Goal: Task Accomplishment & Management: Use online tool/utility

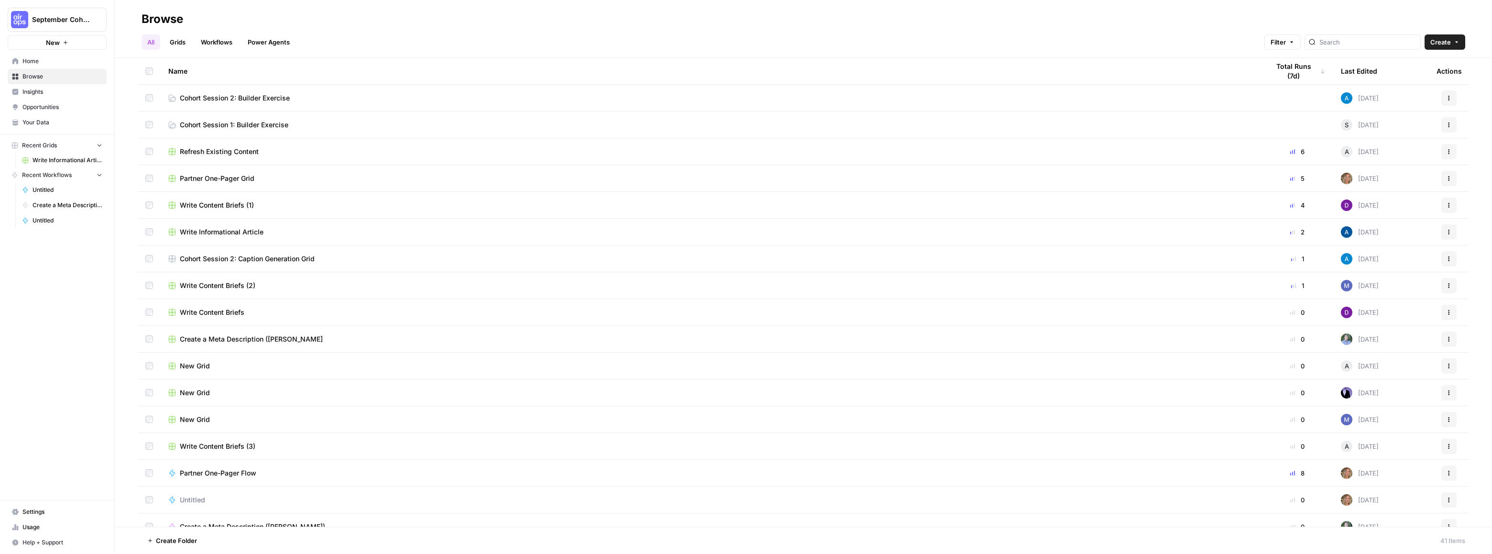
click at [252, 96] on span "Cohort Session 2: Builder Exercise" at bounding box center [235, 98] width 110 height 10
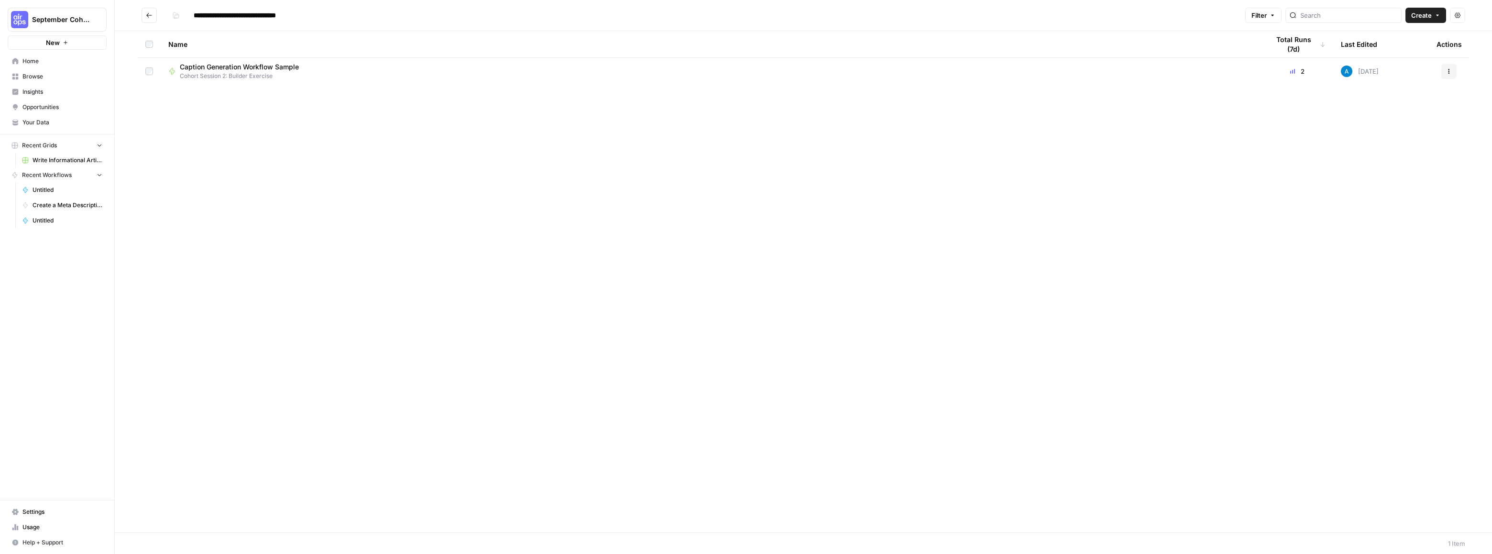
click at [1437, 12] on icon "button" at bounding box center [1438, 15] width 6 height 6
click at [1397, 51] on span "Workflow" at bounding box center [1408, 51] width 54 height 10
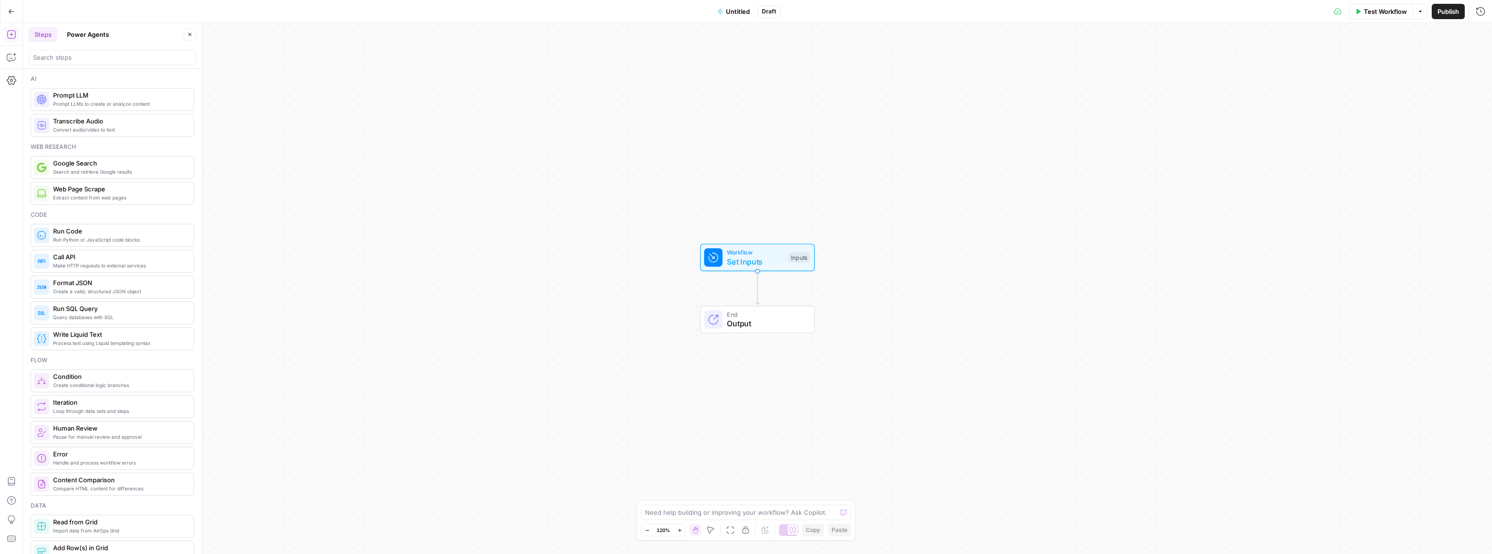
click at [67, 72] on div "Ai Prompt LLMs to create or analyze content Prompt LLM Convert audio/video to t…" at bounding box center [112, 311] width 179 height 485
click at [72, 54] on input "search" at bounding box center [112, 58] width 159 height 10
click at [52, 32] on button "Steps" at bounding box center [43, 34] width 29 height 15
click at [93, 33] on button "Power Agents" at bounding box center [88, 34] width 54 height 15
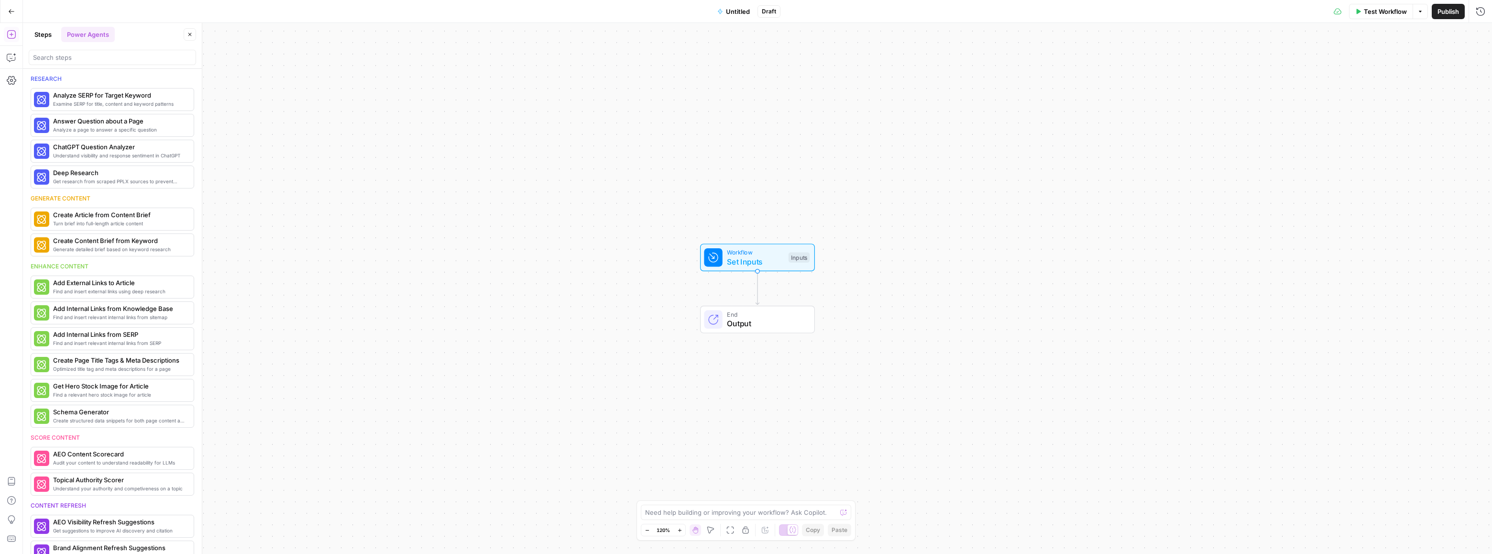
click at [14, 12] on button "Go Back" at bounding box center [11, 11] width 17 height 17
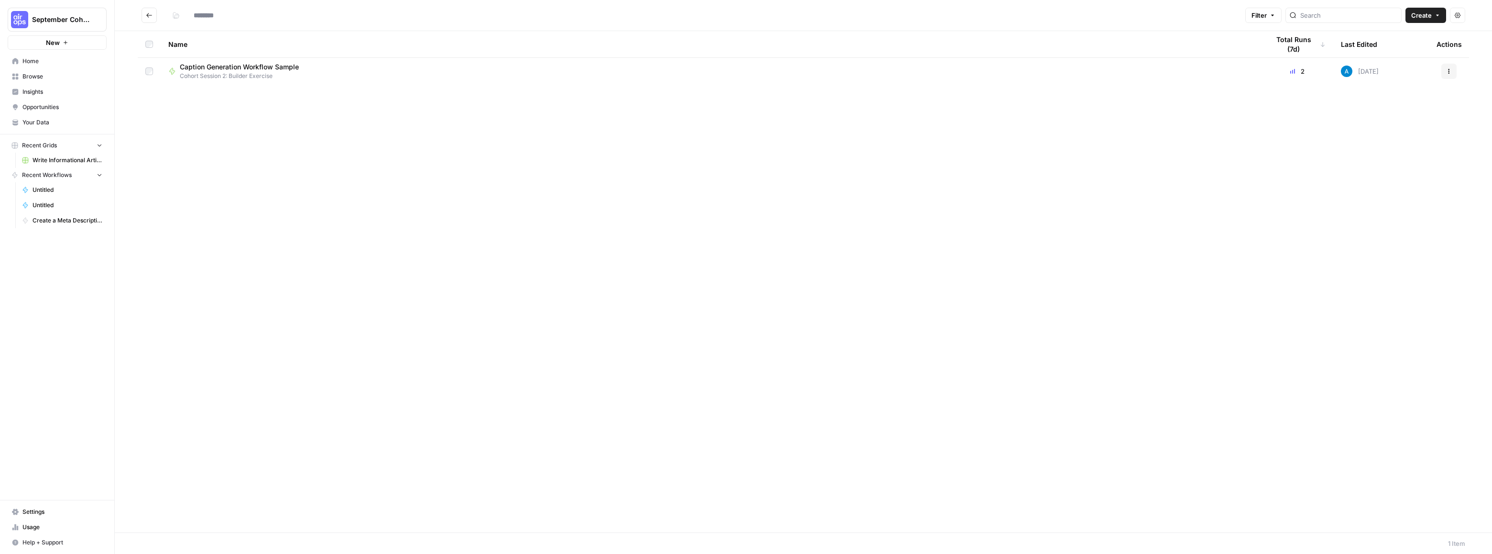
type input "**********"
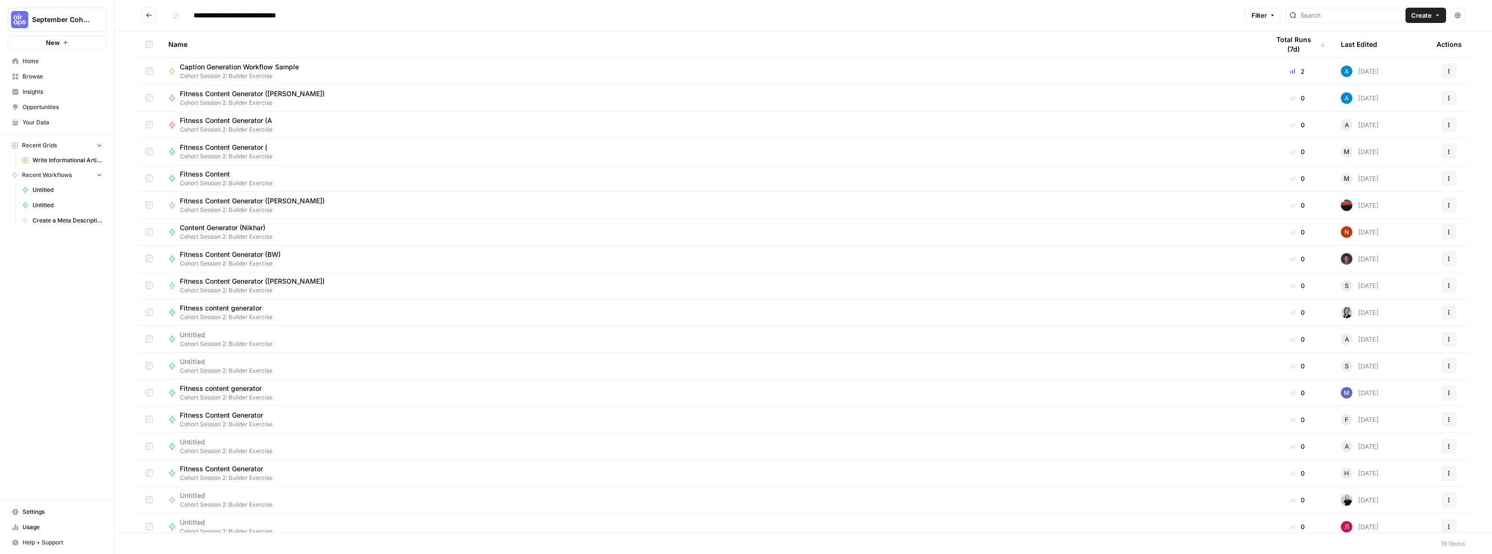
click at [226, 64] on span "Caption Generation Workflow Sample" at bounding box center [239, 67] width 119 height 10
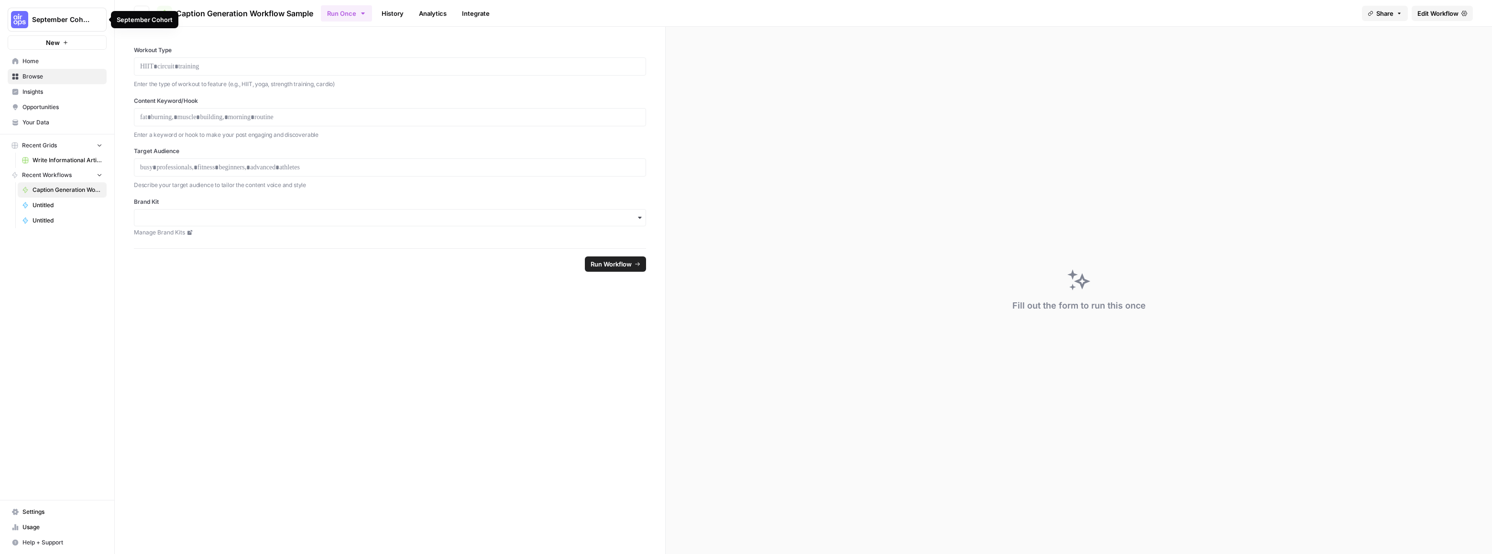
click at [32, 22] on span "September Cohort" at bounding box center [61, 20] width 58 height 10
click at [55, 76] on span "September Cohort" at bounding box center [88, 72] width 118 height 10
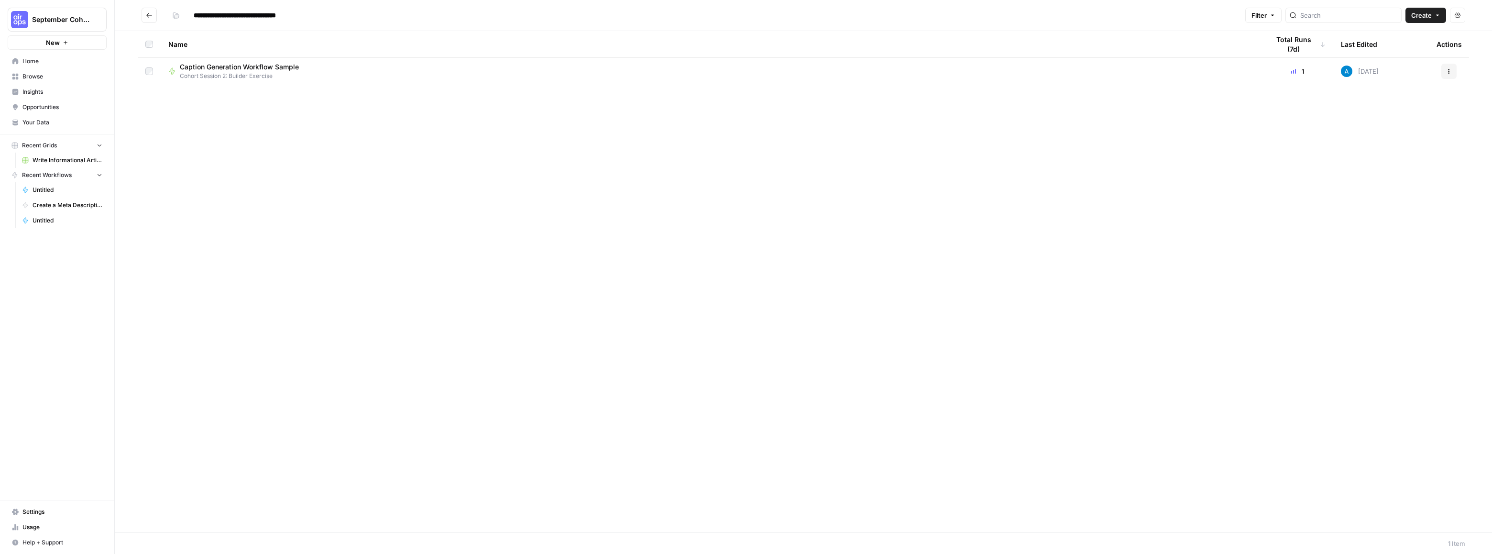
click at [231, 69] on span "Caption Generation Workflow Sample" at bounding box center [239, 67] width 119 height 10
type input "**********"
click at [237, 15] on input "**********" at bounding box center [249, 15] width 120 height 15
click at [239, 16] on input "**********" at bounding box center [249, 15] width 120 height 15
click at [227, 15] on input "**********" at bounding box center [249, 15] width 120 height 15
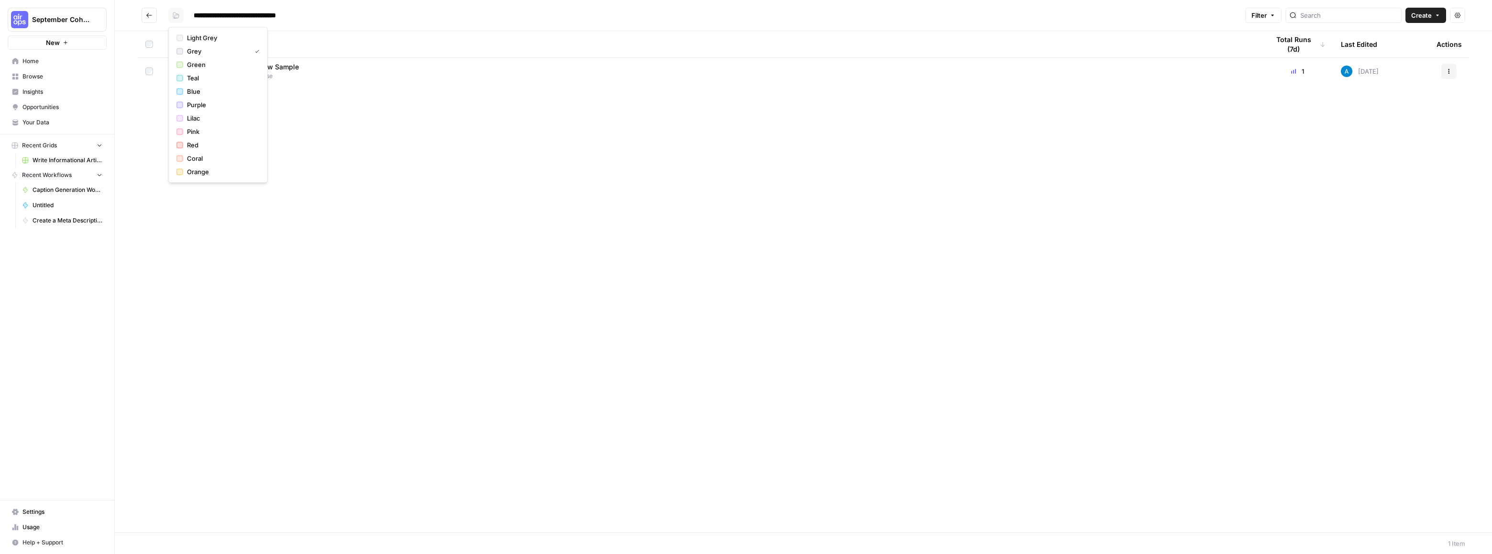
click at [177, 17] on icon "button" at bounding box center [177, 16] width 5 height 3
click at [272, 19] on input "**********" at bounding box center [249, 15] width 120 height 15
click at [254, 129] on div "Name Total Runs (7d) Last Edited Actions Caption Generation Workflow Sample Coh…" at bounding box center [804, 281] width 1378 height 501
click at [256, 15] on input "**********" at bounding box center [249, 15] width 120 height 15
click at [244, 65] on span "Caption Generation Workflow Sample" at bounding box center [239, 67] width 119 height 10
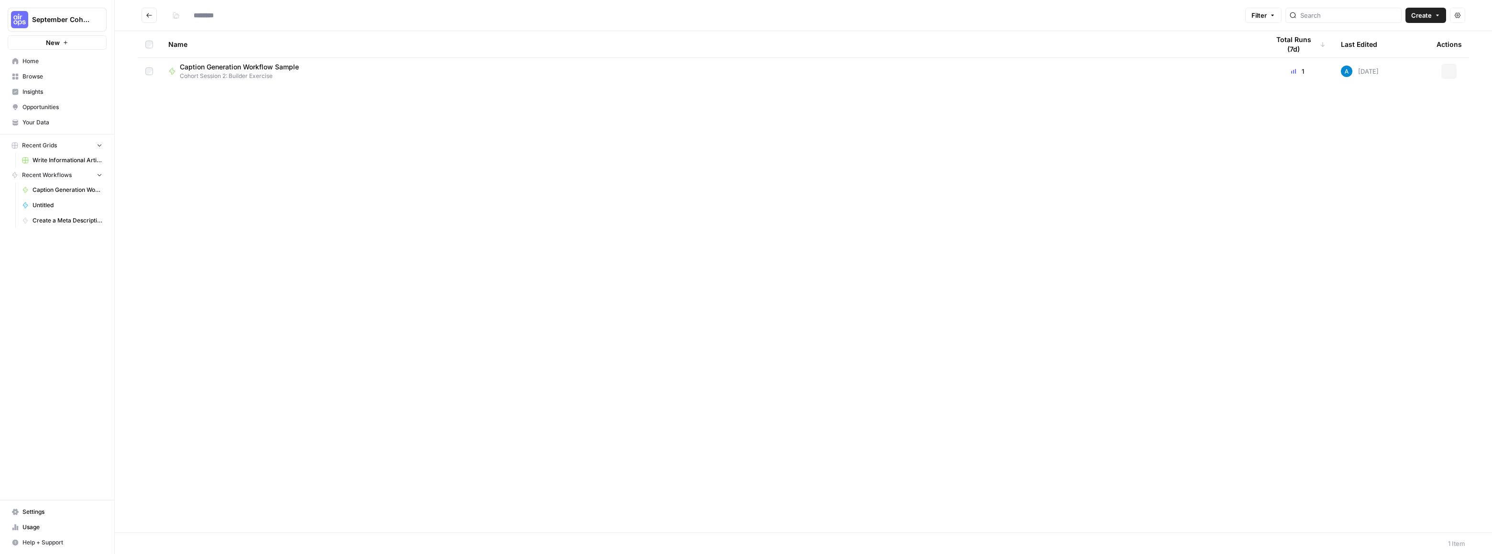
type input "**********"
click at [155, 15] on button "Go back" at bounding box center [149, 15] width 15 height 15
type input "**********"
click at [227, 11] on input "**********" at bounding box center [249, 15] width 120 height 15
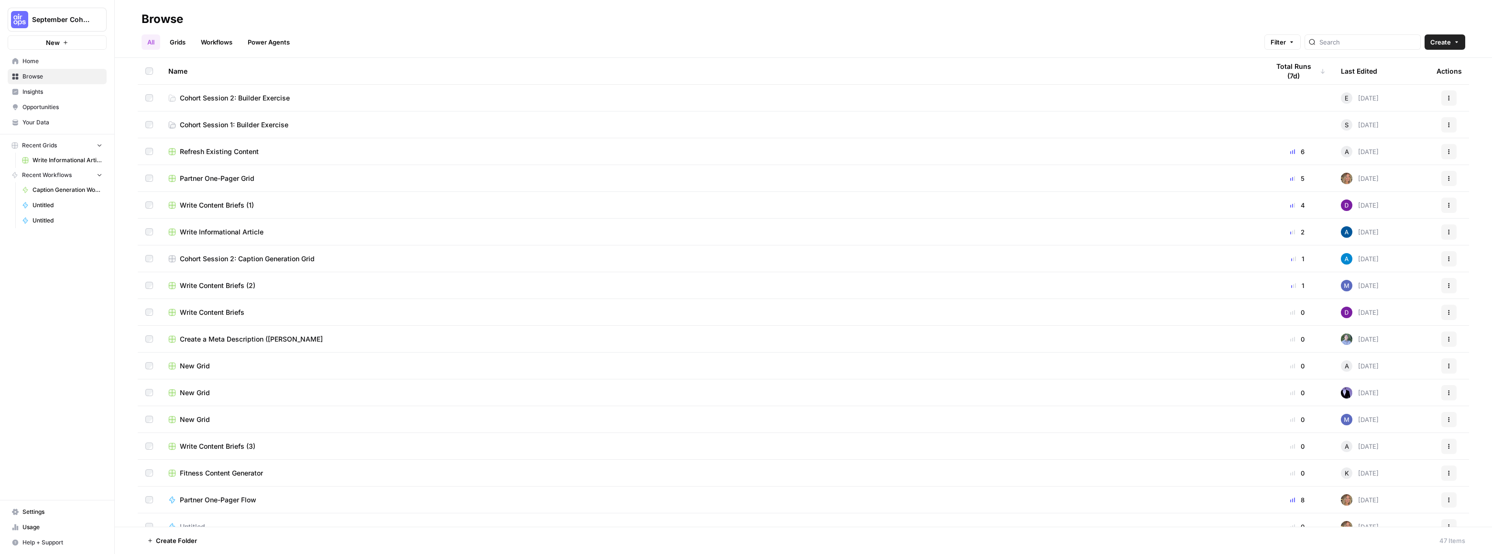
click at [211, 95] on span "Cohort Session 2: Builder Exercise" at bounding box center [235, 98] width 110 height 10
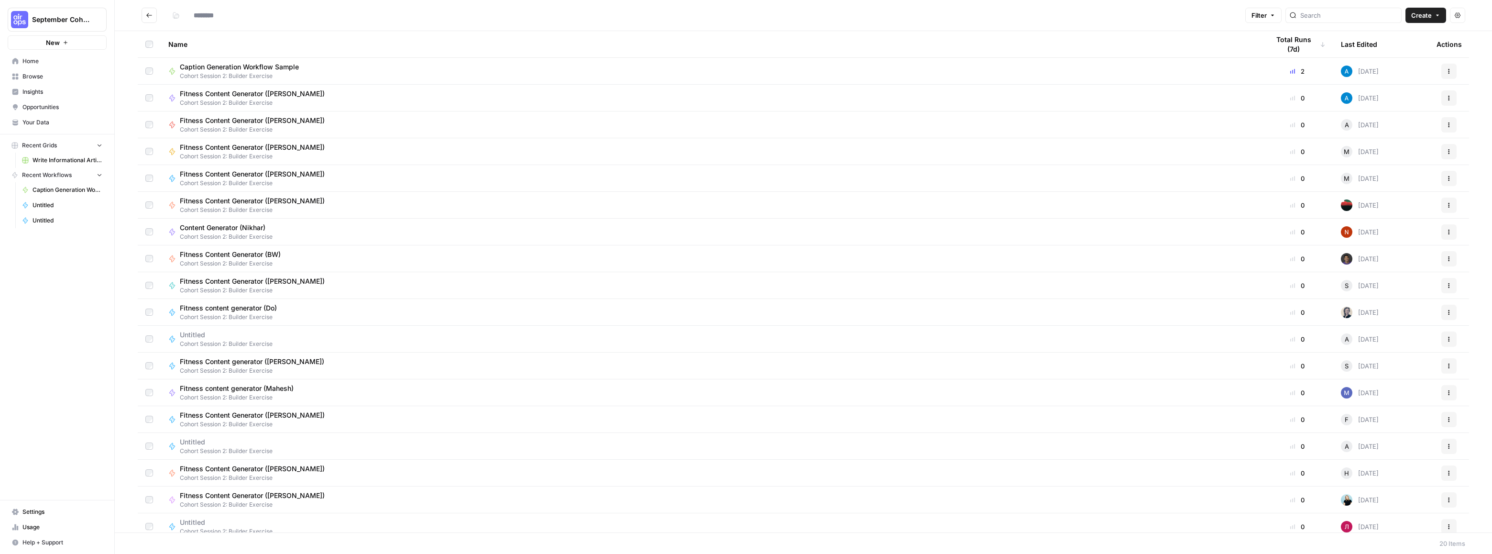
type input "**********"
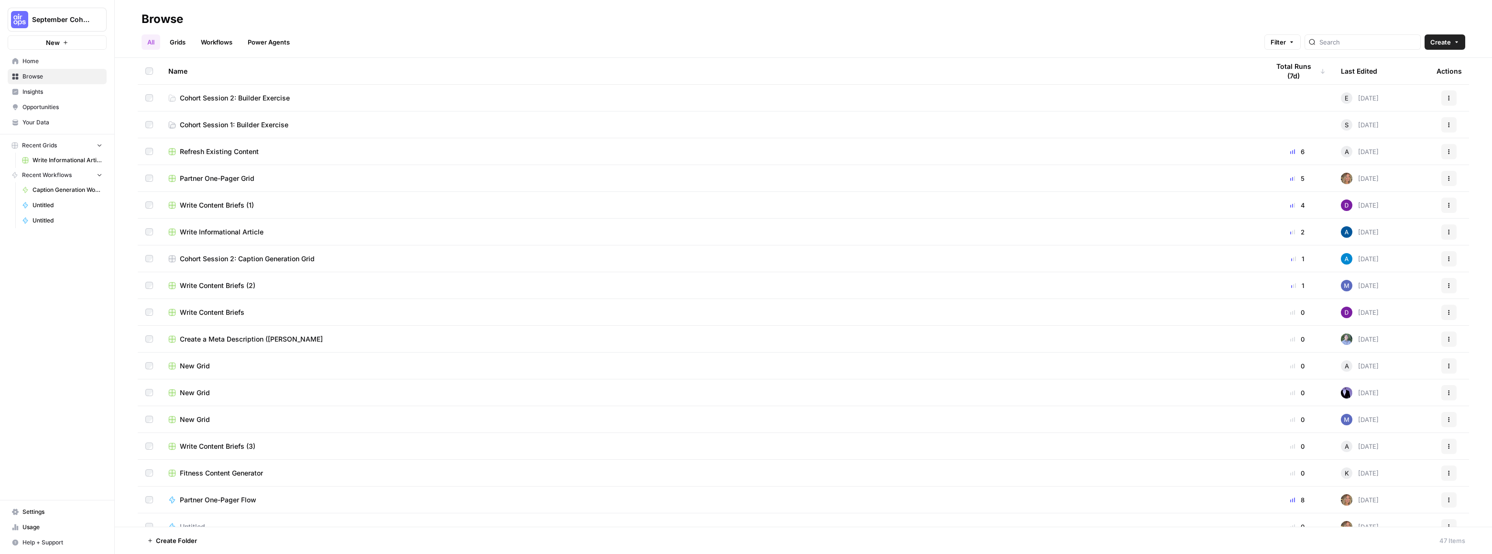
click at [1444, 44] on span "Create" at bounding box center [1441, 42] width 21 height 10
click at [1425, 89] on span "Workflow" at bounding box center [1427, 92] width 54 height 10
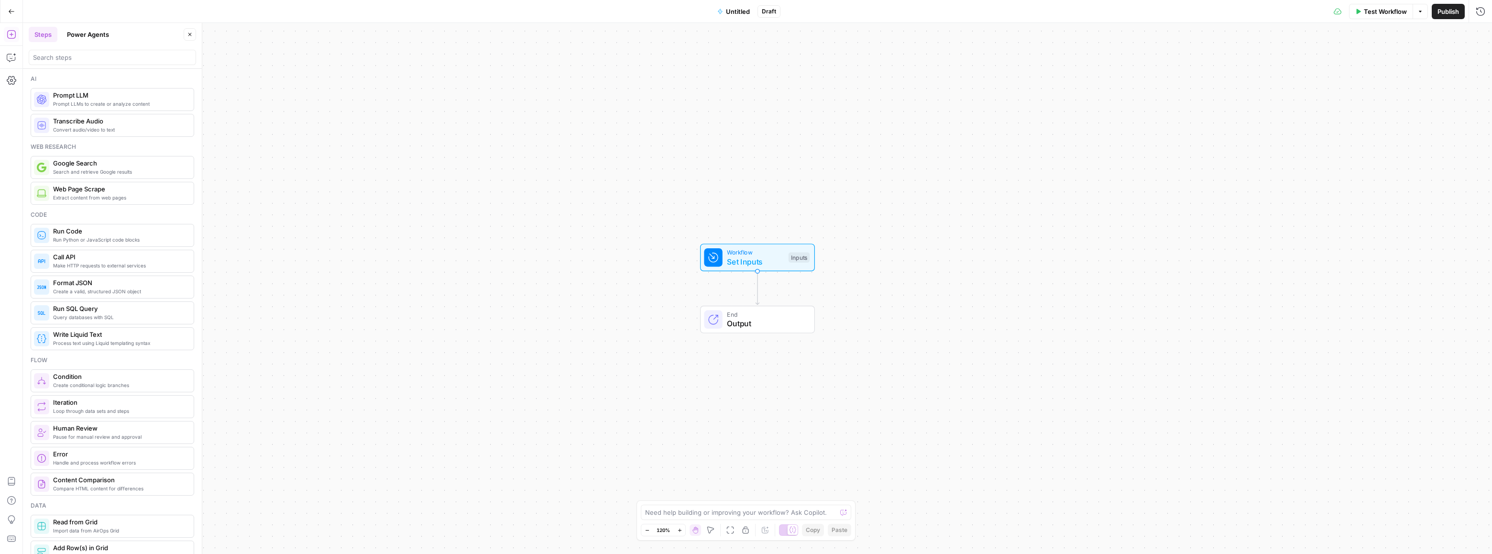
click at [741, 10] on span "Untitled" at bounding box center [738, 12] width 24 height 10
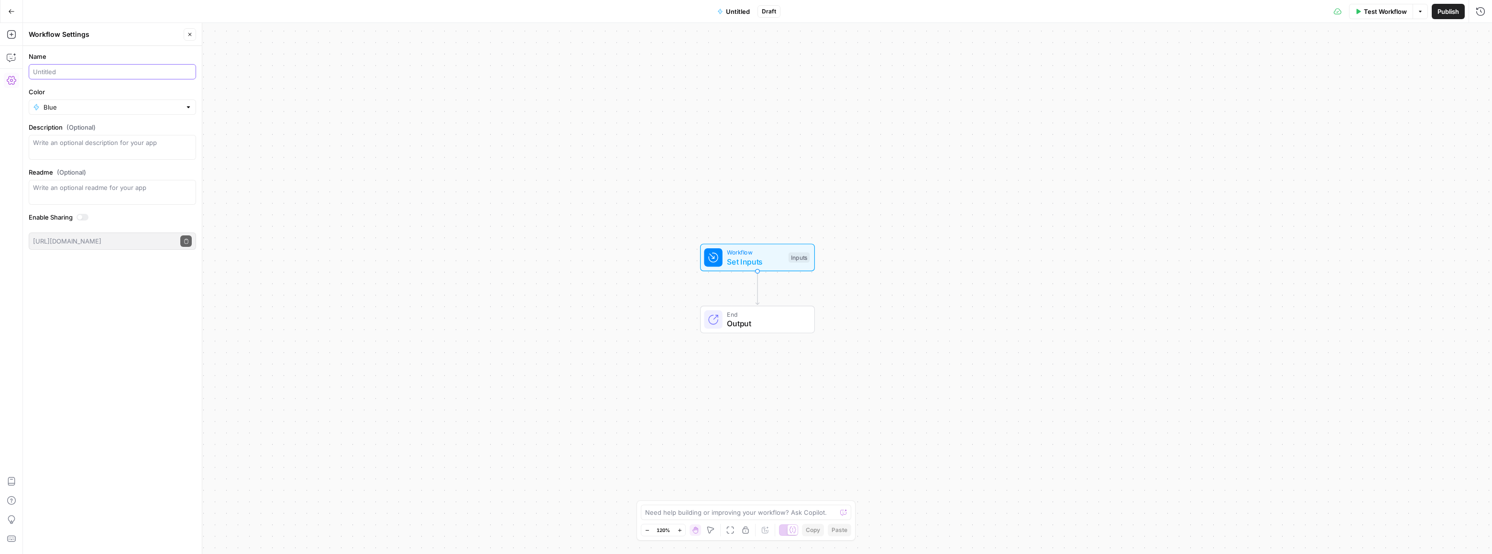
click at [77, 73] on input "Name" at bounding box center [112, 72] width 159 height 10
type input "Fitness Content Generator"
click at [748, 12] on span "Fitness Content Generator" at bounding box center [738, 12] width 80 height 10
click at [795, 13] on span "Draft" at bounding box center [797, 11] width 14 height 9
click at [743, 7] on span "Fitness Content Generator" at bounding box center [738, 12] width 80 height 10
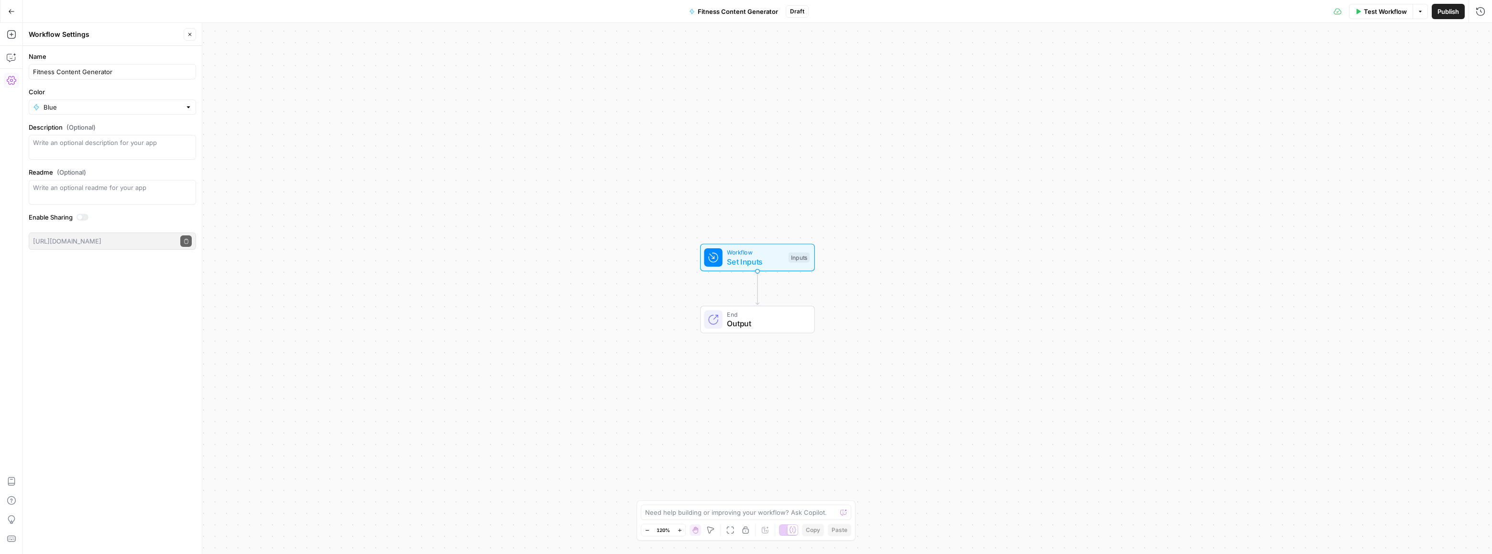
click at [113, 133] on div "Description (Optional)" at bounding box center [112, 140] width 167 height 37
click at [1443, 11] on span "Publish" at bounding box center [1449, 12] width 22 height 10
click at [1456, 9] on icon "button" at bounding box center [1458, 12] width 6 height 6
click at [1396, 80] on span "Create Grid" at bounding box center [1395, 78] width 90 height 10
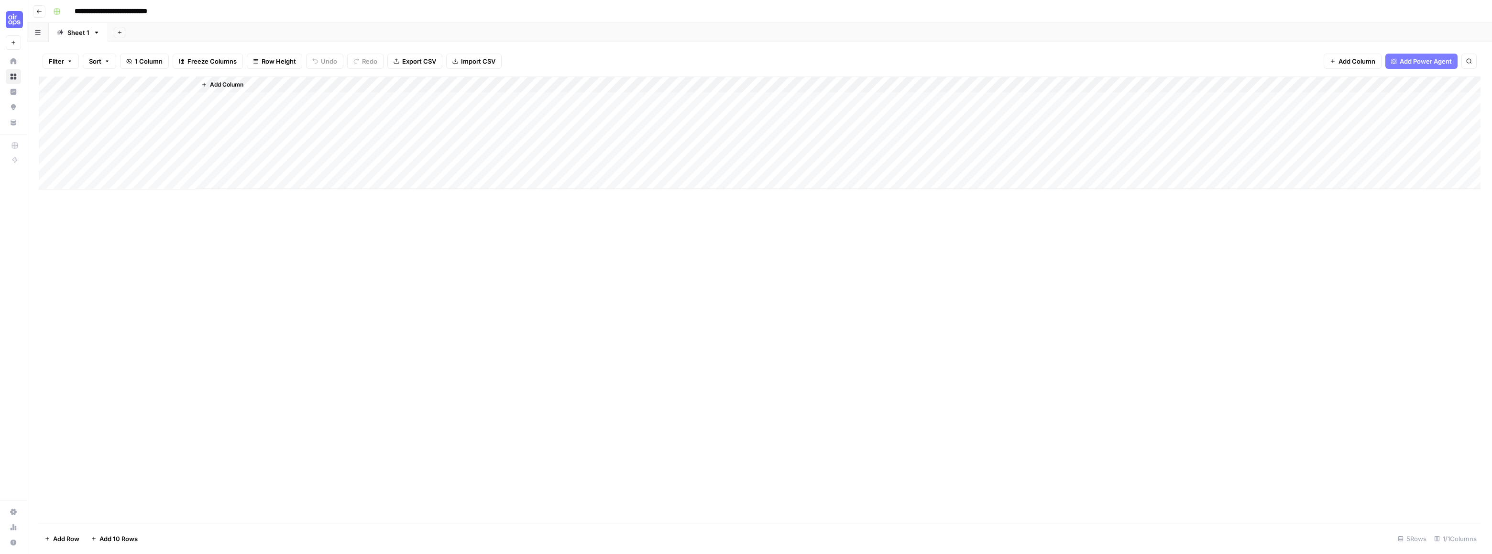
click at [147, 84] on div "Add Column" at bounding box center [760, 133] width 1442 height 113
click at [148, 84] on div at bounding box center [134, 86] width 124 height 19
click at [41, 12] on icon "button" at bounding box center [39, 12] width 6 height 6
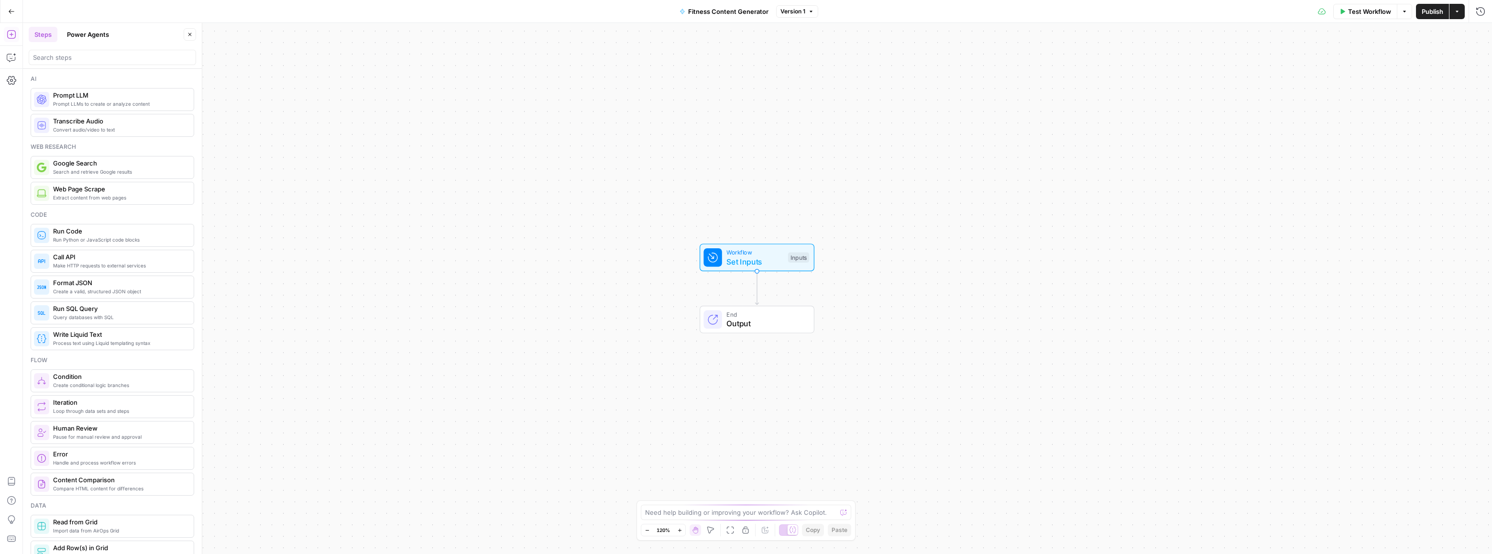
click at [1459, 10] on icon "button" at bounding box center [1458, 12] width 6 height 6
click at [1387, 96] on span "Create Grid" at bounding box center [1395, 95] width 90 height 10
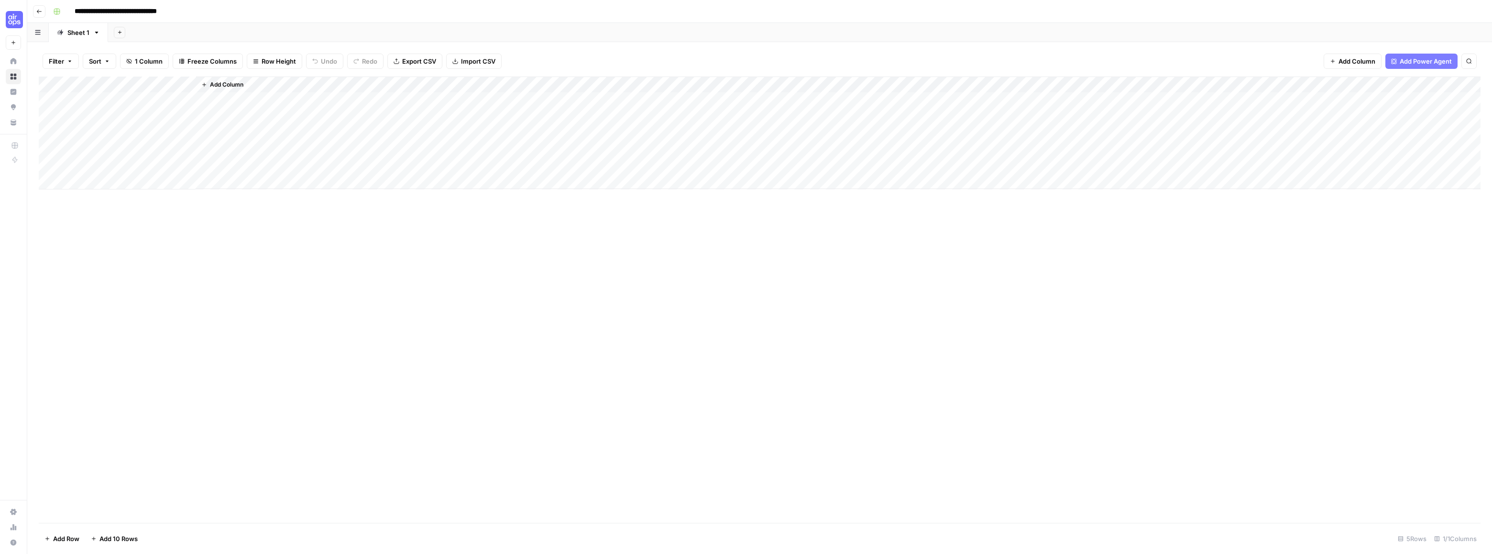
click at [485, 64] on span "Import CSV" at bounding box center [478, 61] width 34 height 10
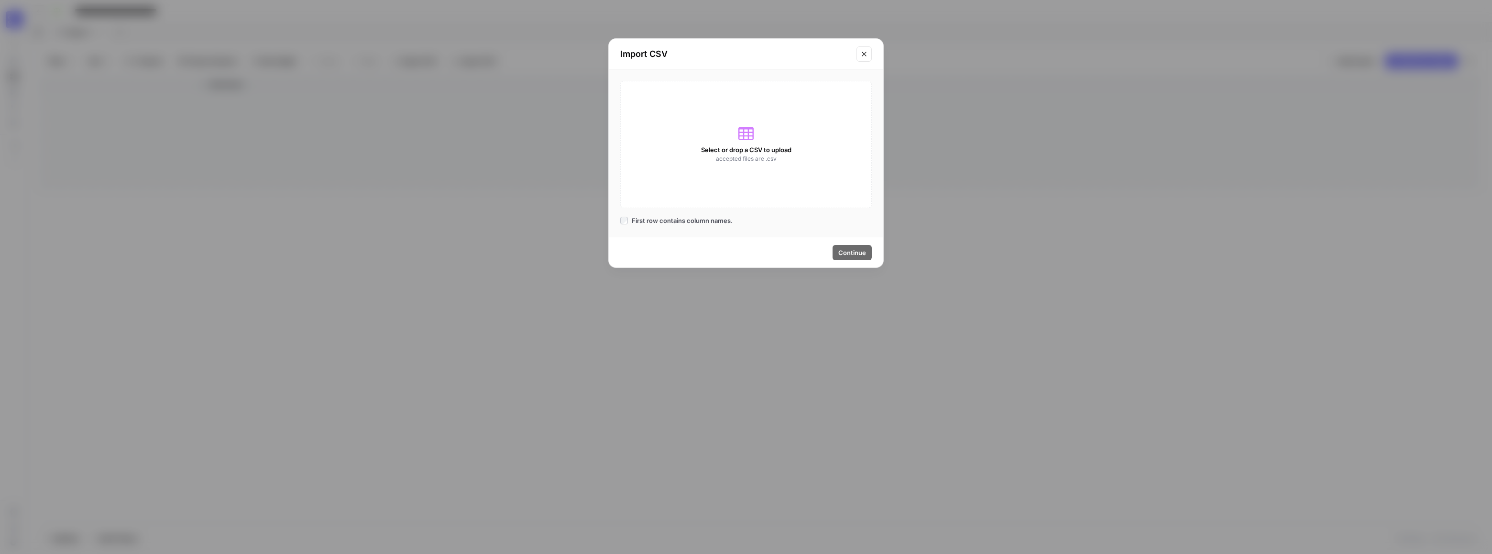
click at [715, 225] on span "First row contains column names." at bounding box center [682, 221] width 101 height 10
click at [706, 224] on span "First row contains column names." at bounding box center [682, 221] width 101 height 10
click at [751, 143] on div "Select or drop a CSV to upload accepted files are .csv" at bounding box center [746, 144] width 252 height 127
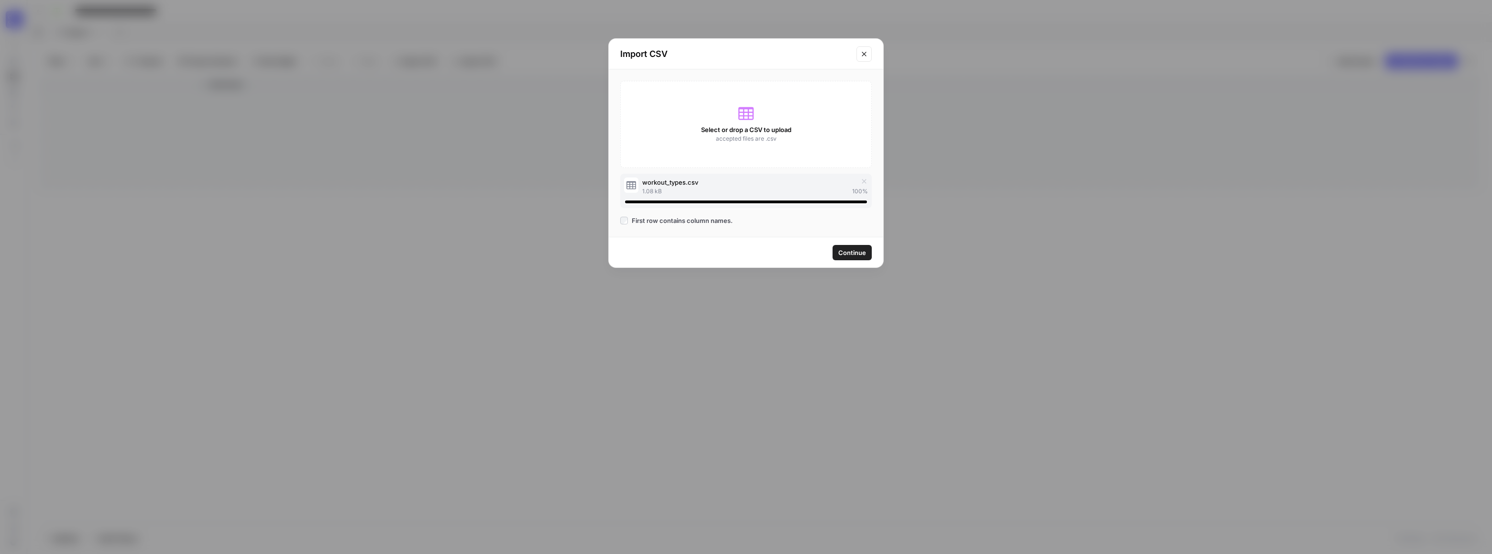
click at [848, 254] on span "Continue" at bounding box center [853, 253] width 28 height 10
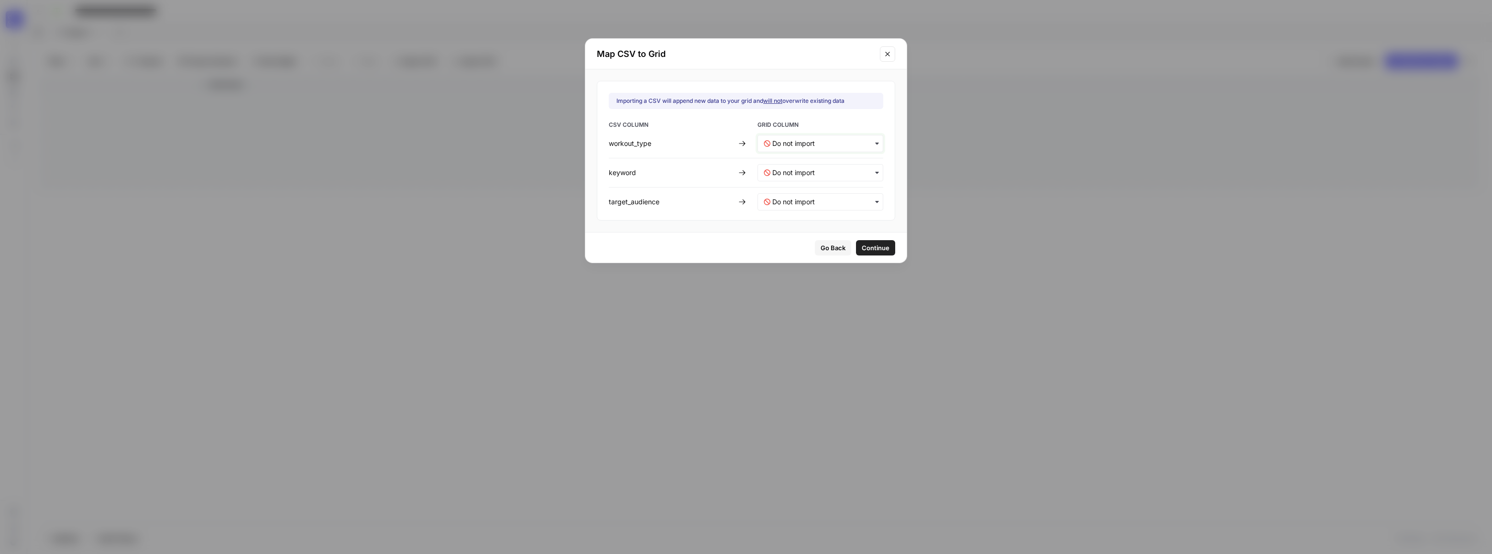
click at [788, 147] on input "text" at bounding box center [824, 144] width 105 height 10
click at [787, 169] on span "Create new column" at bounding box center [796, 168] width 53 height 9
click at [793, 173] on input "text" at bounding box center [824, 173] width 105 height 10
click at [792, 189] on div "Create new column" at bounding box center [814, 197] width 112 height 17
click at [794, 202] on input "text" at bounding box center [824, 202] width 105 height 10
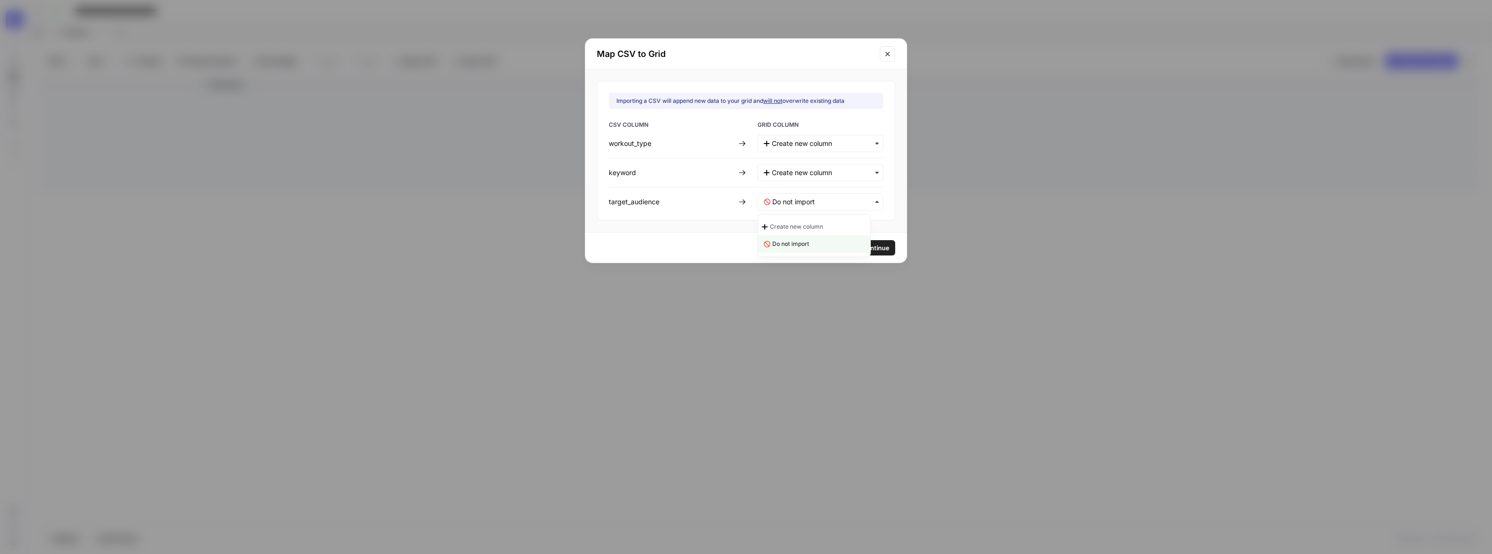
click at [794, 230] on span "Create new column" at bounding box center [796, 226] width 53 height 9
click at [881, 248] on button "Continue" at bounding box center [875, 247] width 39 height 15
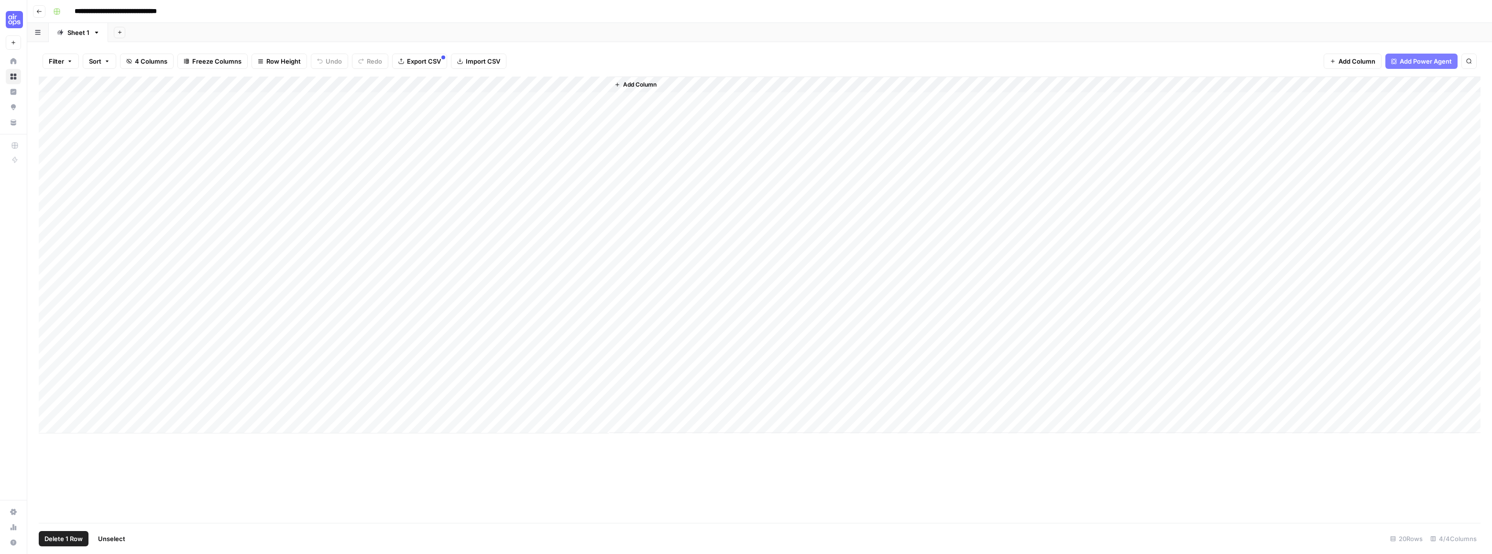
click at [50, 99] on div "Add Column" at bounding box center [760, 255] width 1442 height 357
click at [50, 113] on div "Add Column" at bounding box center [760, 255] width 1442 height 357
click at [48, 133] on div "Add Column" at bounding box center [760, 255] width 1442 height 357
click at [49, 144] on div "Add Column" at bounding box center [760, 255] width 1442 height 357
click at [48, 167] on div "Add Column" at bounding box center [760, 255] width 1442 height 357
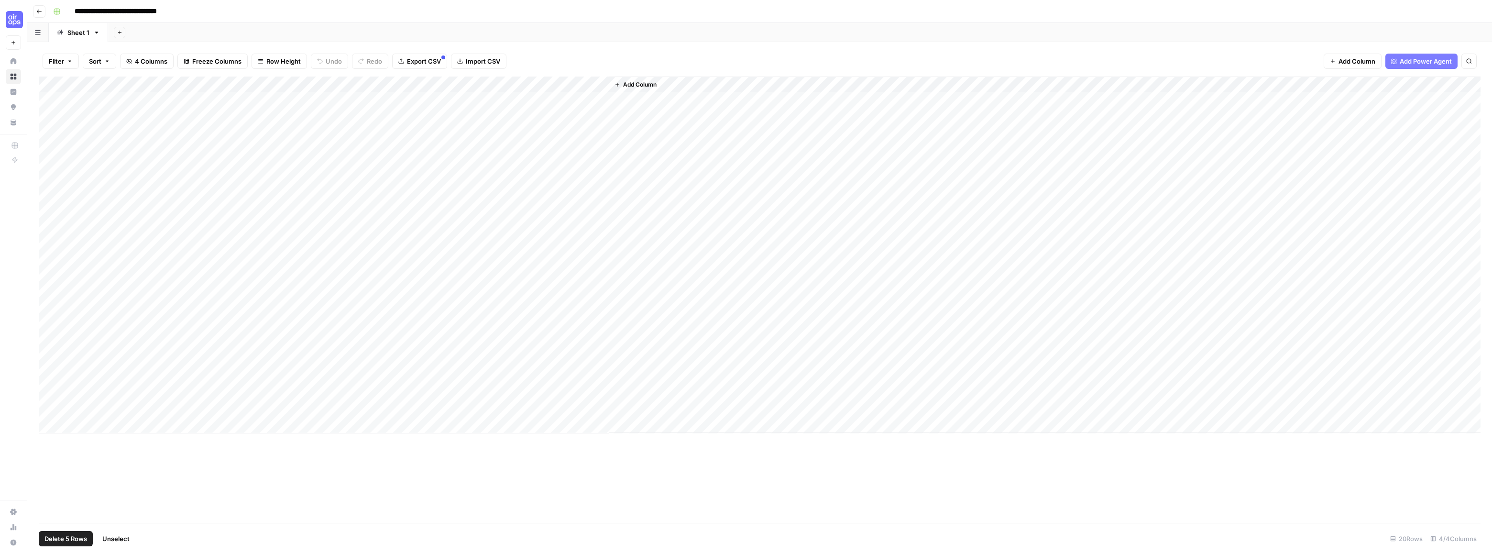
click at [63, 538] on span "Delete 5 Rows" at bounding box center [65, 539] width 43 height 10
click at [707, 110] on span "Delete" at bounding box center [712, 111] width 21 height 10
click at [645, 86] on span "Add Column" at bounding box center [639, 84] width 33 height 9
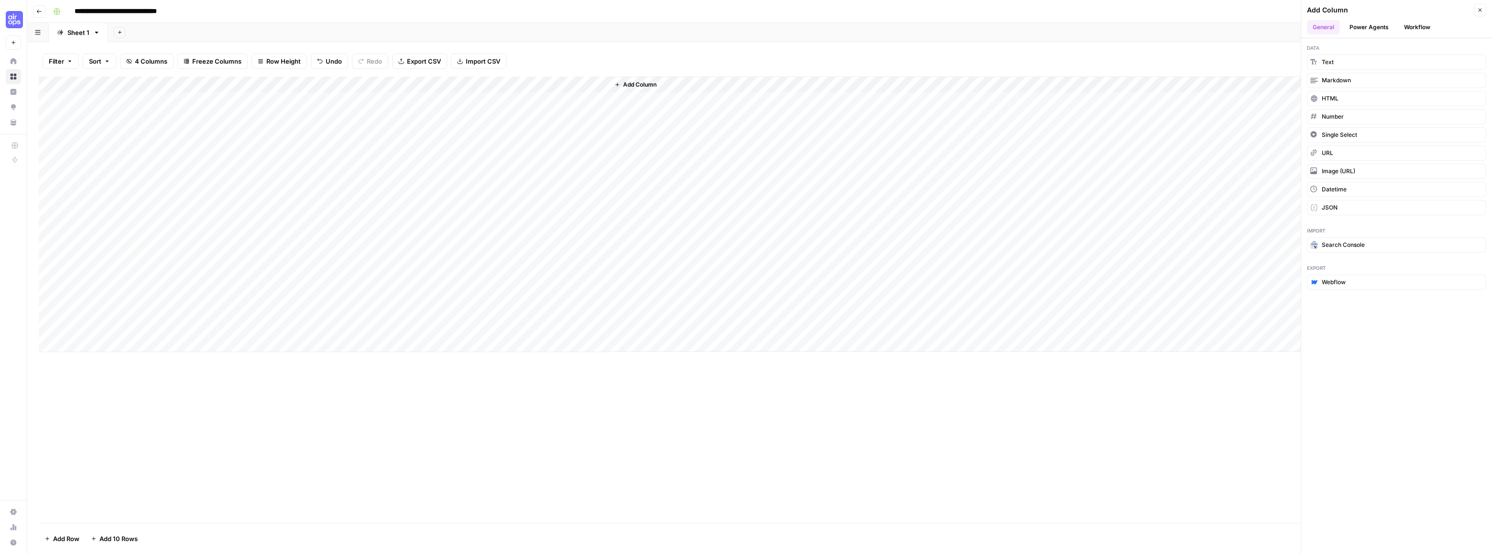
click at [1416, 25] on button "Workflow" at bounding box center [1418, 27] width 38 height 14
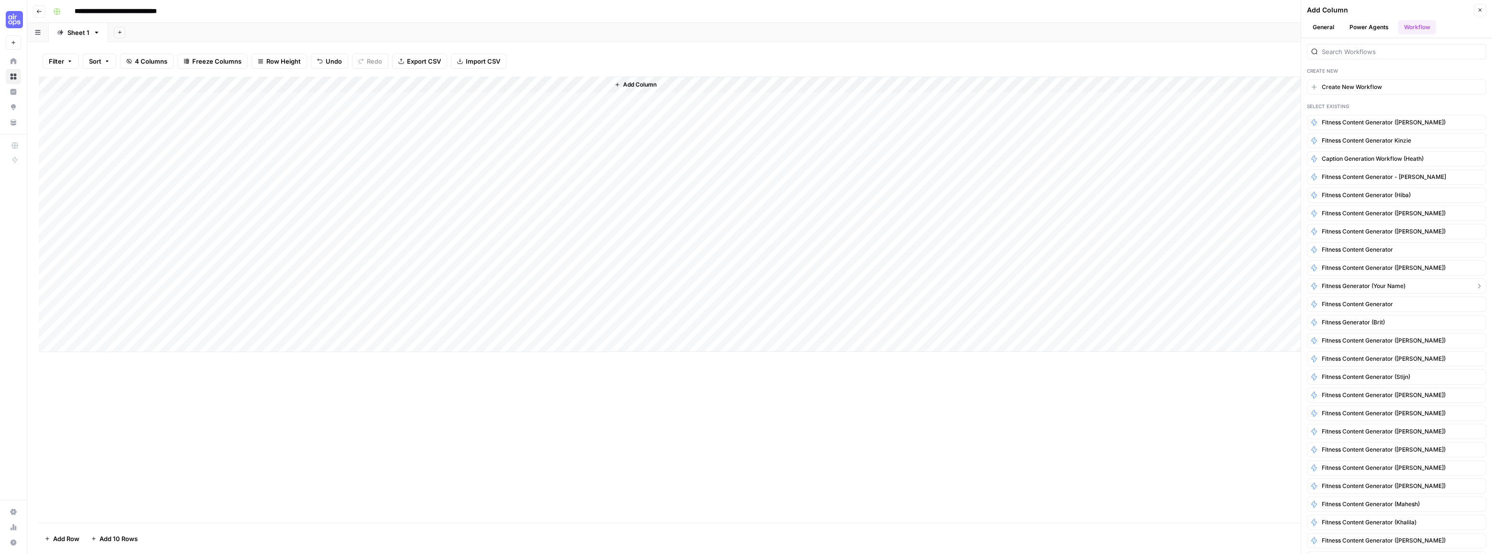
click at [1361, 283] on span "Fitness Generator (Your Name)" at bounding box center [1364, 286] width 84 height 9
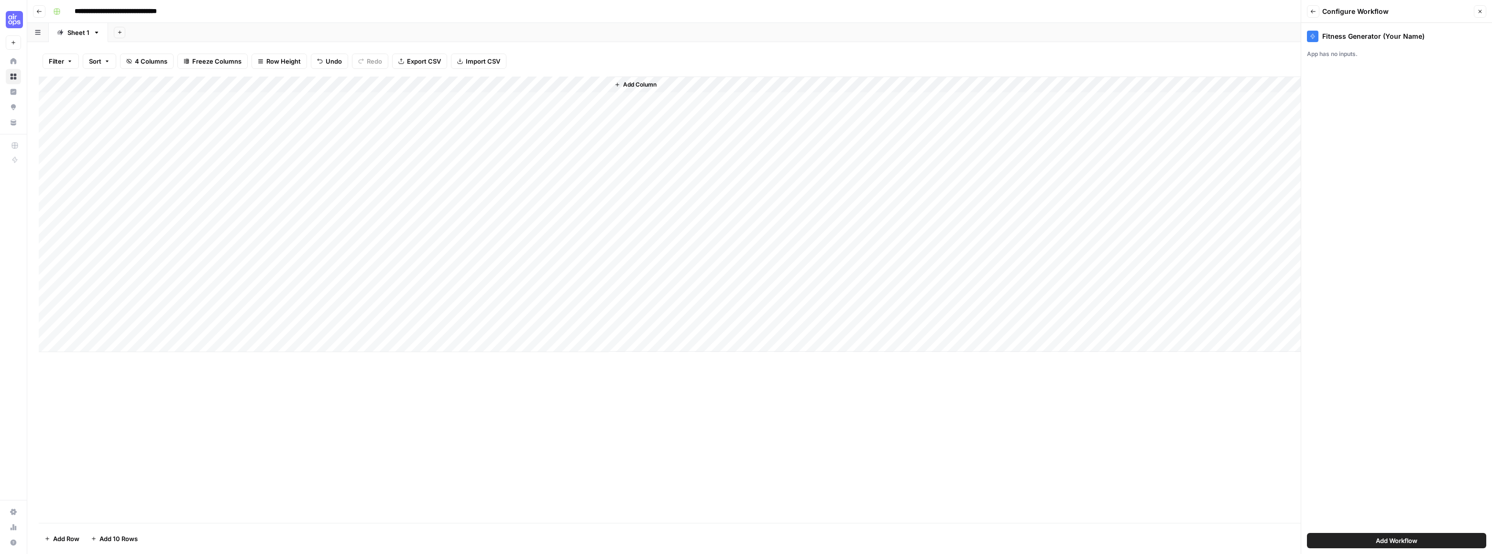
click at [1395, 537] on span "Add Workflow" at bounding box center [1397, 541] width 42 height 10
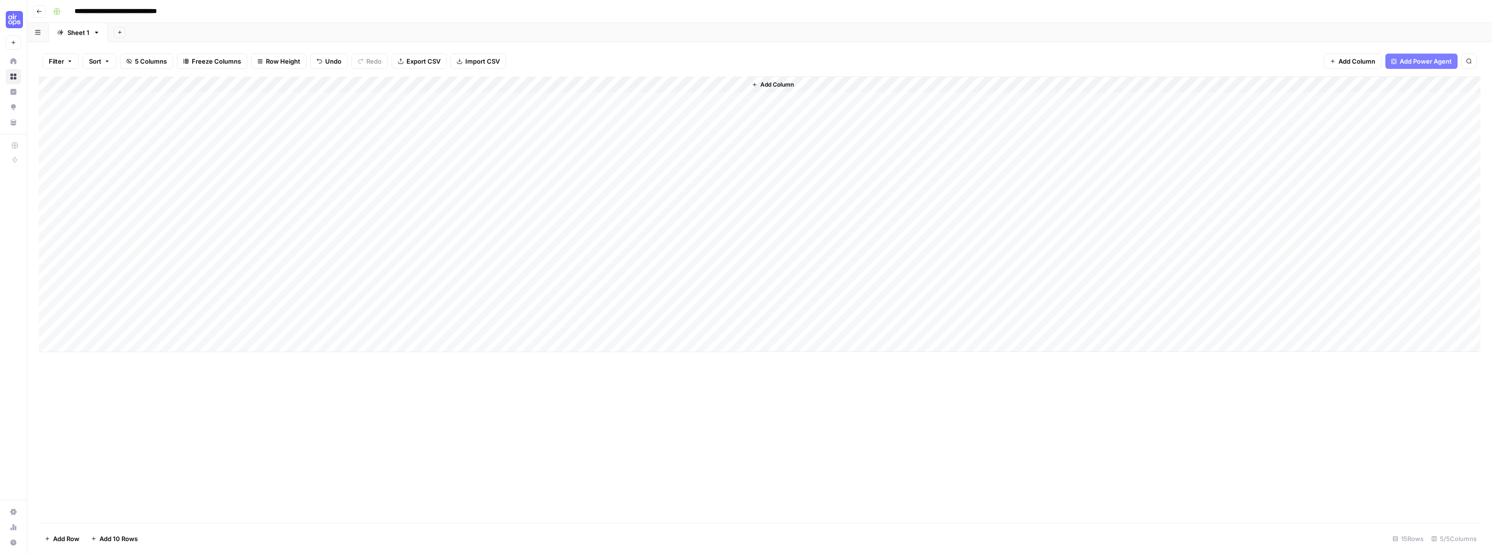
click at [676, 100] on div "Add Column" at bounding box center [760, 215] width 1442 height 276
click at [638, 100] on div "Add Column" at bounding box center [760, 215] width 1442 height 276
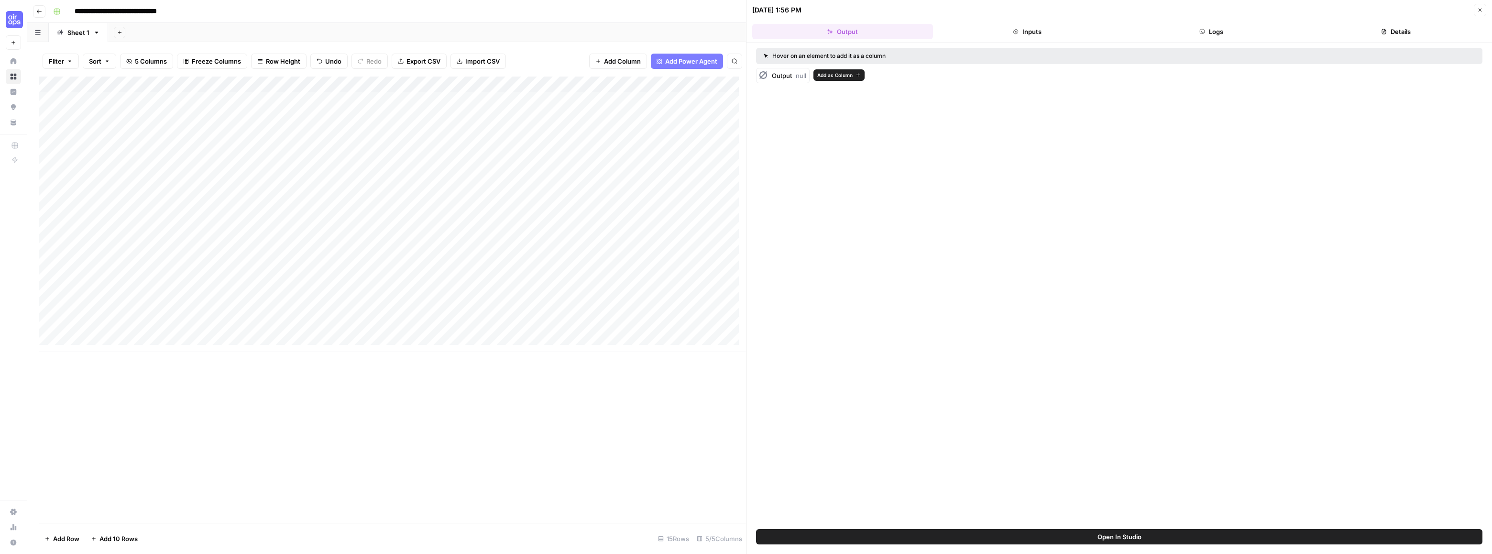
click at [791, 77] on span "Output" at bounding box center [782, 76] width 20 height 8
click at [635, 120] on div "Add Column" at bounding box center [392, 215] width 707 height 276
click at [645, 118] on div "Add Column" at bounding box center [392, 215] width 707 height 276
click at [643, 115] on div at bounding box center [677, 117] width 139 height 18
click at [661, 92] on div "Add Column" at bounding box center [392, 215] width 707 height 276
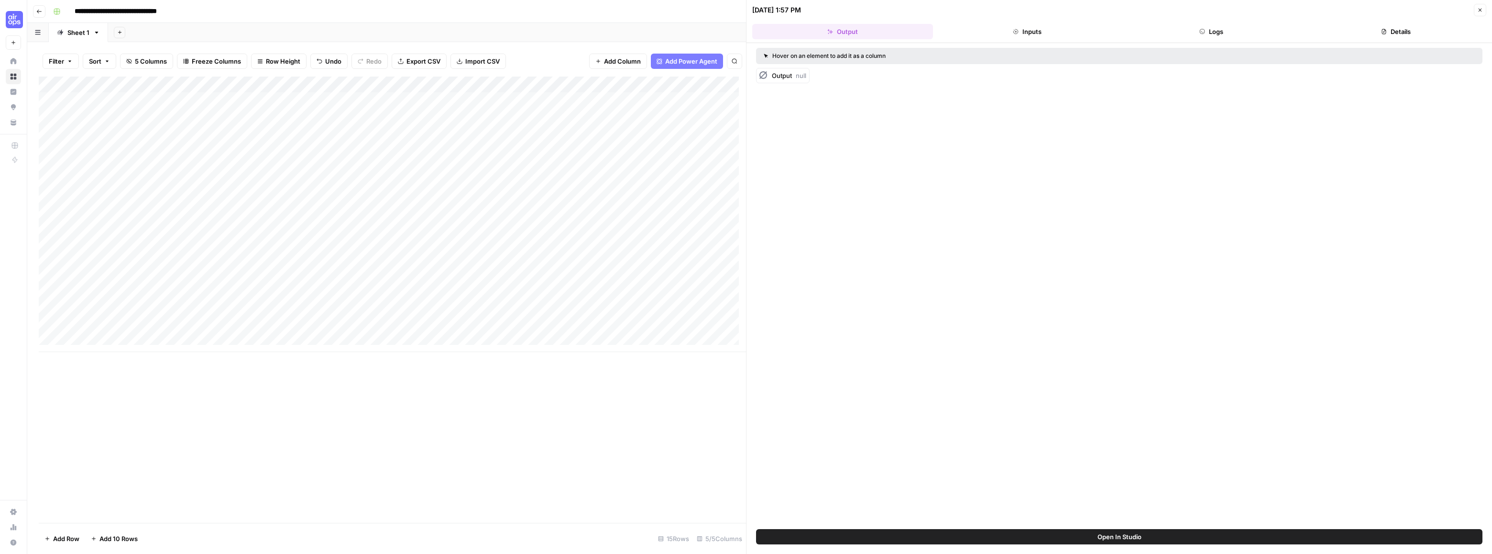
click at [701, 83] on div "Add Column" at bounding box center [392, 215] width 707 height 276
click at [738, 84] on div at bounding box center [678, 86] width 138 height 19
click at [735, 84] on div at bounding box center [678, 86] width 138 height 19
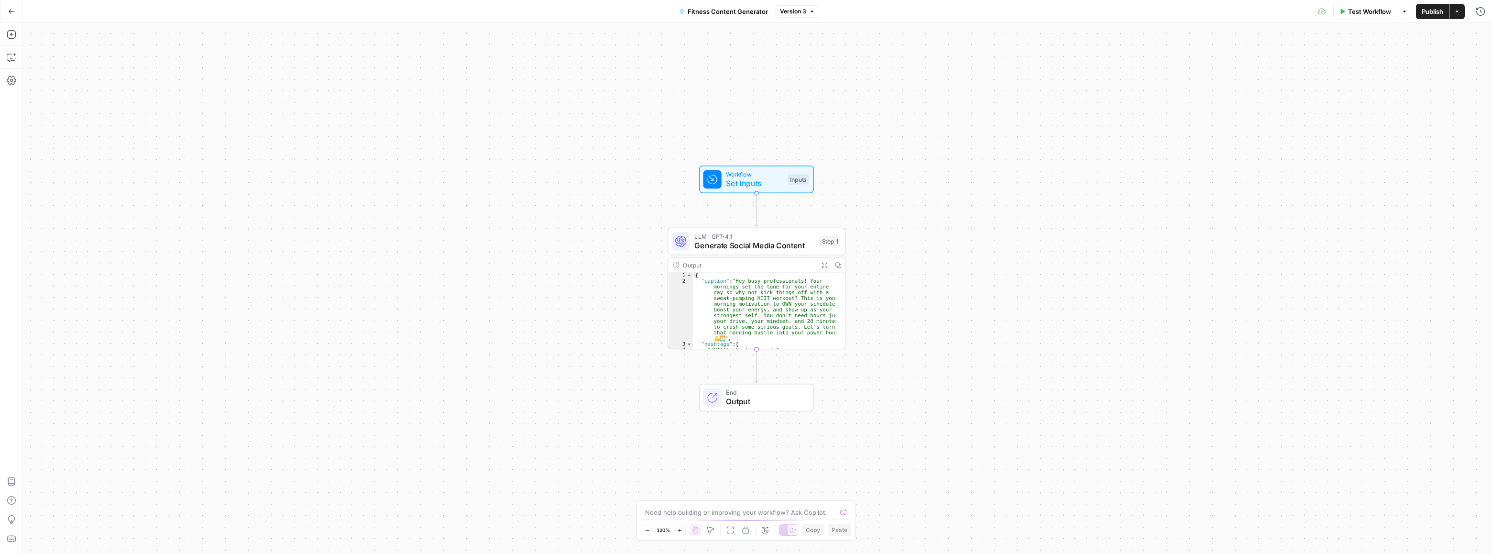
click at [1368, 14] on span "Test Workflow" at bounding box center [1369, 12] width 43 height 10
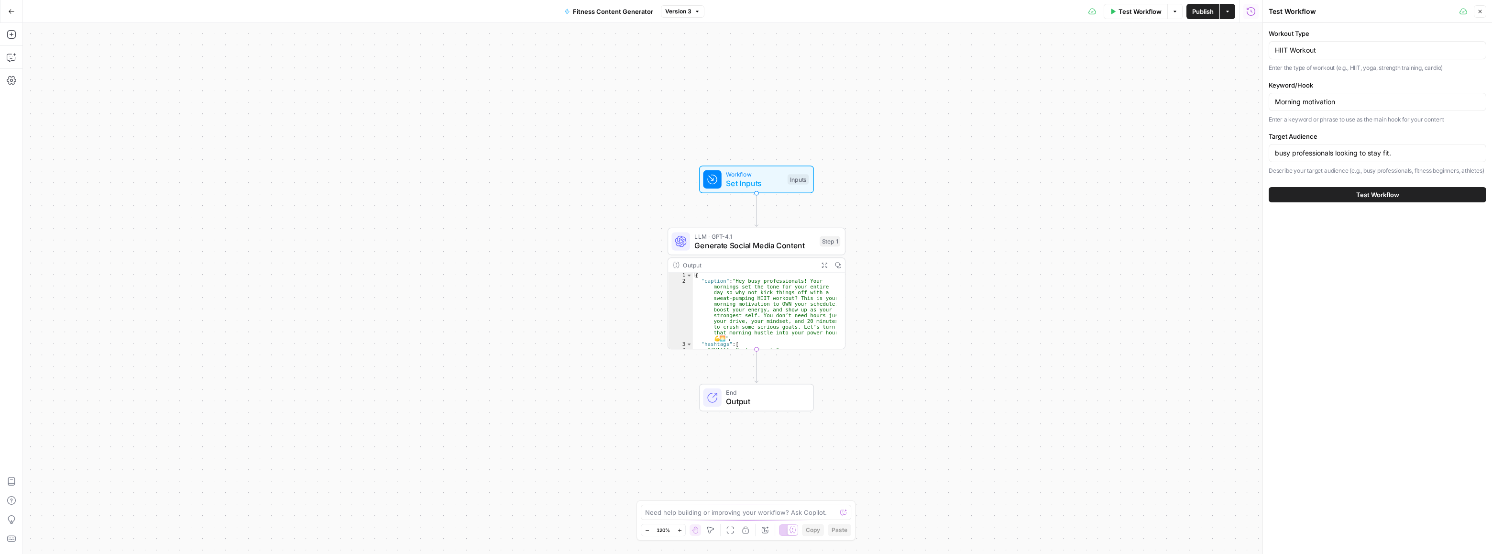
click at [1332, 202] on button "Test Workflow" at bounding box center [1378, 194] width 218 height 15
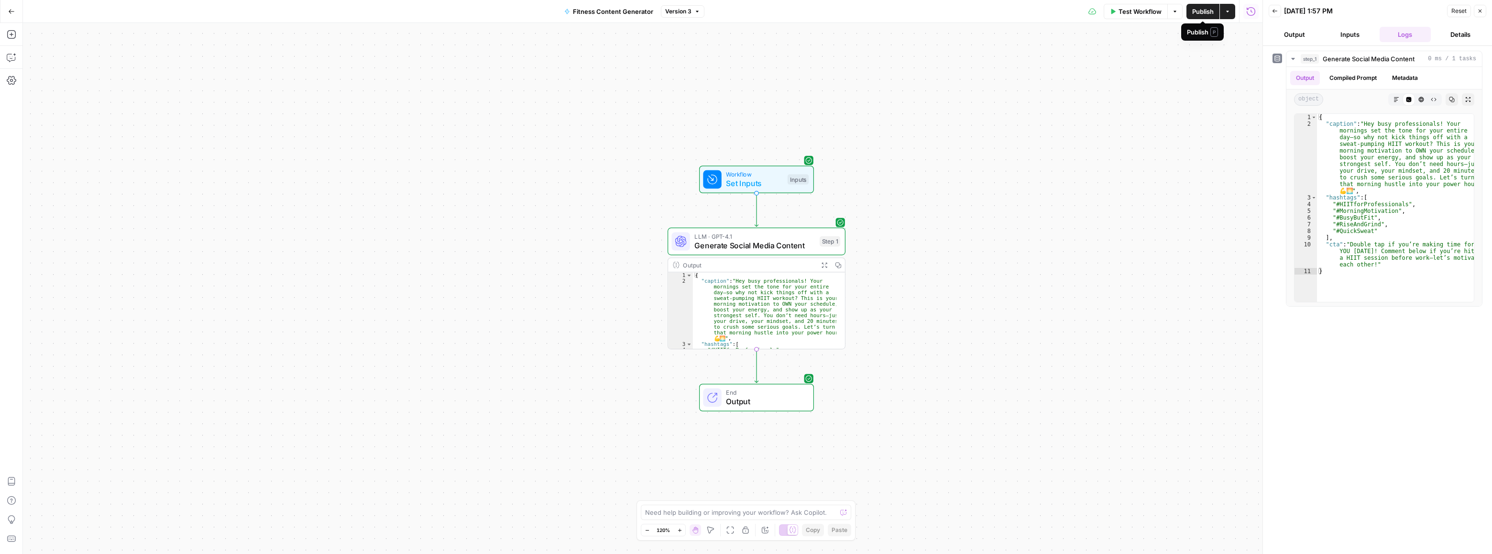
click at [1227, 12] on icon "button" at bounding box center [1228, 12] width 6 height 6
click at [1116, 10] on button "Test Workflow" at bounding box center [1136, 11] width 64 height 15
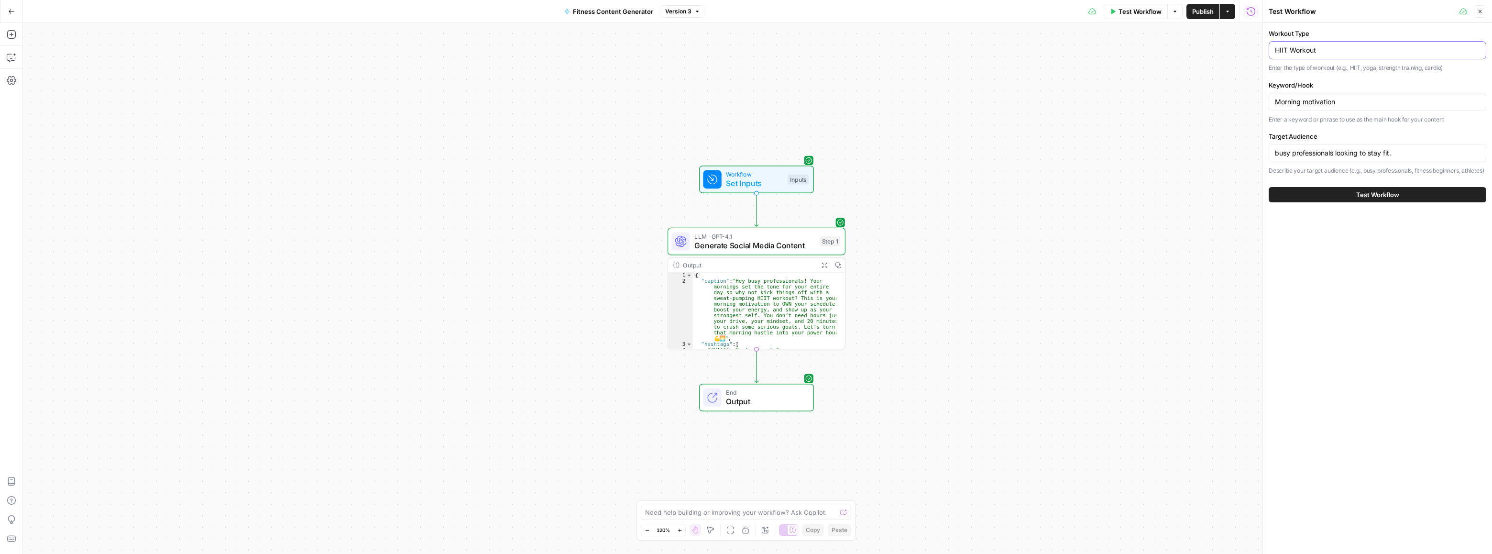
click at [1301, 52] on input "HIIT Workout" at bounding box center [1377, 50] width 205 height 10
click at [1373, 199] on span "Test Workflow" at bounding box center [1378, 195] width 43 height 10
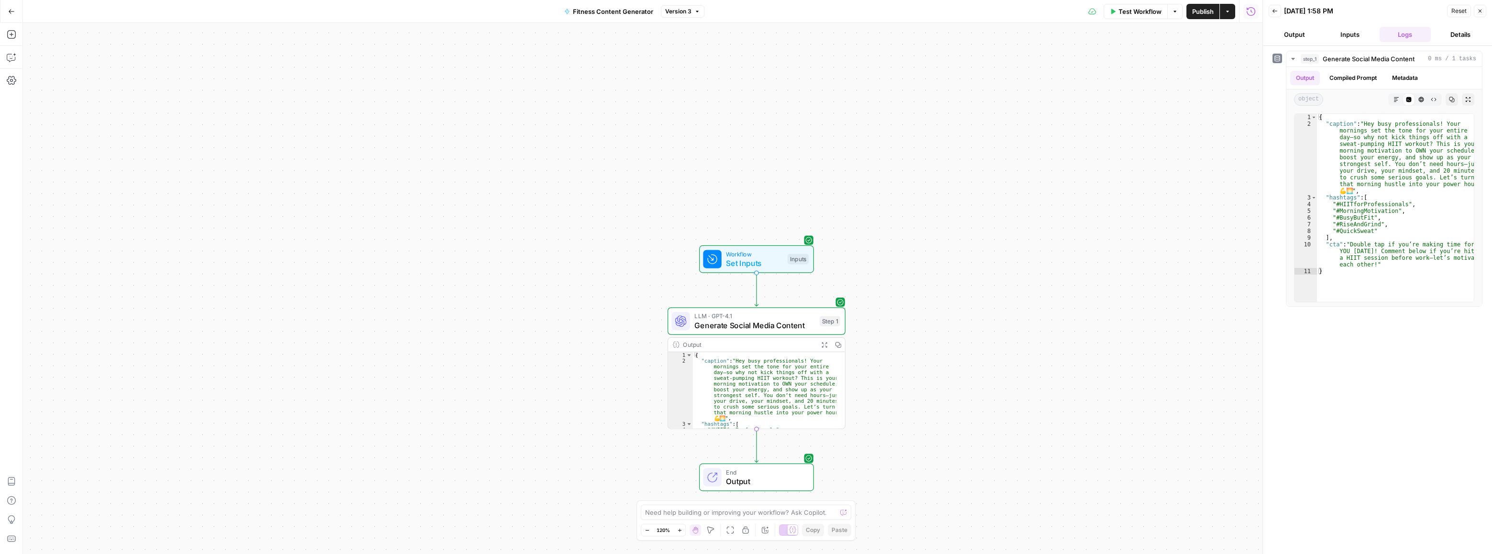
click at [1135, 16] on span "Test Workflow" at bounding box center [1140, 12] width 43 height 10
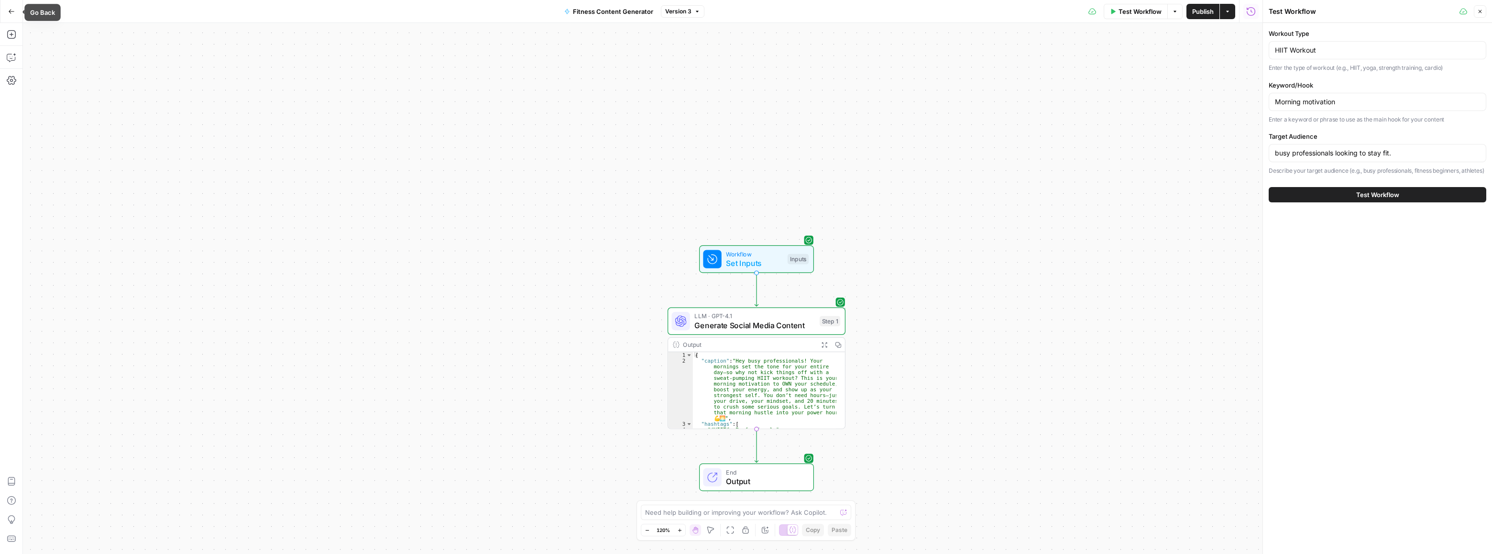
click at [14, 14] on button "Go Back" at bounding box center [11, 11] width 17 height 17
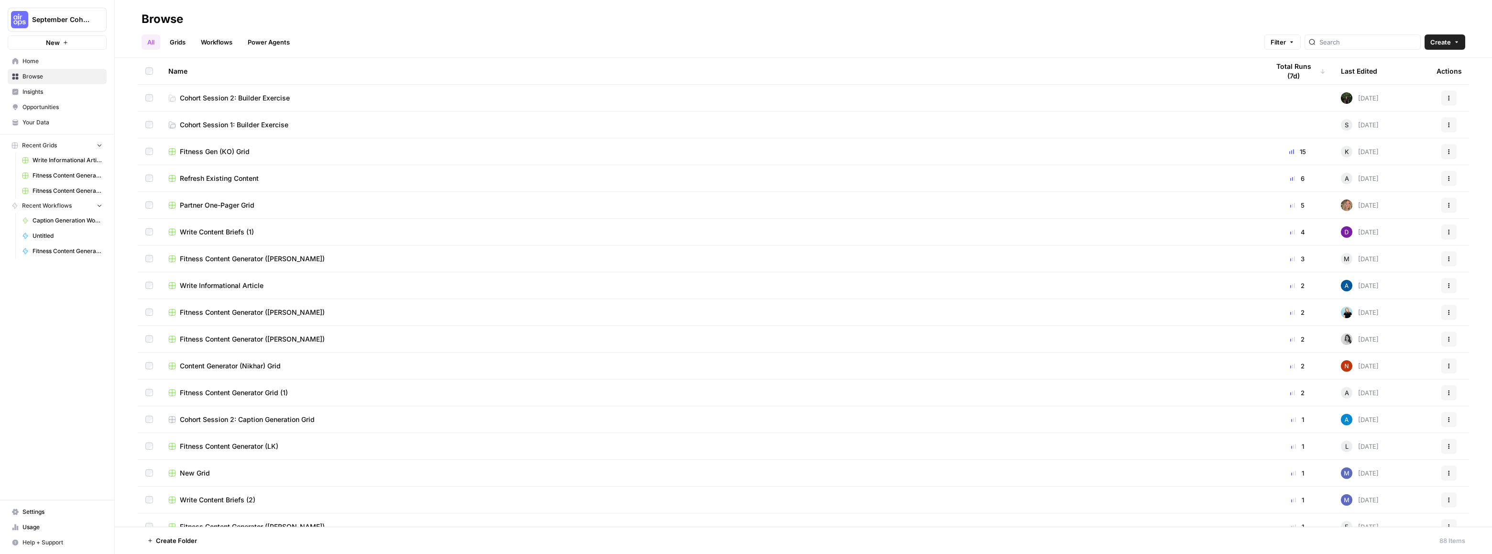
click at [265, 97] on span "Cohort Session 2: Builder Exercise" at bounding box center [235, 98] width 110 height 10
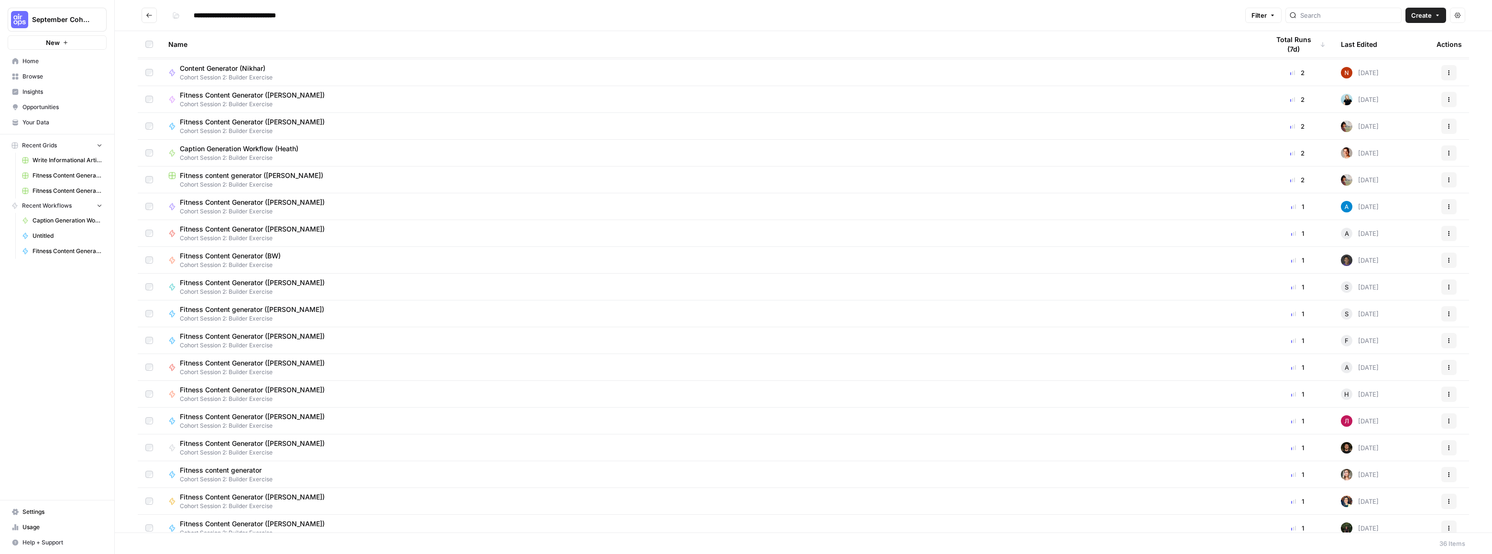
scroll to position [398, 0]
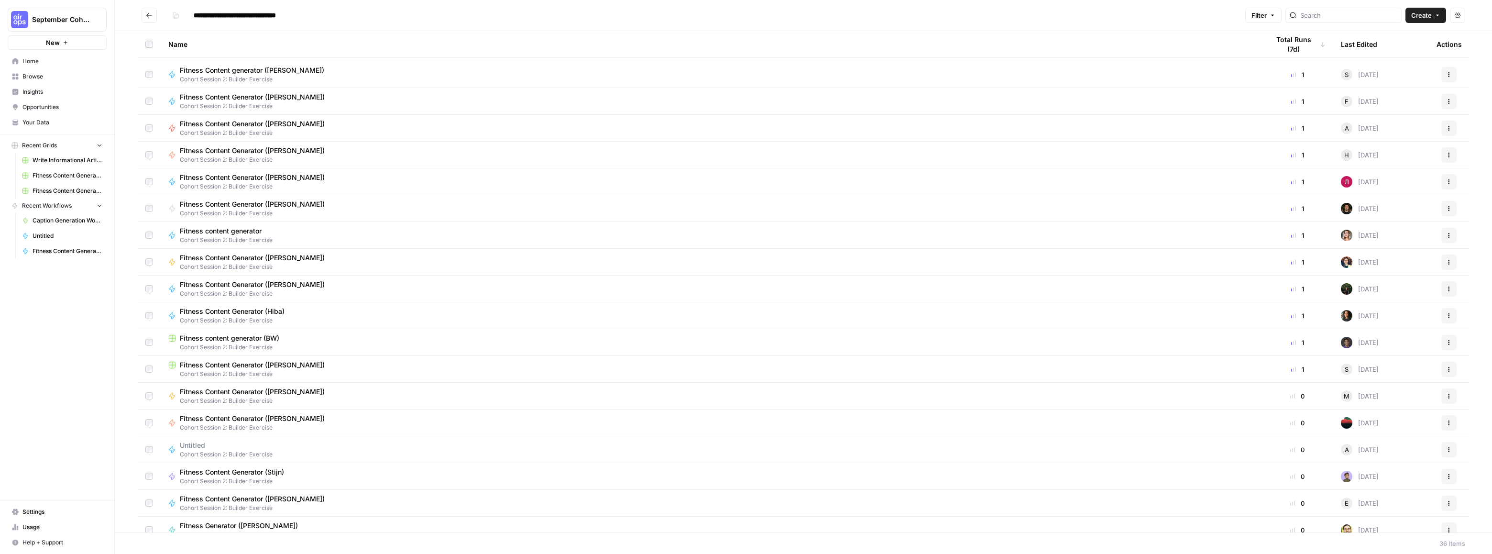
click at [185, 446] on span "Untitled" at bounding box center [222, 446] width 85 height 10
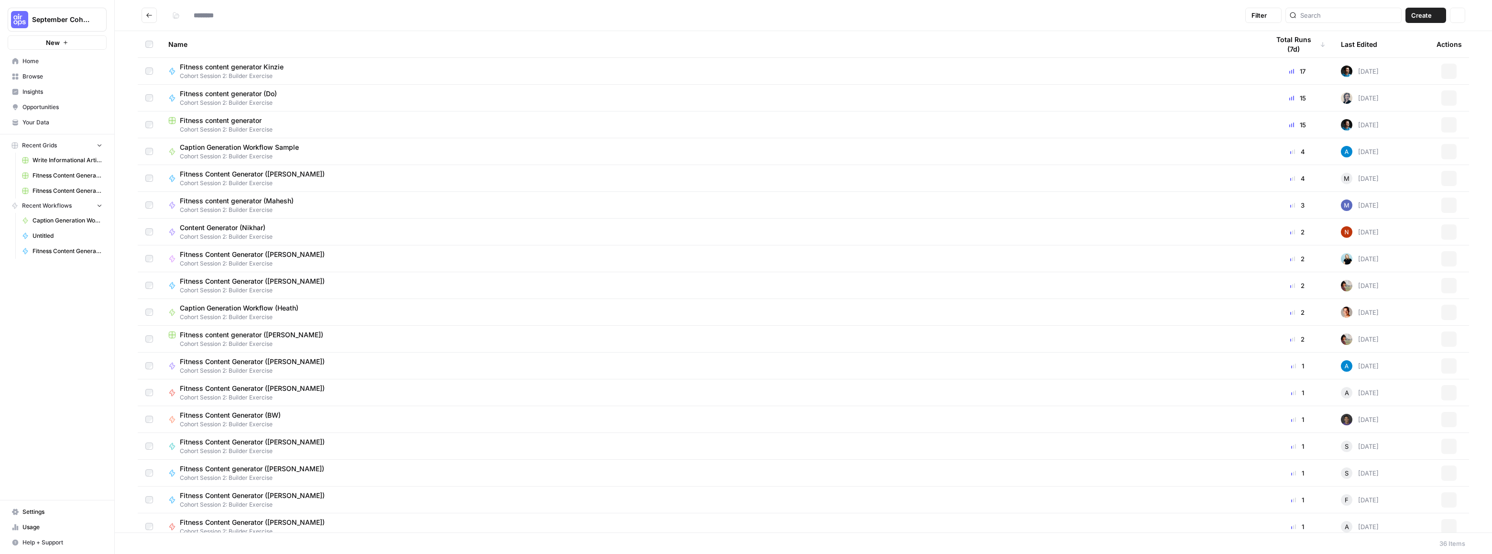
type input "**********"
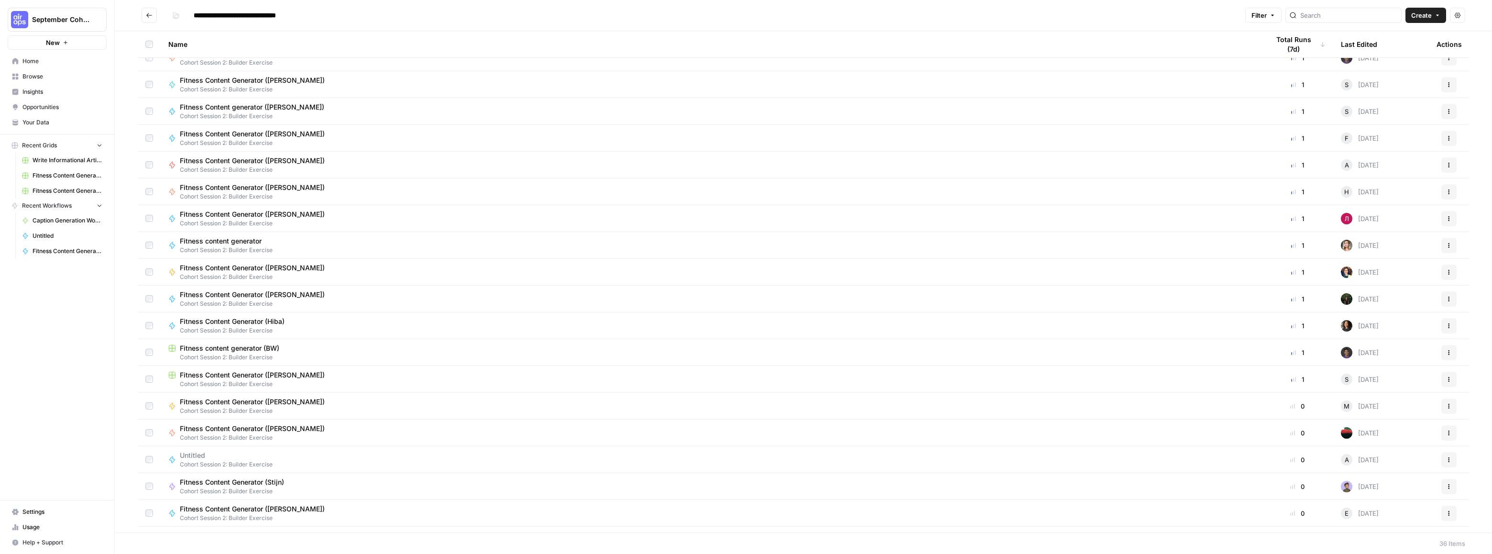
scroll to position [398, 0]
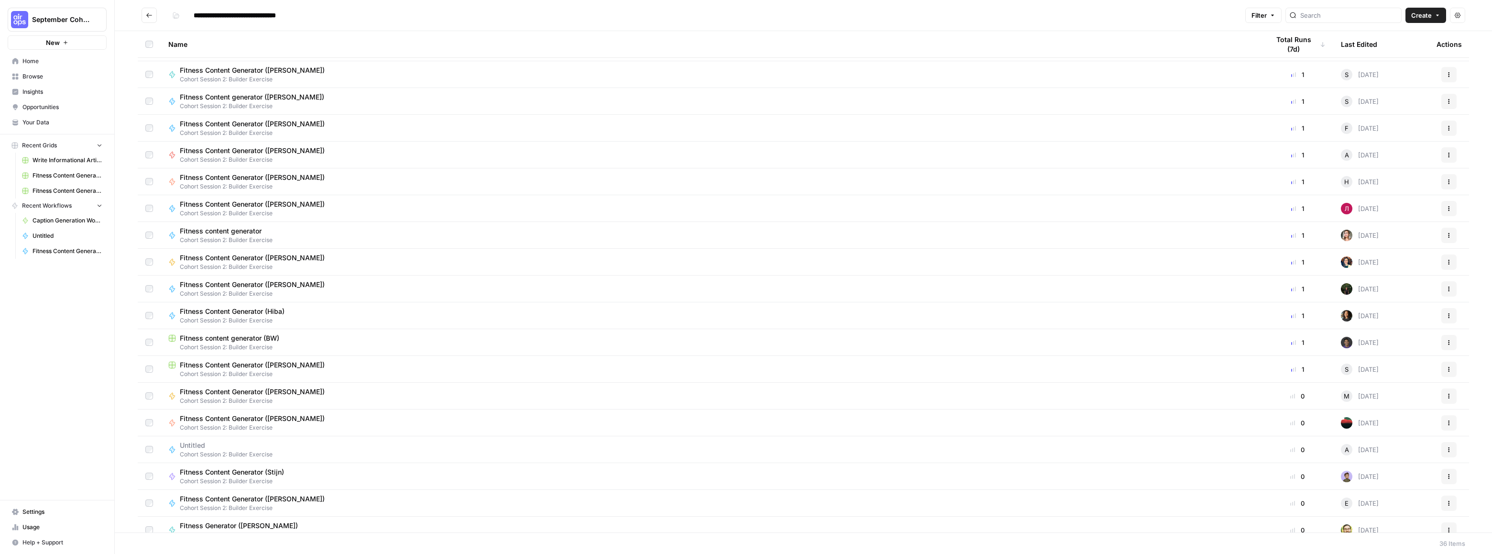
click at [189, 443] on span "Untitled" at bounding box center [222, 446] width 85 height 10
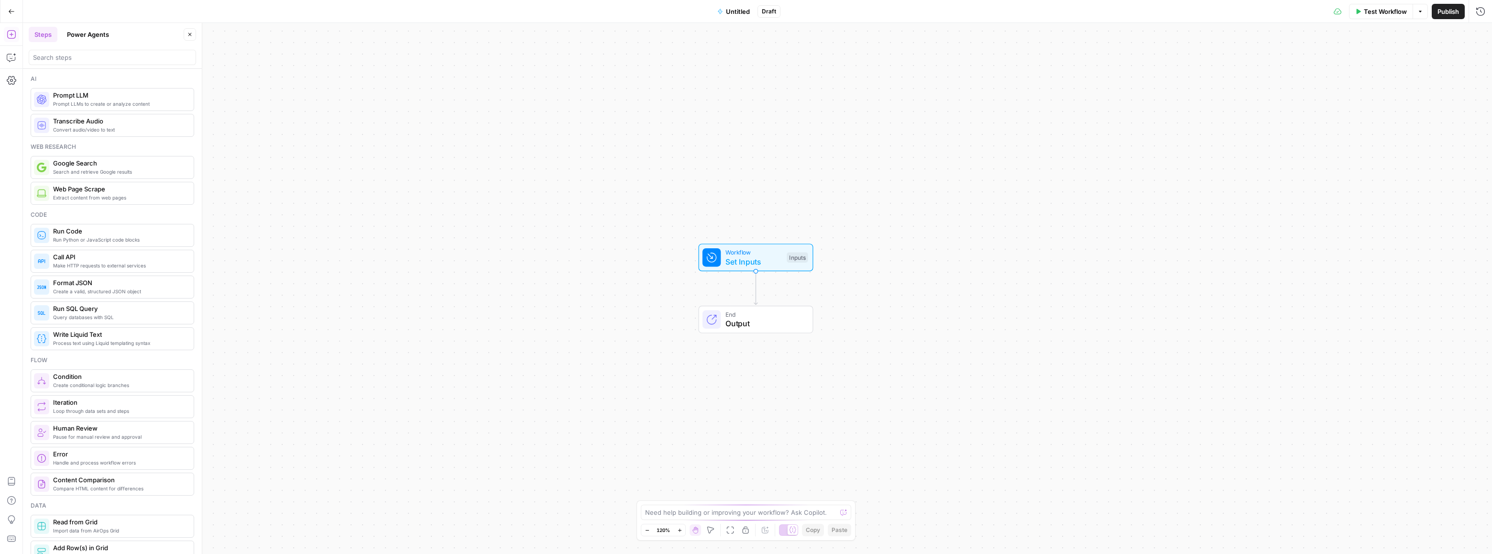
click at [729, 10] on span "Untitled" at bounding box center [738, 12] width 24 height 10
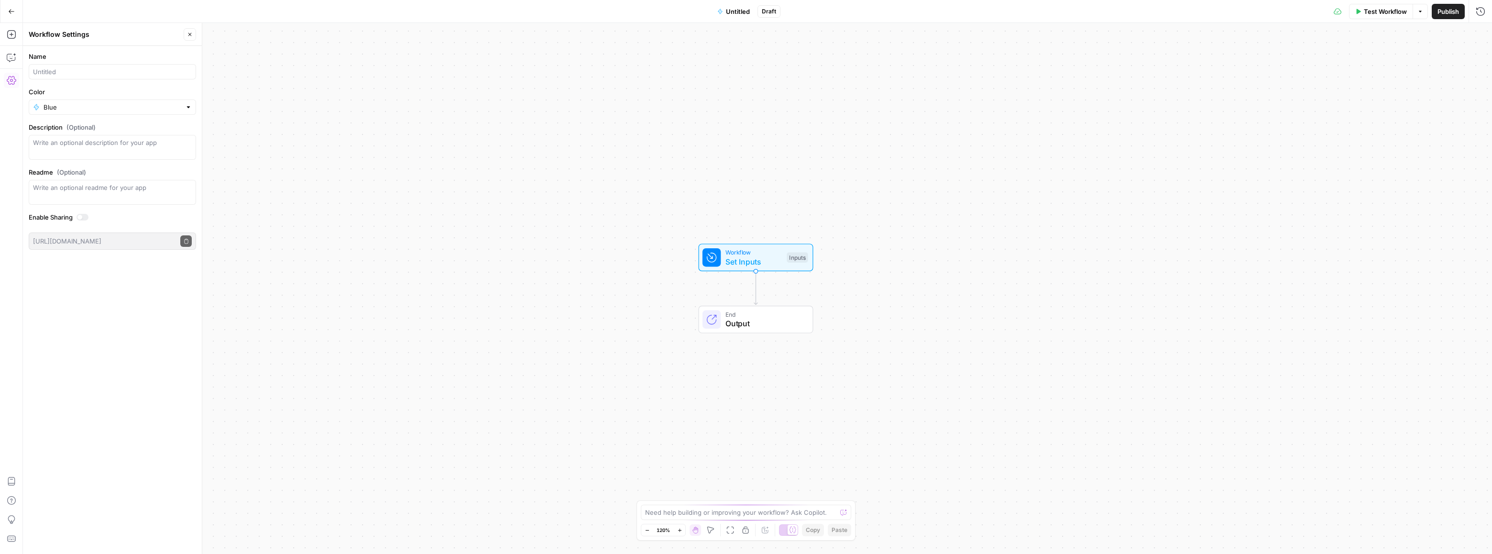
click at [739, 12] on span "Untitled" at bounding box center [738, 12] width 24 height 10
click at [62, 72] on input "Name" at bounding box center [112, 72] width 159 height 10
type input "Fitness Content Generator (Alecia)"
click at [1445, 13] on span "Publish" at bounding box center [1449, 12] width 22 height 10
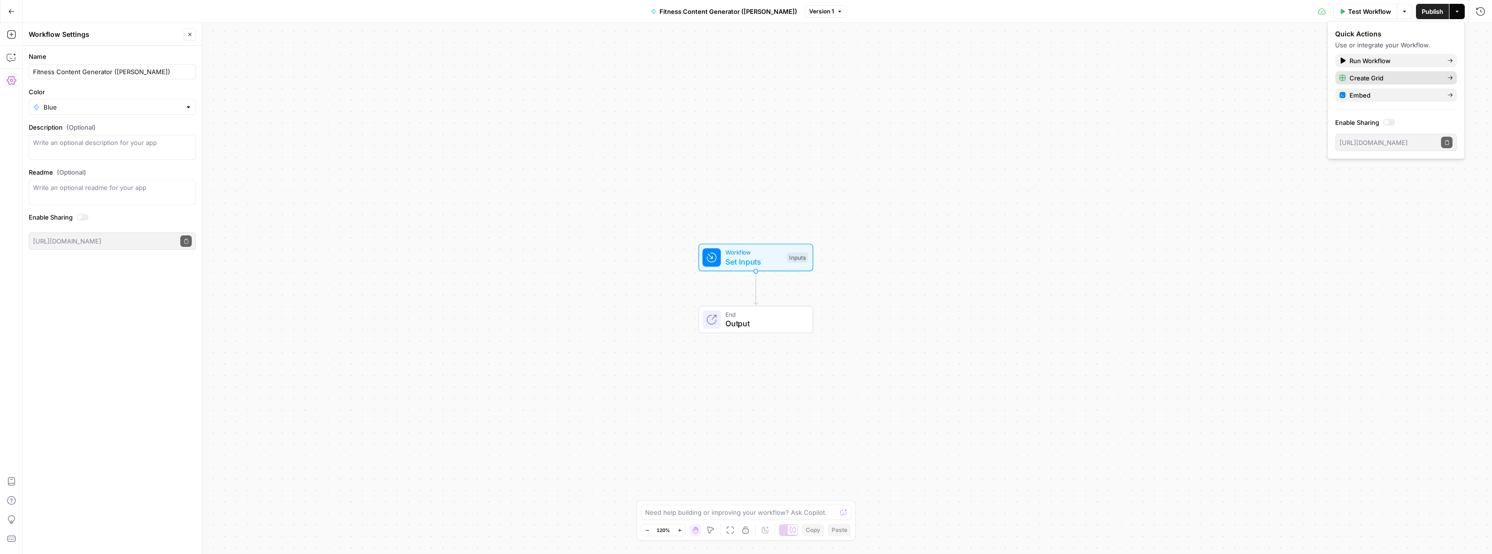
click at [1379, 76] on span "Create Grid" at bounding box center [1395, 78] width 90 height 10
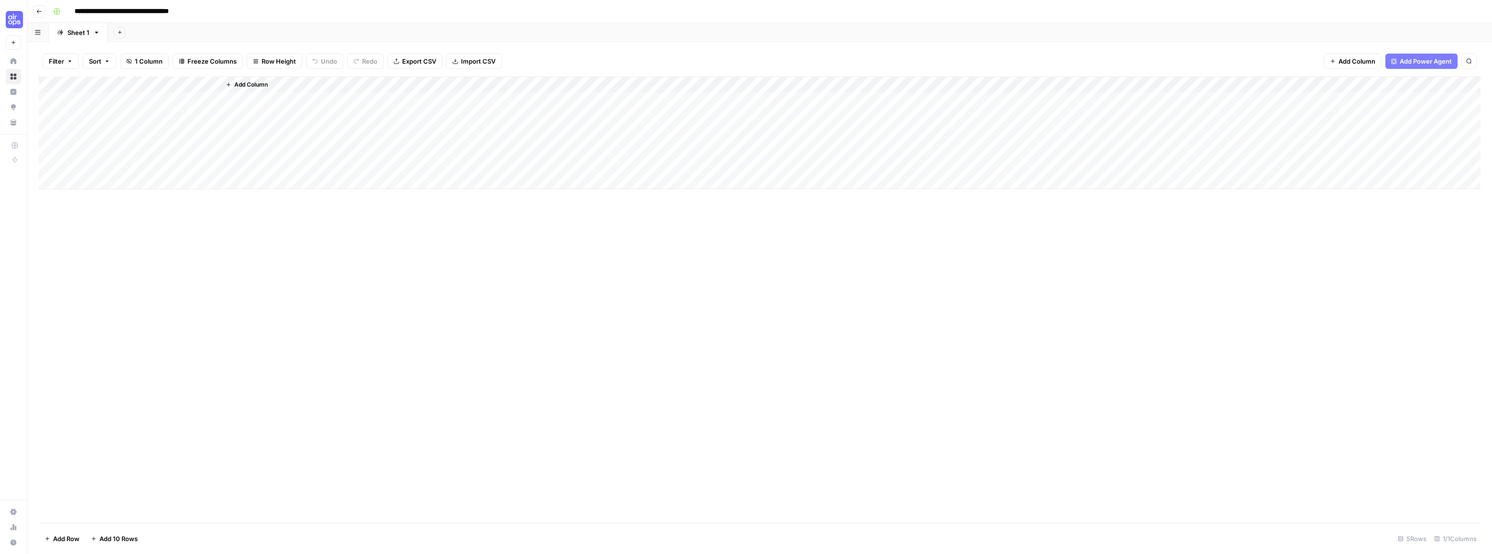
click at [463, 62] on span "Import CSV" at bounding box center [478, 61] width 34 height 10
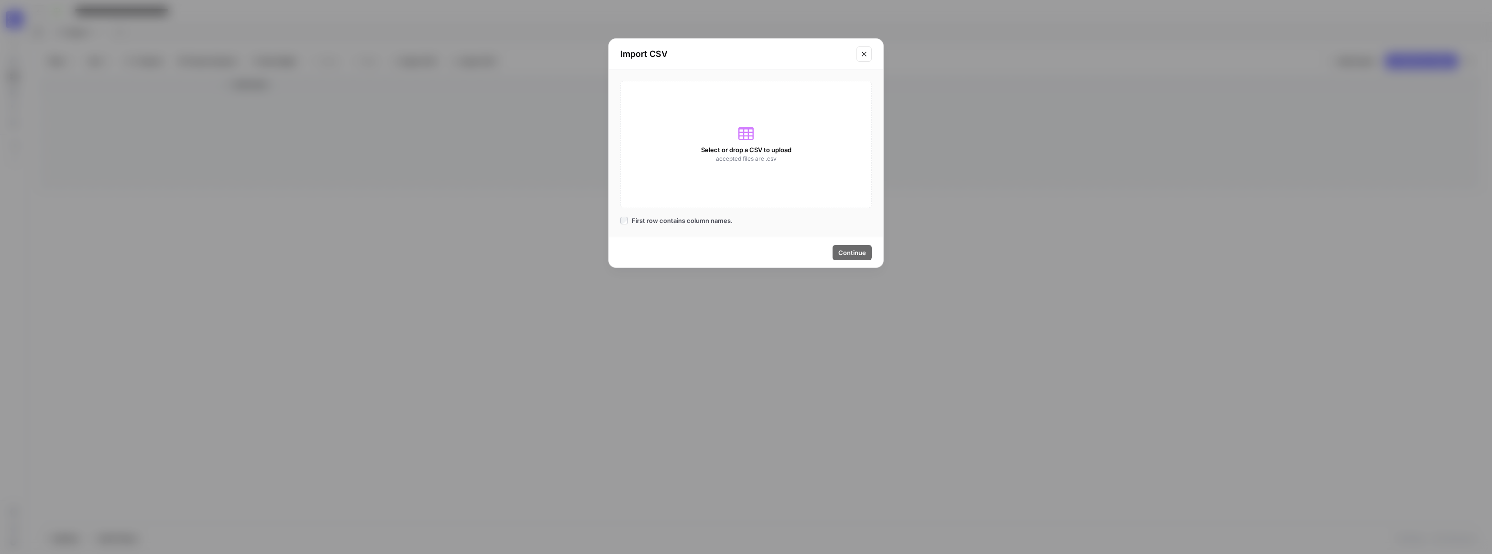
click at [742, 146] on span "Select or drop a CSV to upload" at bounding box center [746, 150] width 90 height 10
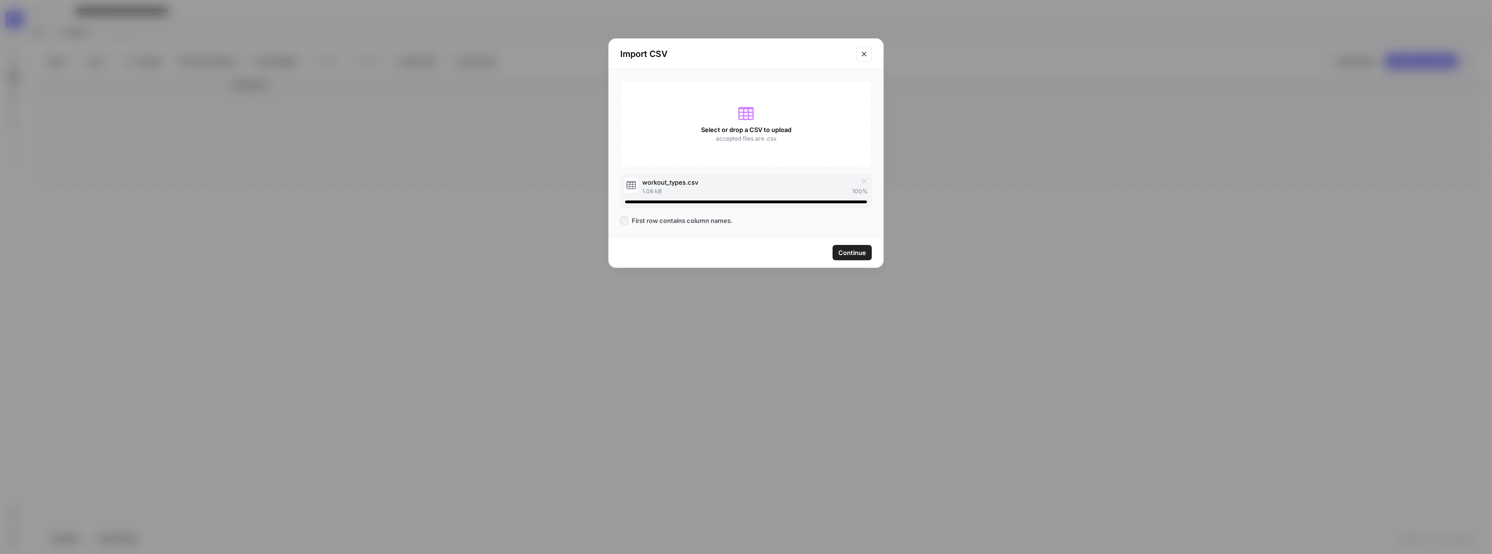
click at [853, 255] on span "Continue" at bounding box center [853, 253] width 28 height 10
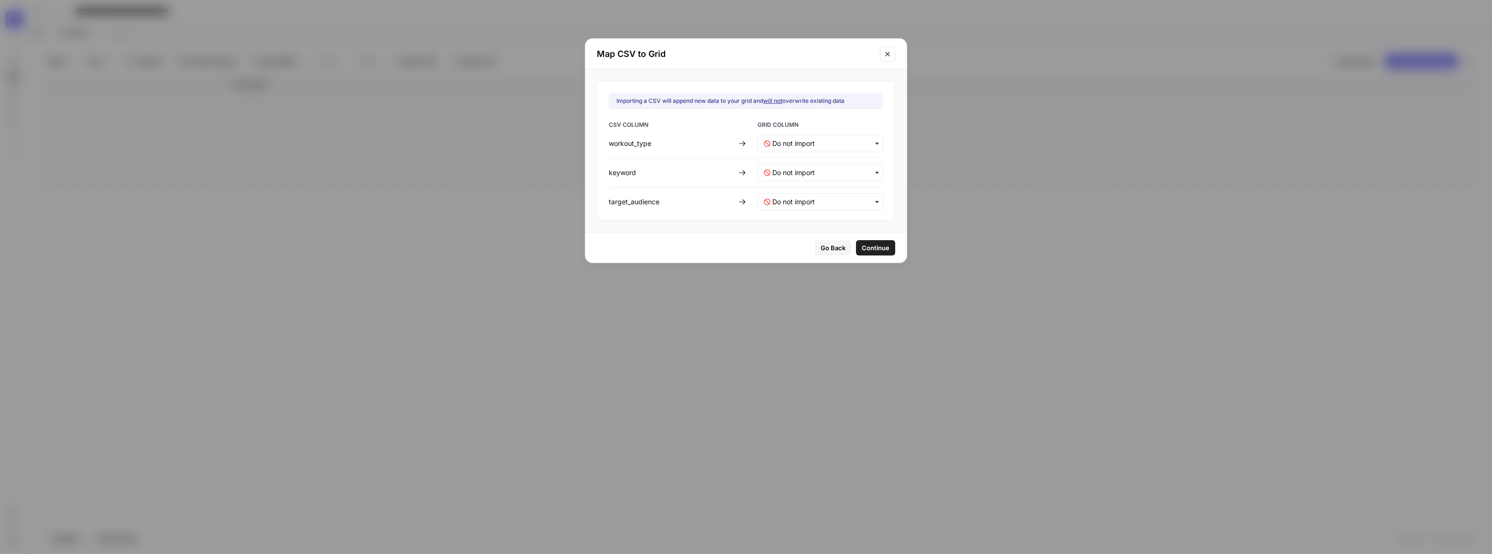
click at [865, 246] on span "Continue" at bounding box center [876, 248] width 28 height 10
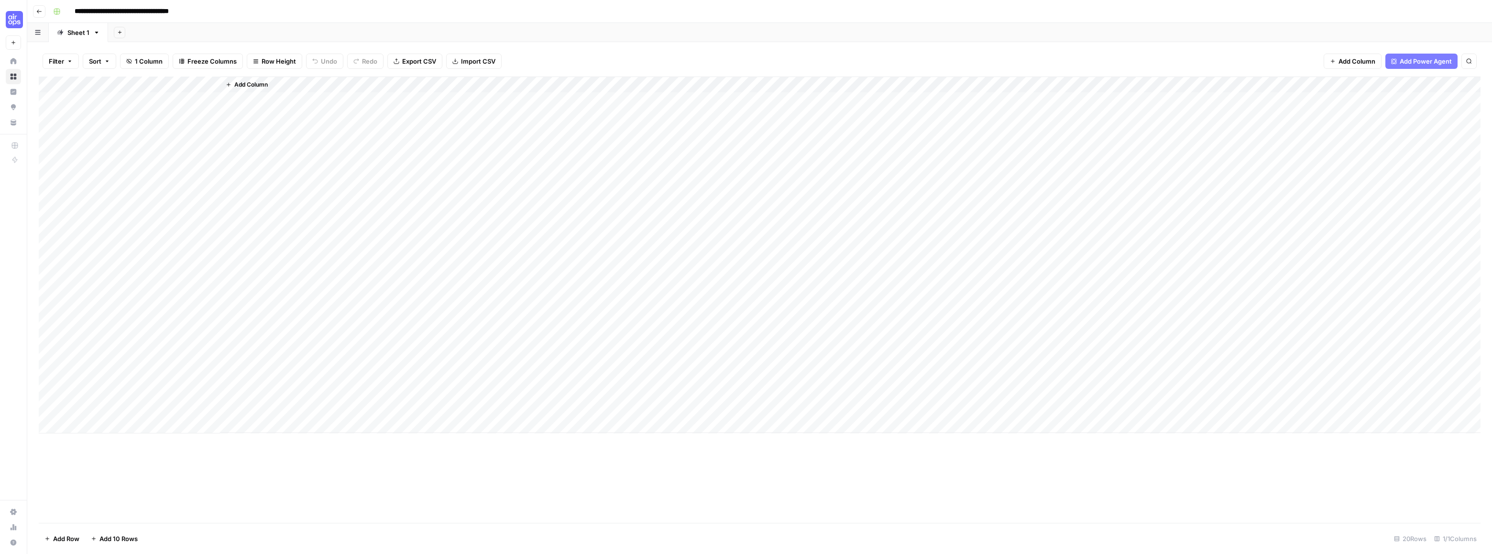
click at [121, 99] on div "Add Column" at bounding box center [760, 255] width 1442 height 357
click at [138, 97] on div "Add Column" at bounding box center [760, 255] width 1442 height 357
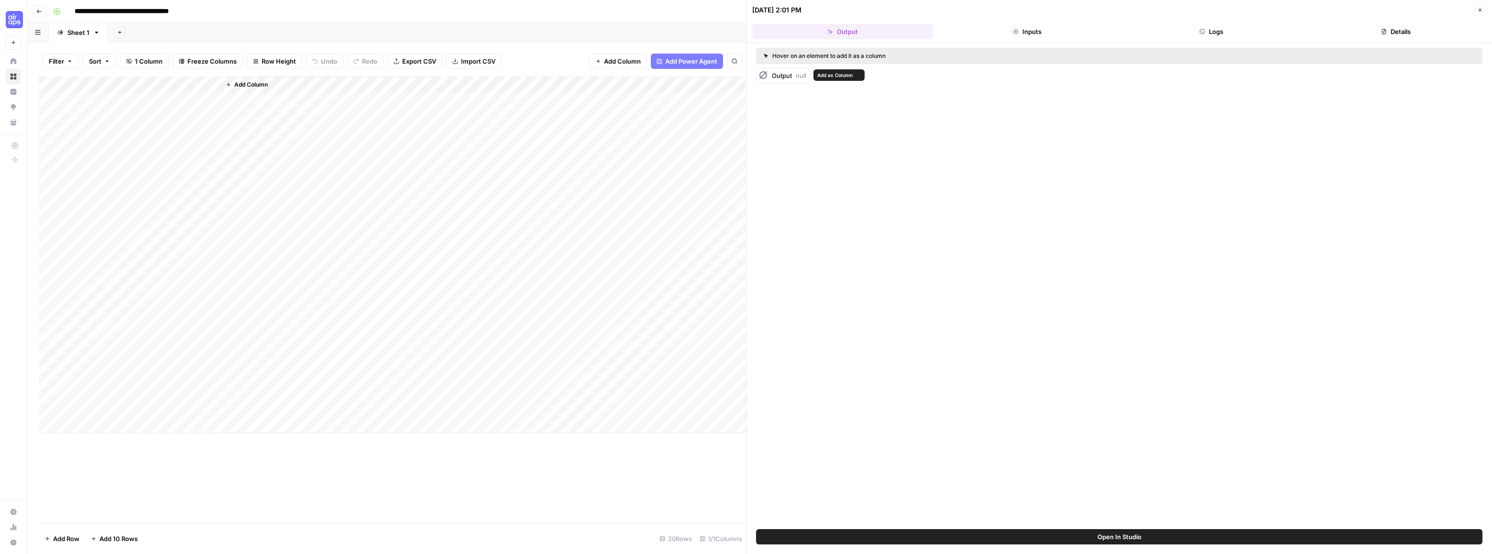
click at [802, 77] on span "null" at bounding box center [801, 76] width 11 height 8
click at [777, 74] on span "Output" at bounding box center [782, 76] width 20 height 8
click at [1022, 32] on button "Inputs" at bounding box center [1027, 31] width 181 height 15
click at [855, 26] on button "Output" at bounding box center [842, 31] width 181 height 15
click at [137, 83] on div "Add Column" at bounding box center [392, 255] width 707 height 357
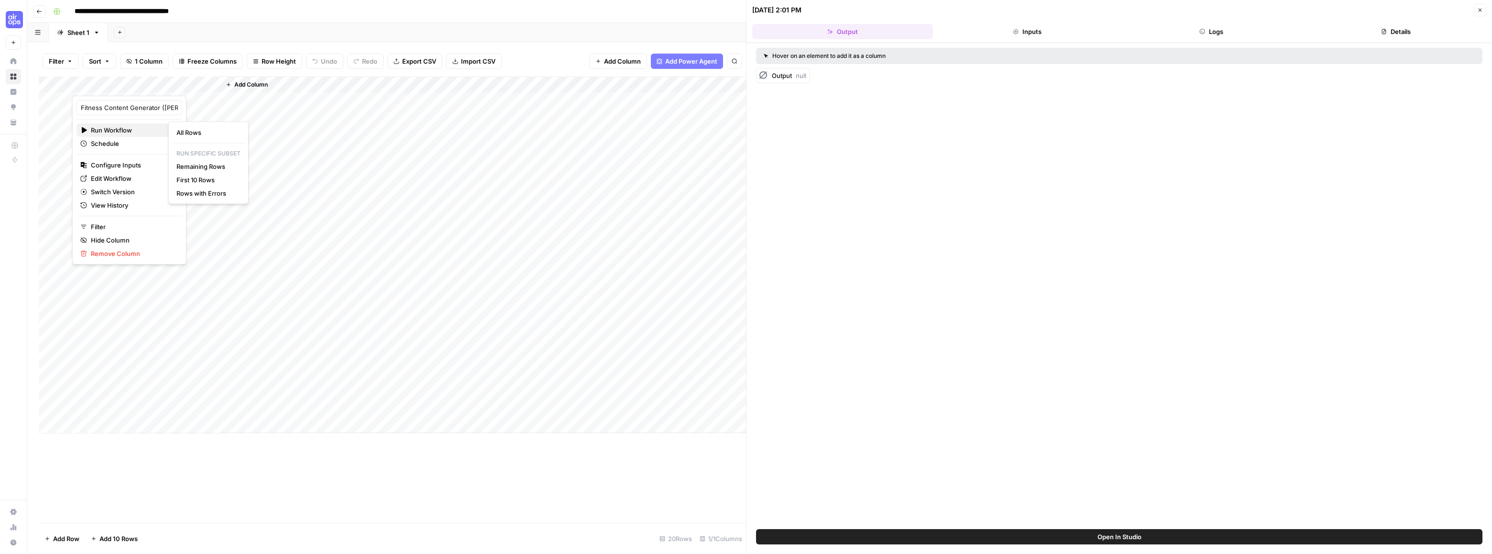
click at [124, 128] on span "Run Workflow" at bounding box center [128, 130] width 74 height 10
click at [301, 118] on div "Add Column" at bounding box center [484, 255] width 526 height 356
click at [156, 82] on div "Add Column" at bounding box center [392, 255] width 707 height 357
click at [122, 163] on span "Configure Inputs" at bounding box center [133, 165] width 84 height 10
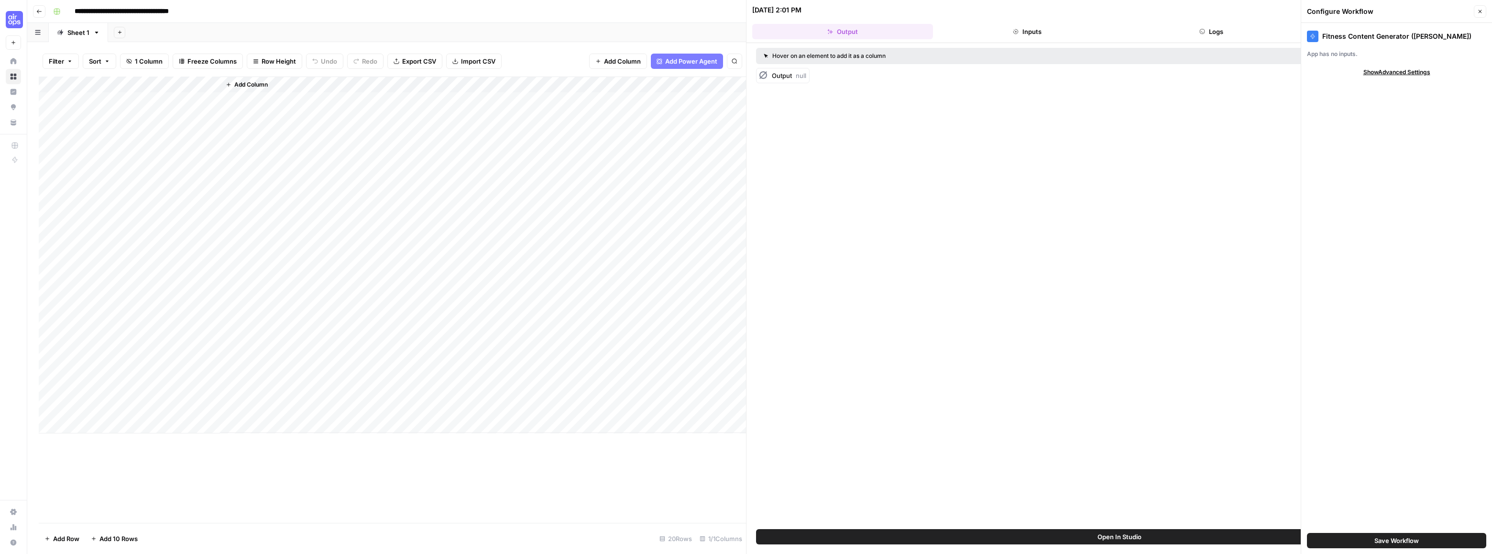
click at [112, 99] on div "Add Column" at bounding box center [392, 255] width 707 height 357
click at [210, 98] on div "Add Column" at bounding box center [392, 255] width 707 height 357
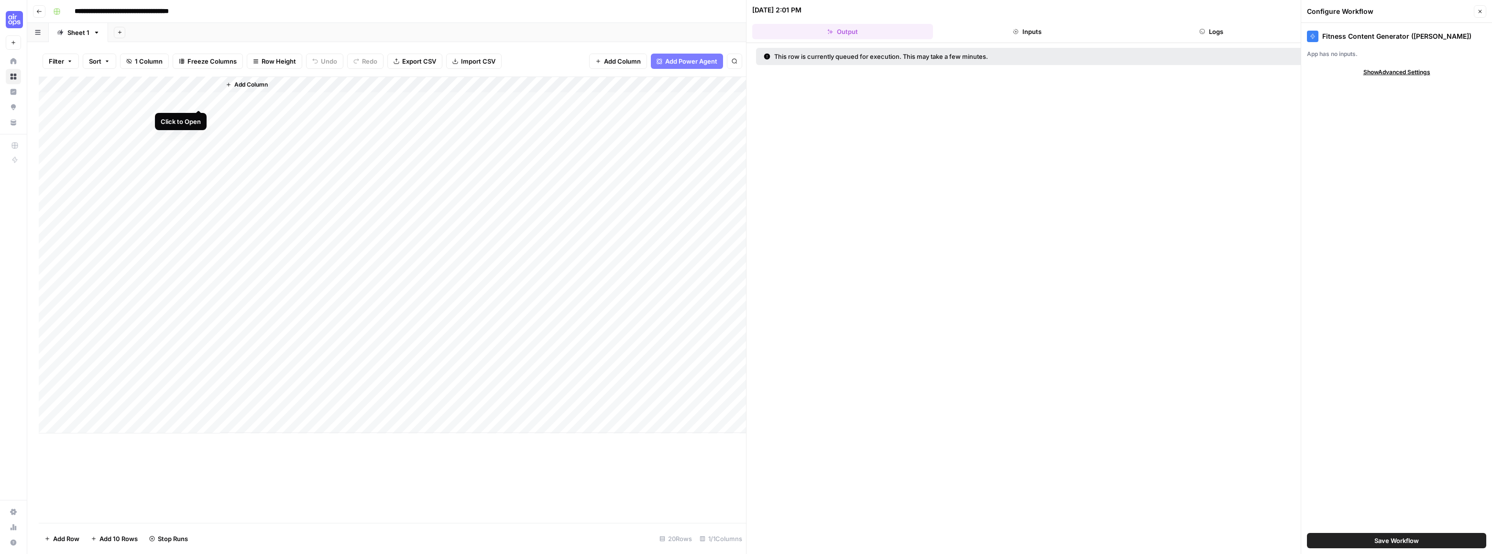
click at [201, 99] on div "Add Column" at bounding box center [392, 255] width 707 height 357
click at [1406, 36] on div "Fitness Content Generator (Alecia)" at bounding box center [1396, 36] width 179 height 11
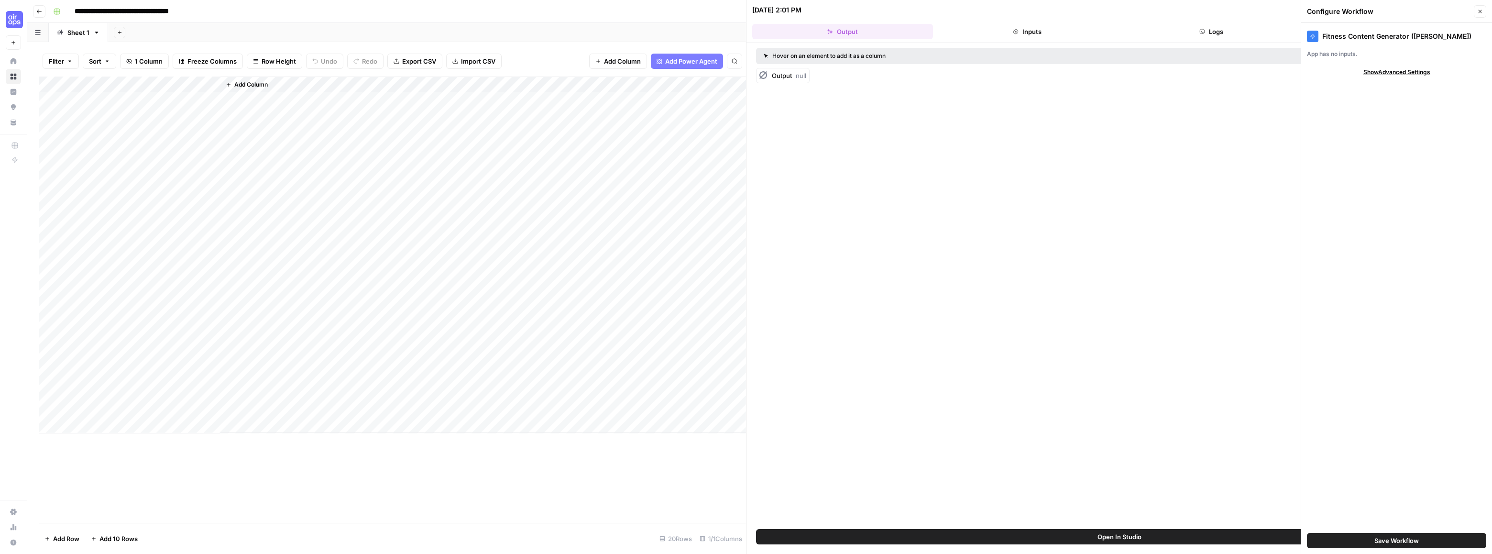
click at [1393, 73] on span "Show Advanced Settings" at bounding box center [1397, 72] width 67 height 9
click at [0, 0] on div "Configure Workflow" at bounding box center [0, 0] width 0 height 0
click at [1481, 10] on icon "button" at bounding box center [1480, 11] width 3 height 3
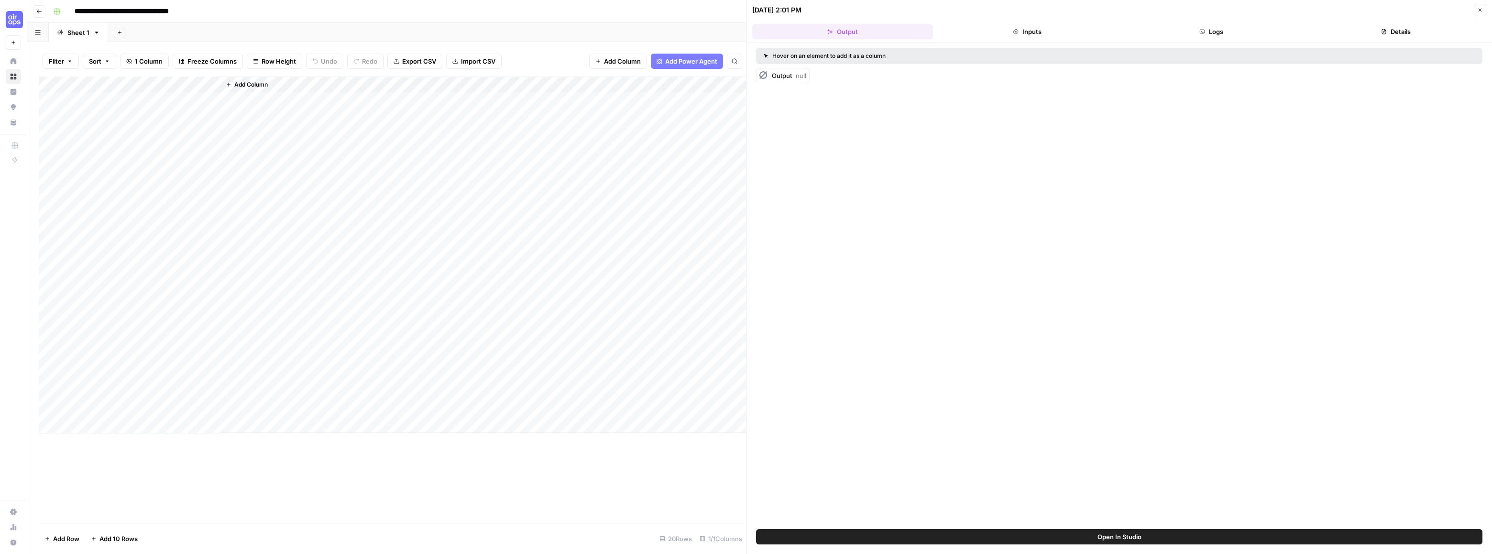
click at [109, 7] on input "**********" at bounding box center [138, 11] width 136 height 15
click at [37, 11] on icon "button" at bounding box center [39, 12] width 5 height 4
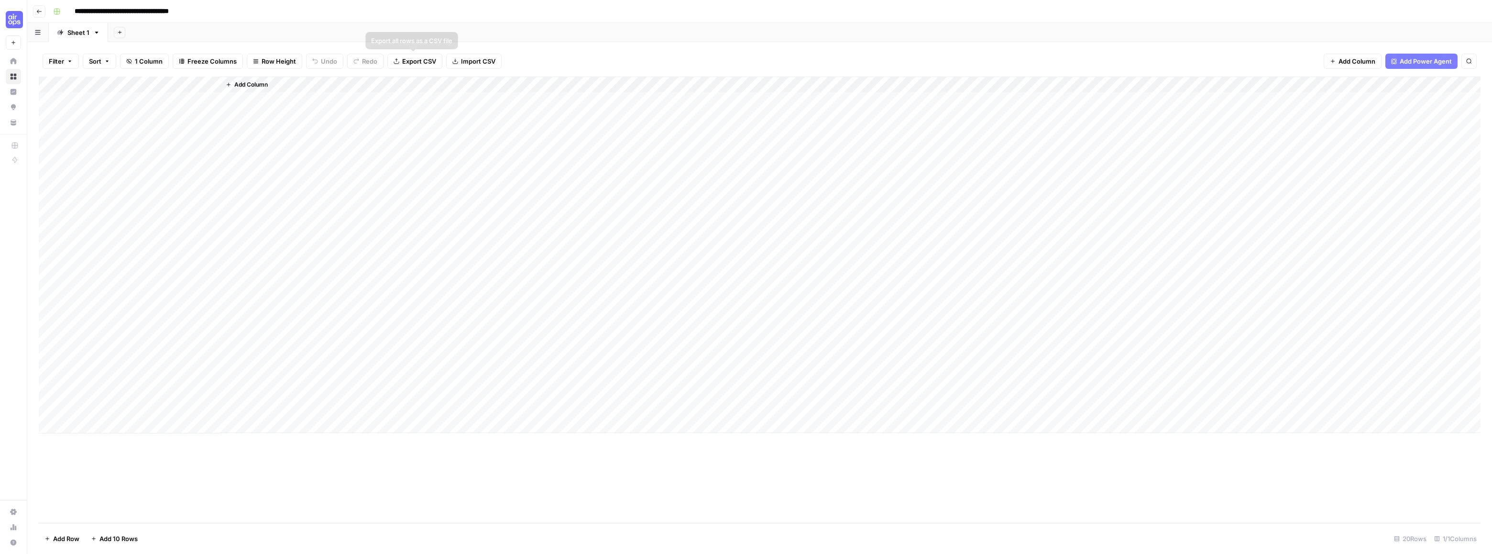
click at [461, 60] on span "Import CSV" at bounding box center [478, 61] width 34 height 10
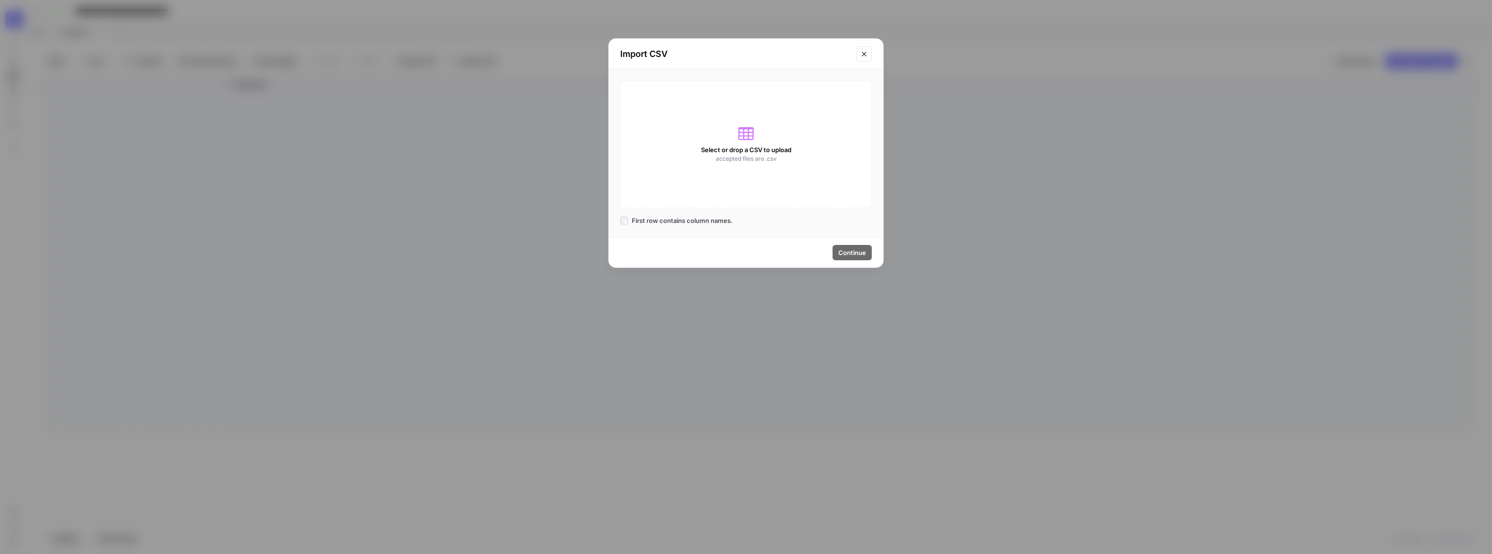
click at [750, 155] on span "accepted files are .csv" at bounding box center [746, 158] width 61 height 9
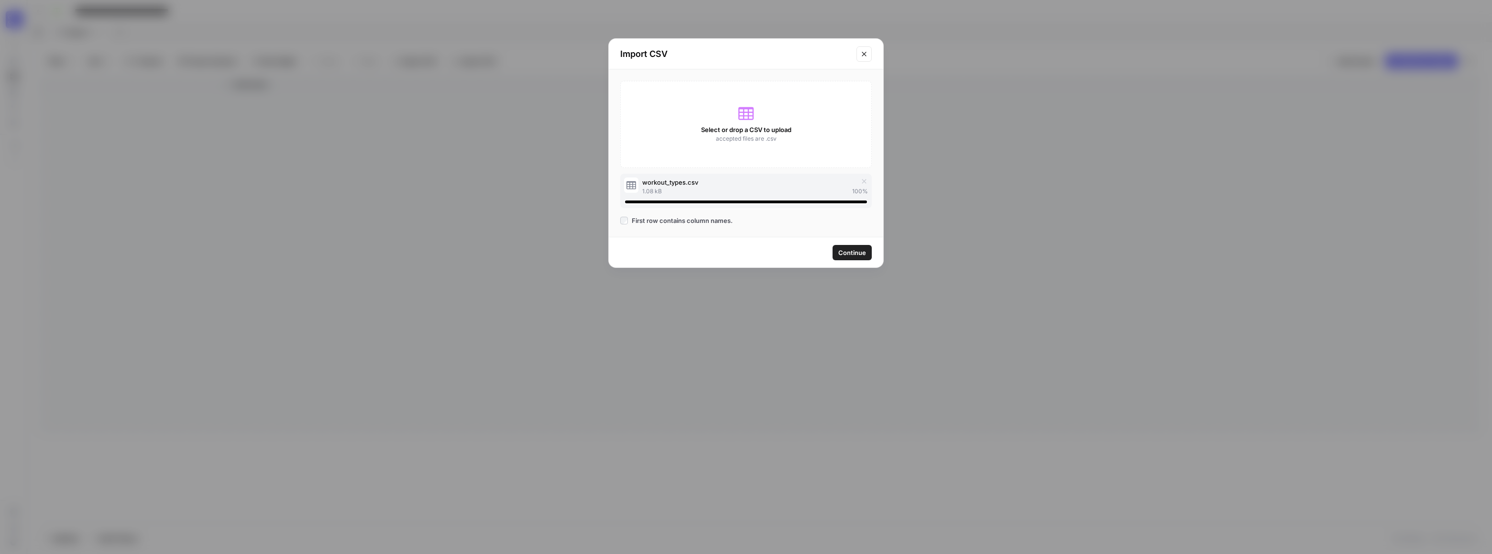
click at [855, 249] on span "Continue" at bounding box center [853, 253] width 28 height 10
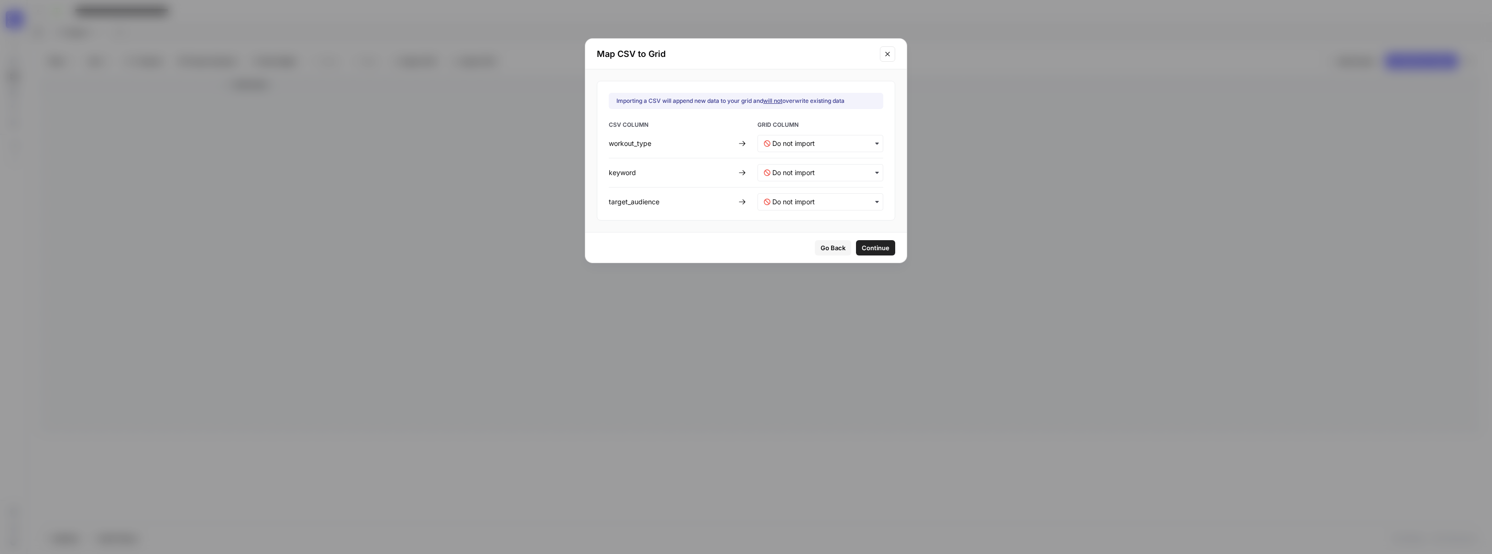
click at [875, 144] on icon "button" at bounding box center [876, 144] width 3 height 2
click at [844, 162] on div "Create new column" at bounding box center [814, 168] width 112 height 17
click at [873, 171] on icon "button" at bounding box center [877, 173] width 8 height 8
click at [850, 192] on div "Create new column" at bounding box center [814, 197] width 112 height 17
click at [875, 201] on icon "button" at bounding box center [876, 202] width 3 height 2
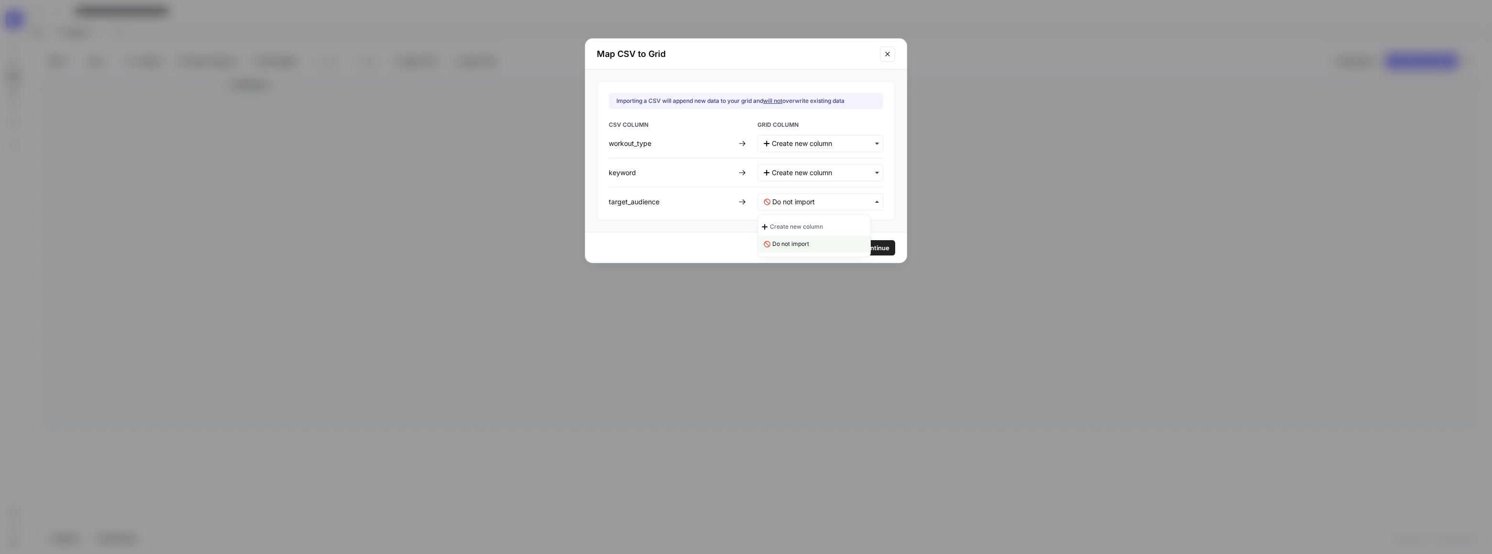
click at [840, 222] on div "Create new column" at bounding box center [814, 226] width 112 height 17
click at [861, 247] on span "Continue" at bounding box center [875, 248] width 28 height 10
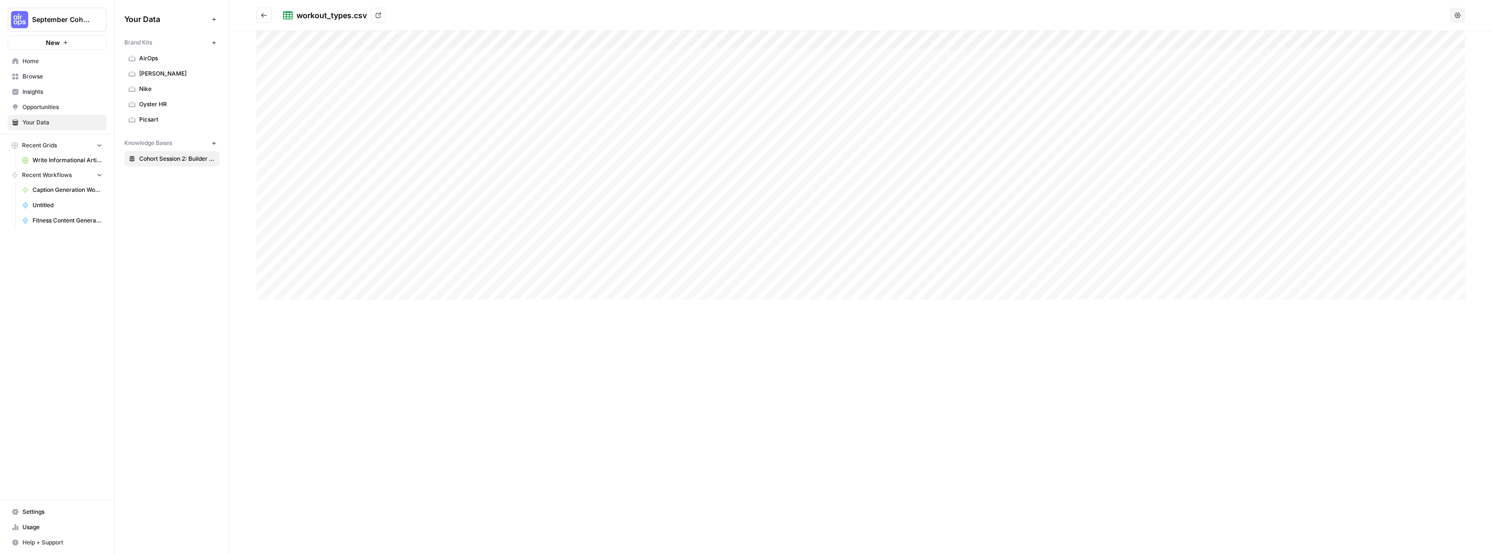
click at [350, 17] on div "workout_types.csv" at bounding box center [332, 15] width 70 height 11
click at [46, 22] on span "September Cohort" at bounding box center [61, 20] width 58 height 10
click at [287, 14] on icon at bounding box center [288, 16] width 10 height 10
click at [379, 15] on icon at bounding box center [378, 15] width 6 height 6
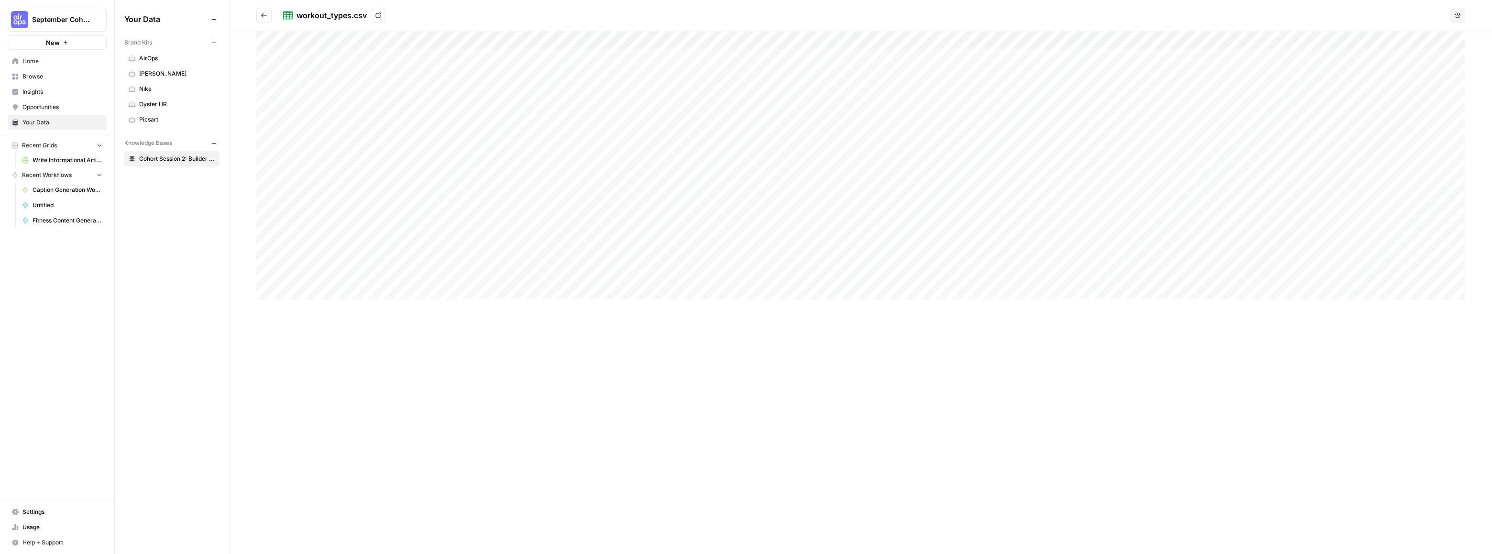
click at [1084, 119] on div at bounding box center [860, 165] width 1209 height 268
click at [376, 12] on link "View" at bounding box center [378, 15] width 15 height 15
click at [55, 24] on button "September Cohort" at bounding box center [57, 20] width 99 height 24
click at [57, 193] on span "Caption Generation Workflow Sample" at bounding box center [68, 190] width 70 height 9
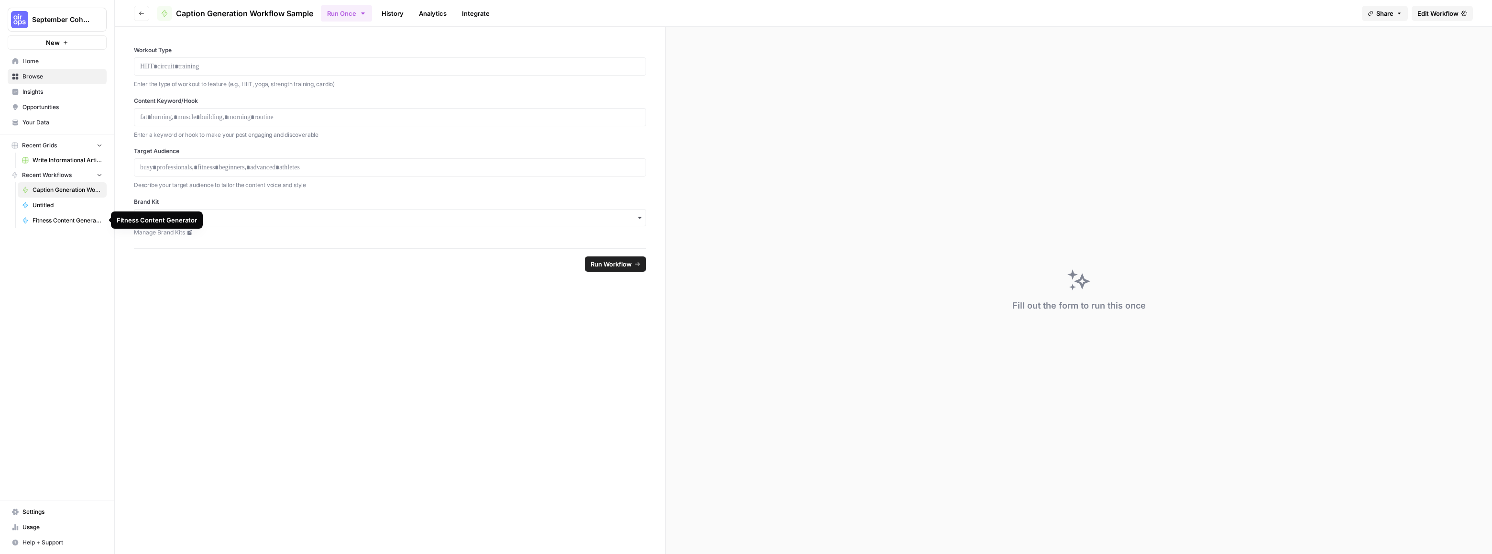
click at [63, 217] on span "Fitness Content Generator" at bounding box center [68, 220] width 70 height 9
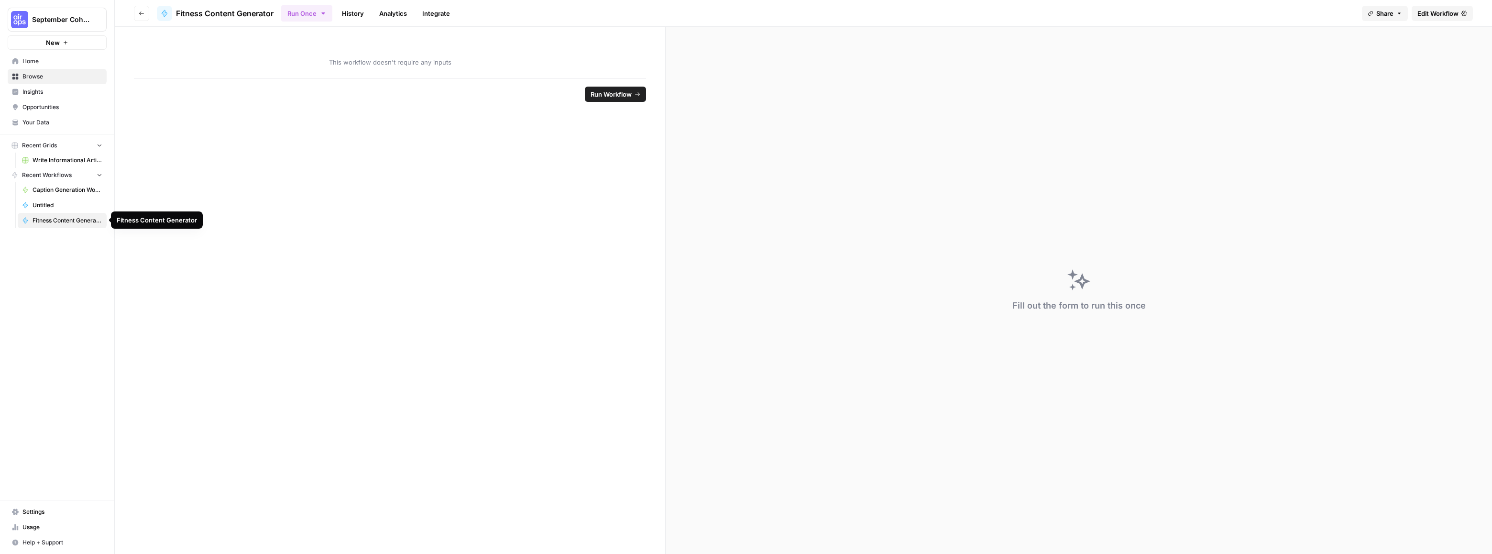
click at [51, 222] on span "Fitness Content Generator" at bounding box center [68, 220] width 70 height 9
click at [642, 90] on button "Run Workflow" at bounding box center [615, 94] width 61 height 15
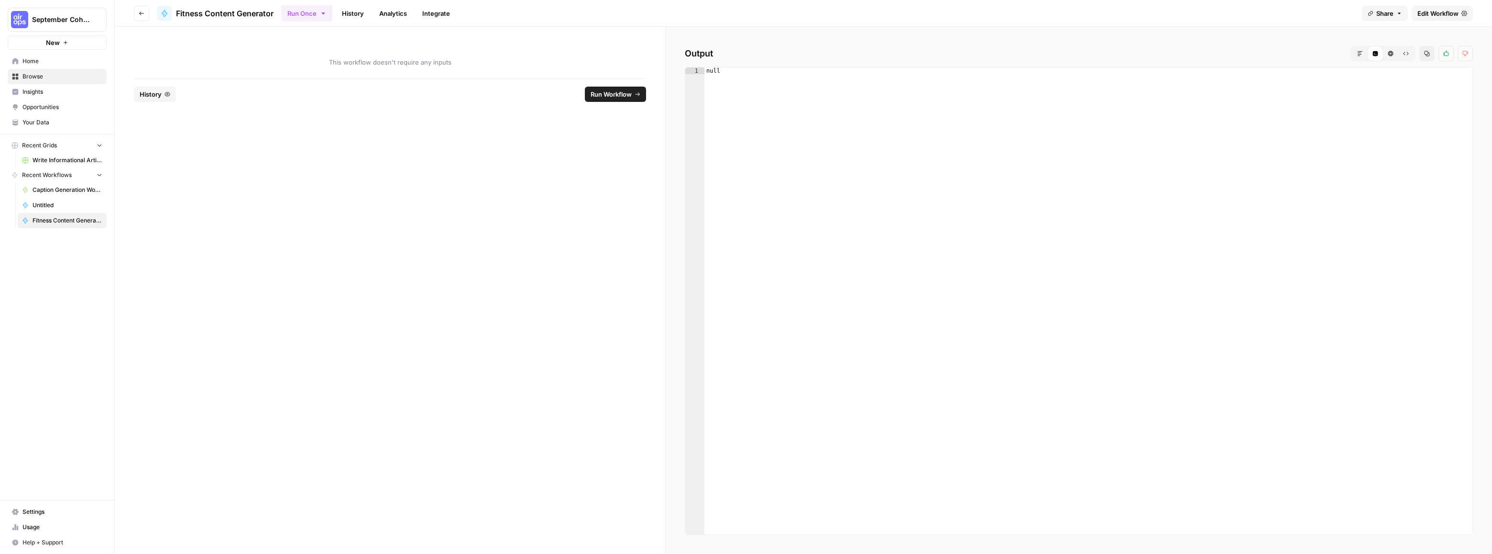
click at [303, 53] on div "This workflow doesn't require any inputs" at bounding box center [390, 53] width 551 height 52
click at [835, 63] on div "Output Markdown Code Editor HTML Viewer Raw Output Copy Thumbs up Thumbs down 1…" at bounding box center [1079, 290] width 827 height 527
click at [55, 19] on span "September Cohort" at bounding box center [61, 20] width 58 height 10
click at [62, 73] on span "September Cohort" at bounding box center [88, 72] width 118 height 10
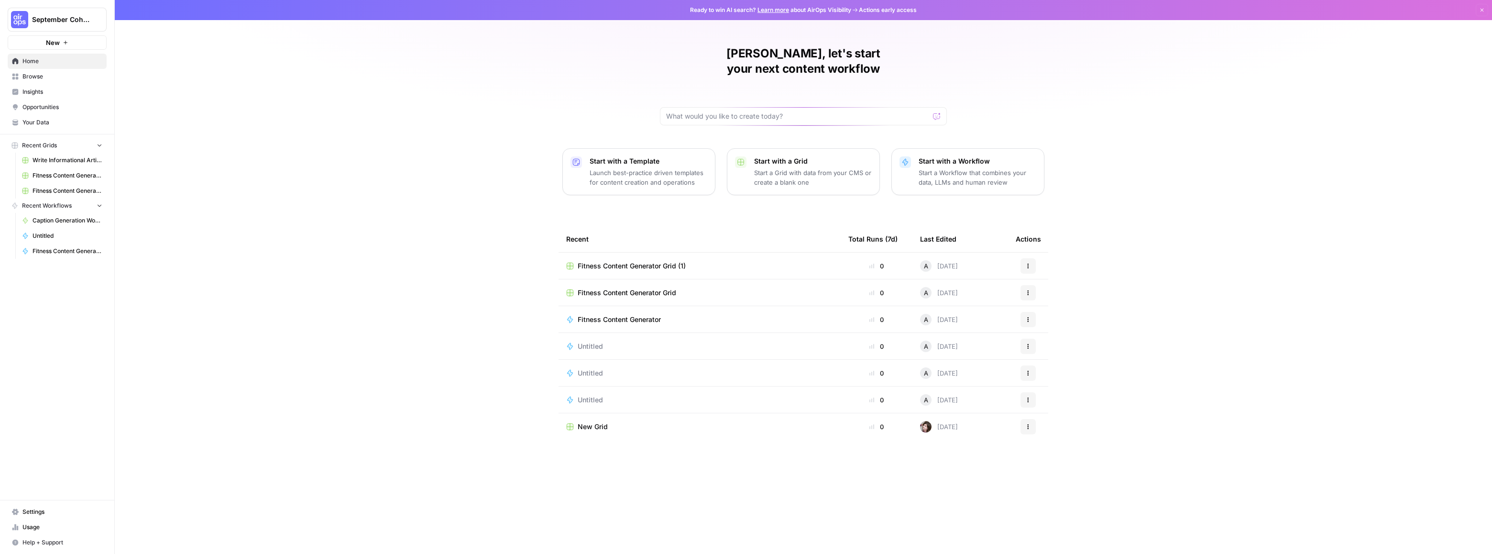
click at [621, 315] on span "Fitness Content Generator" at bounding box center [619, 320] width 83 height 10
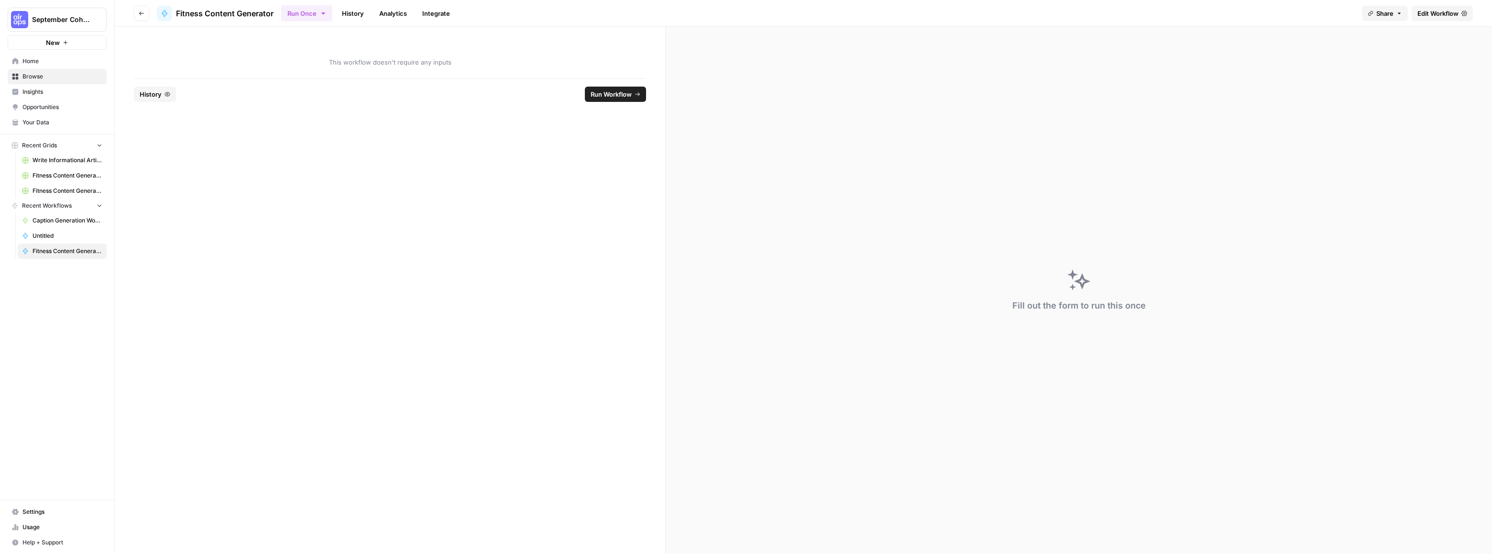
click at [32, 60] on span "Home" at bounding box center [62, 61] width 80 height 9
click at [1433, 15] on span "Edit Workflow" at bounding box center [1438, 14] width 41 height 10
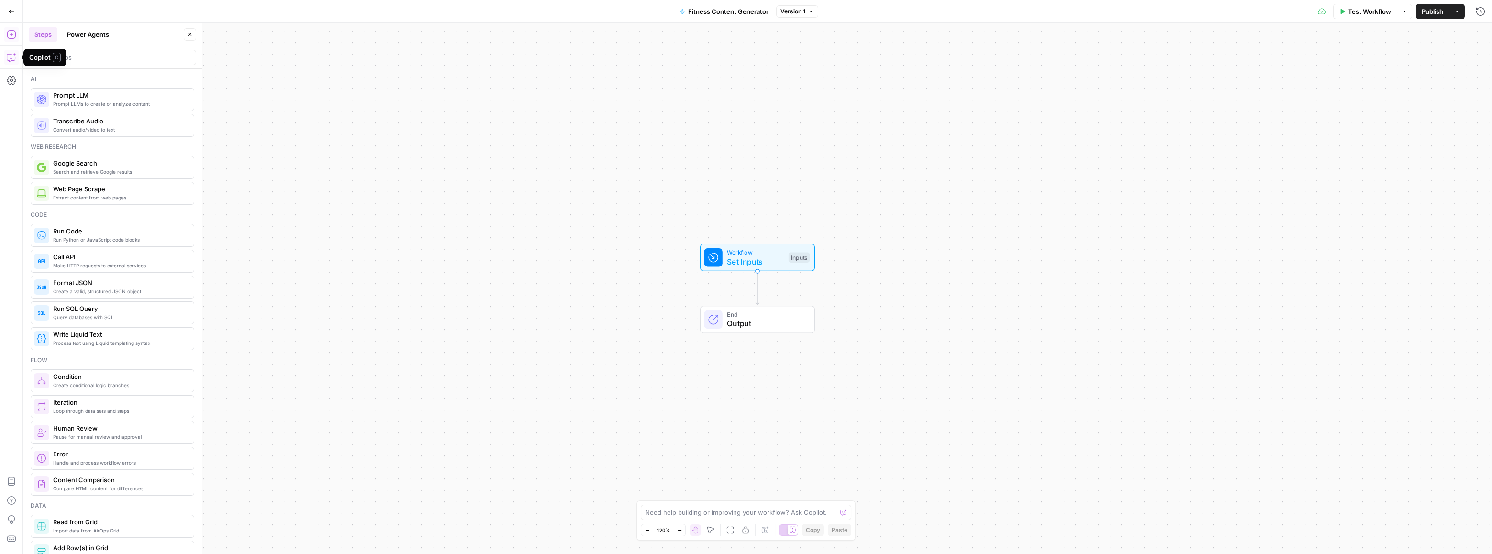
click at [10, 58] on icon "button" at bounding box center [11, 58] width 2 height 0
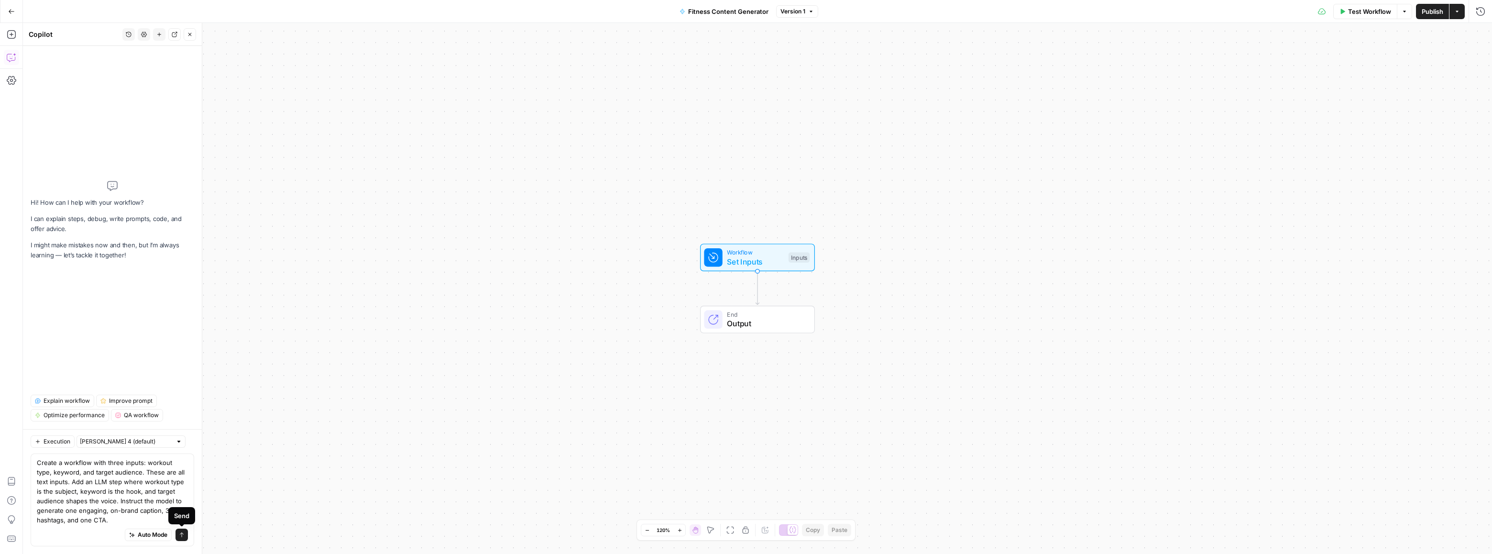
type textarea "Create a workflow with three inputs: workout type, keyword, and target audience…"
click at [181, 539] on button "Send" at bounding box center [182, 535] width 12 height 12
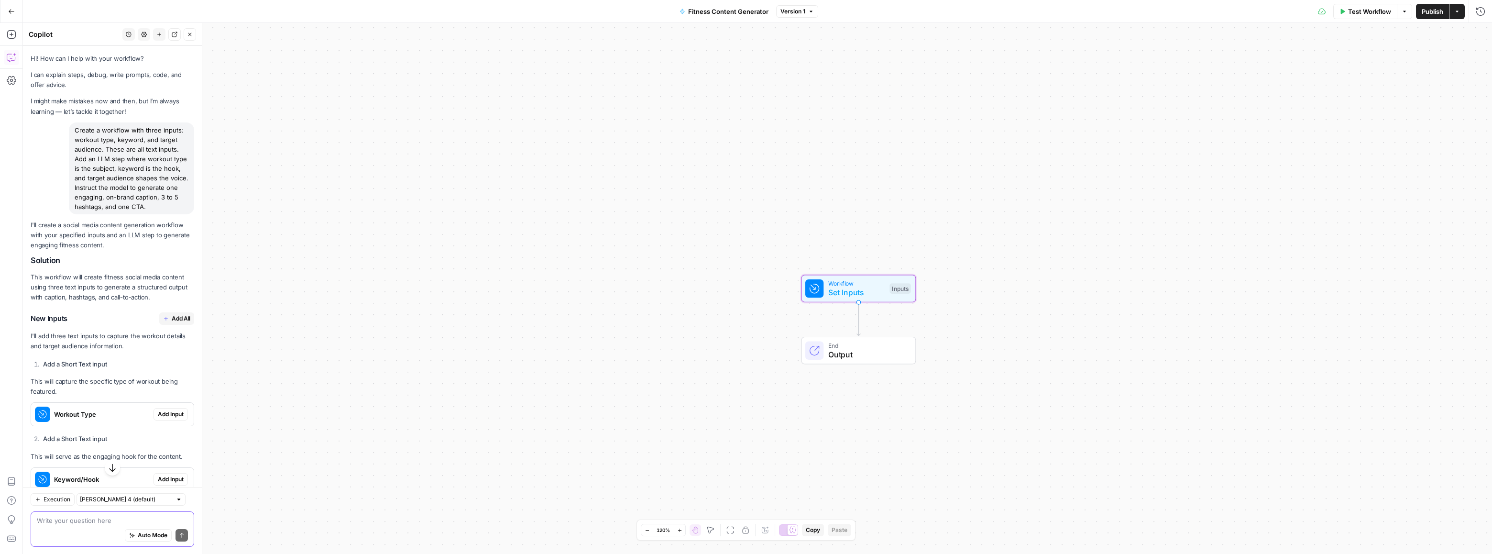
click at [158, 419] on span "Add Input" at bounding box center [171, 414] width 26 height 9
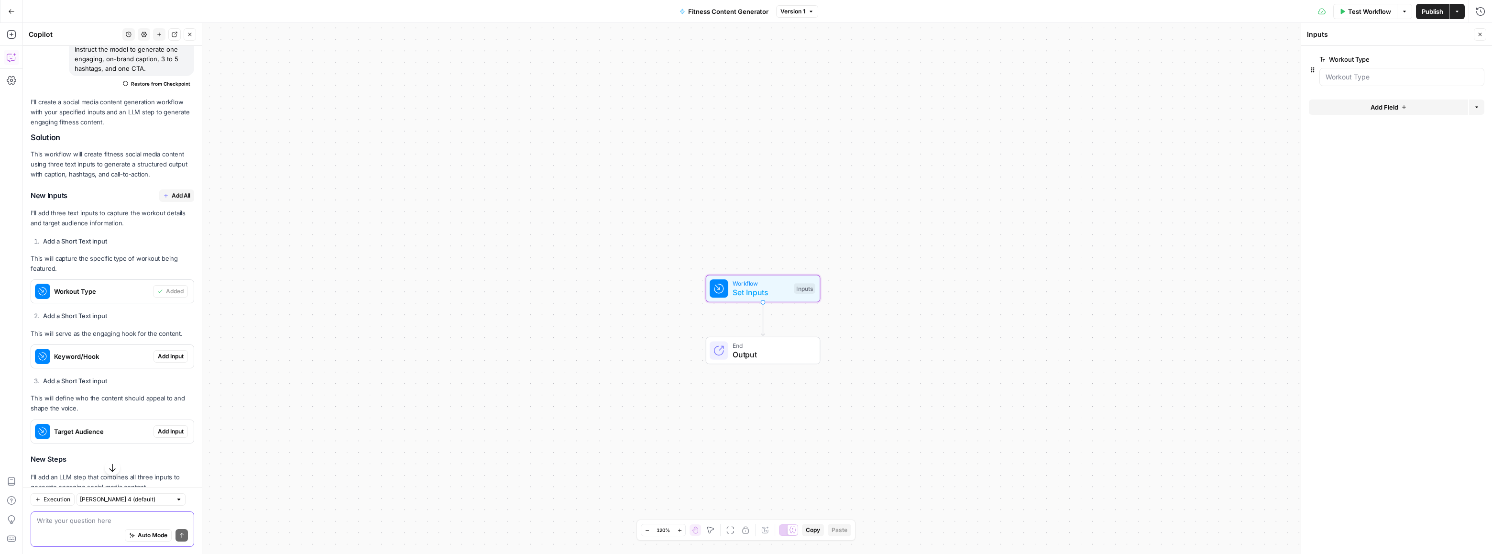
scroll to position [159, 0]
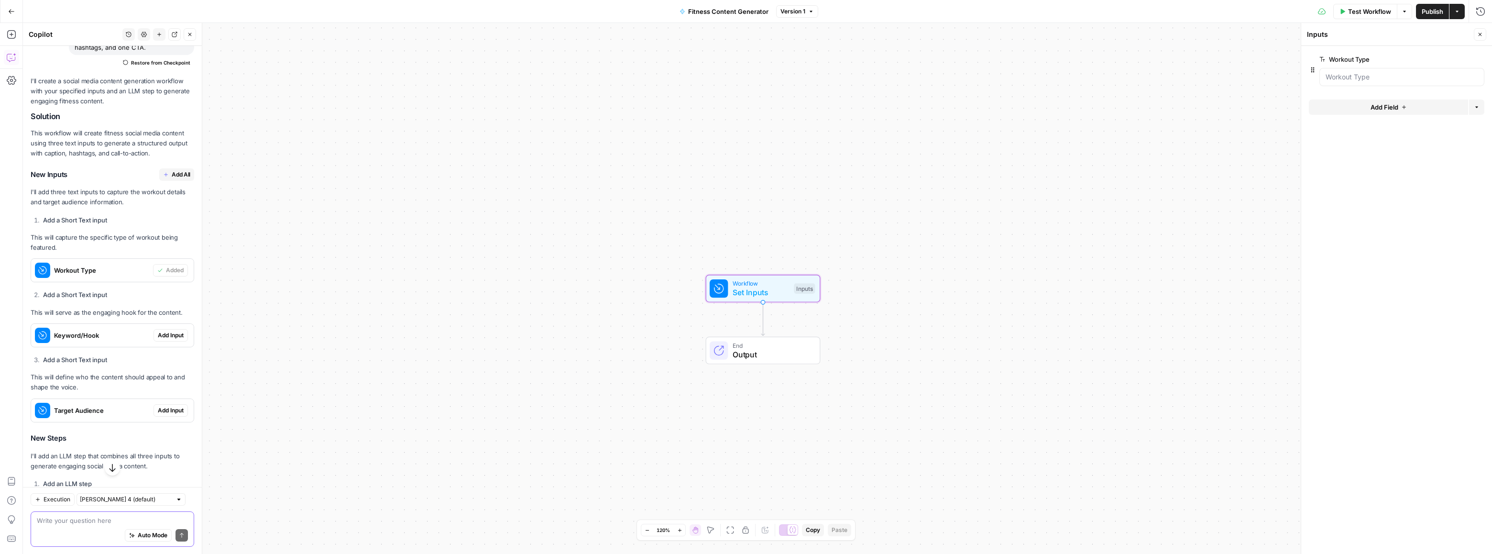
click at [162, 342] on button "Add Input" at bounding box center [171, 335] width 34 height 12
click at [164, 415] on span "Add Input" at bounding box center [171, 410] width 26 height 9
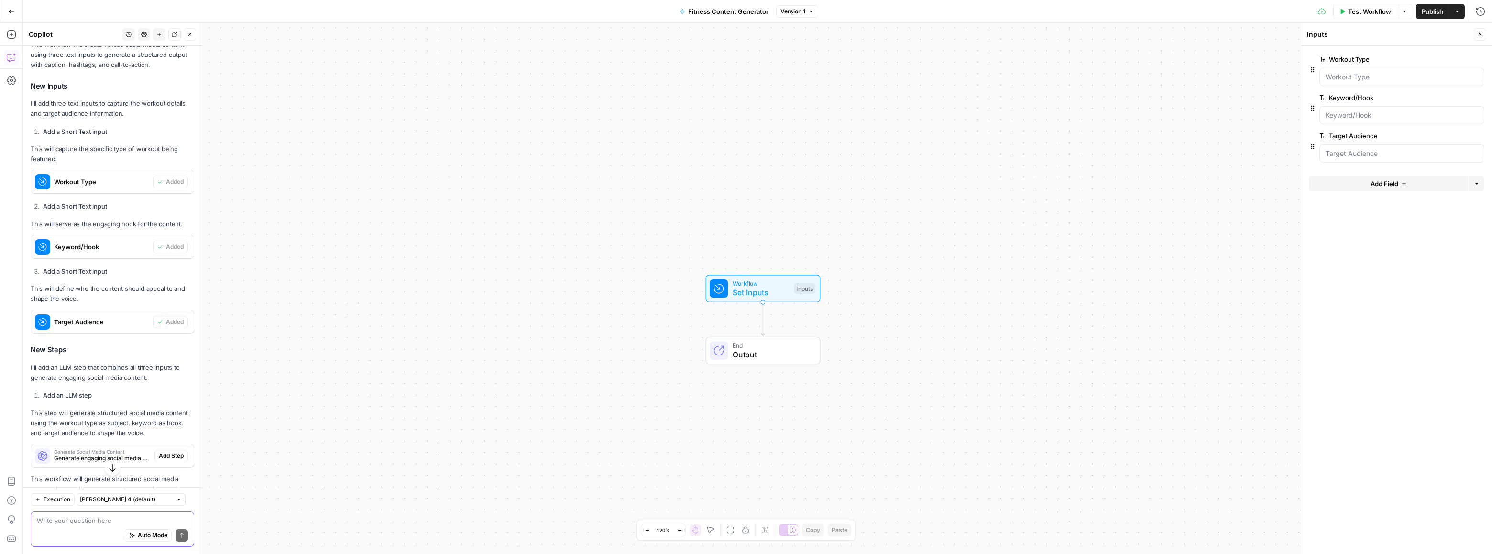
scroll to position [317, 0]
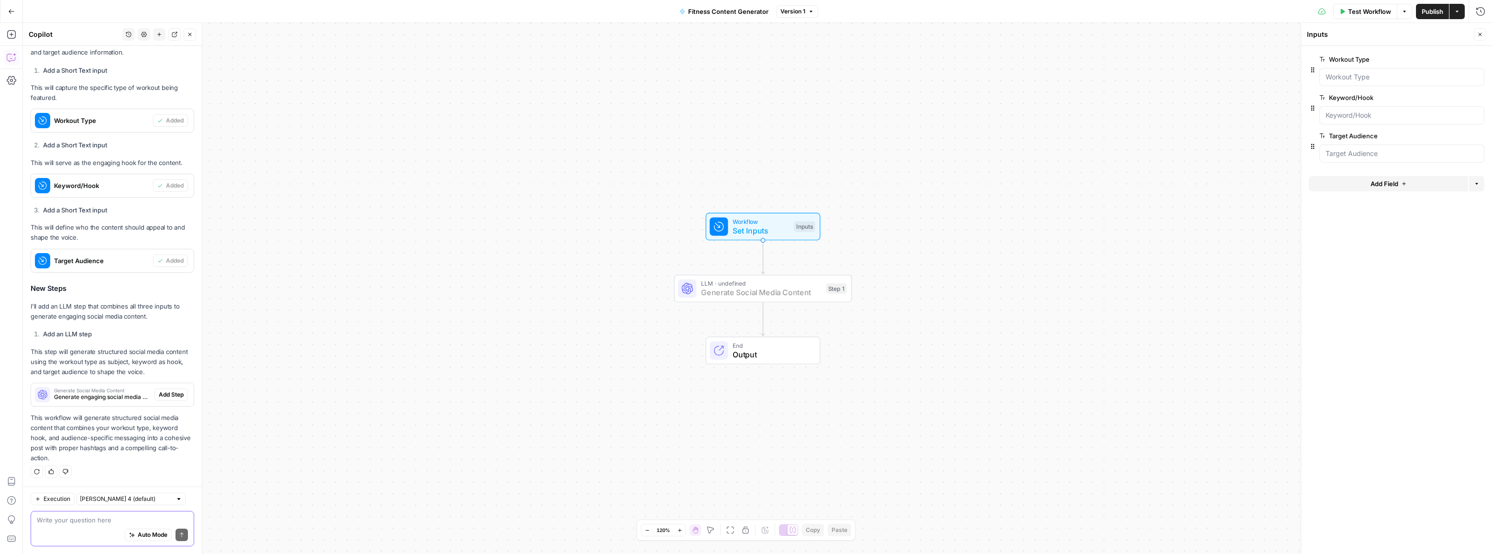
click at [169, 393] on span "Add Step" at bounding box center [171, 394] width 25 height 9
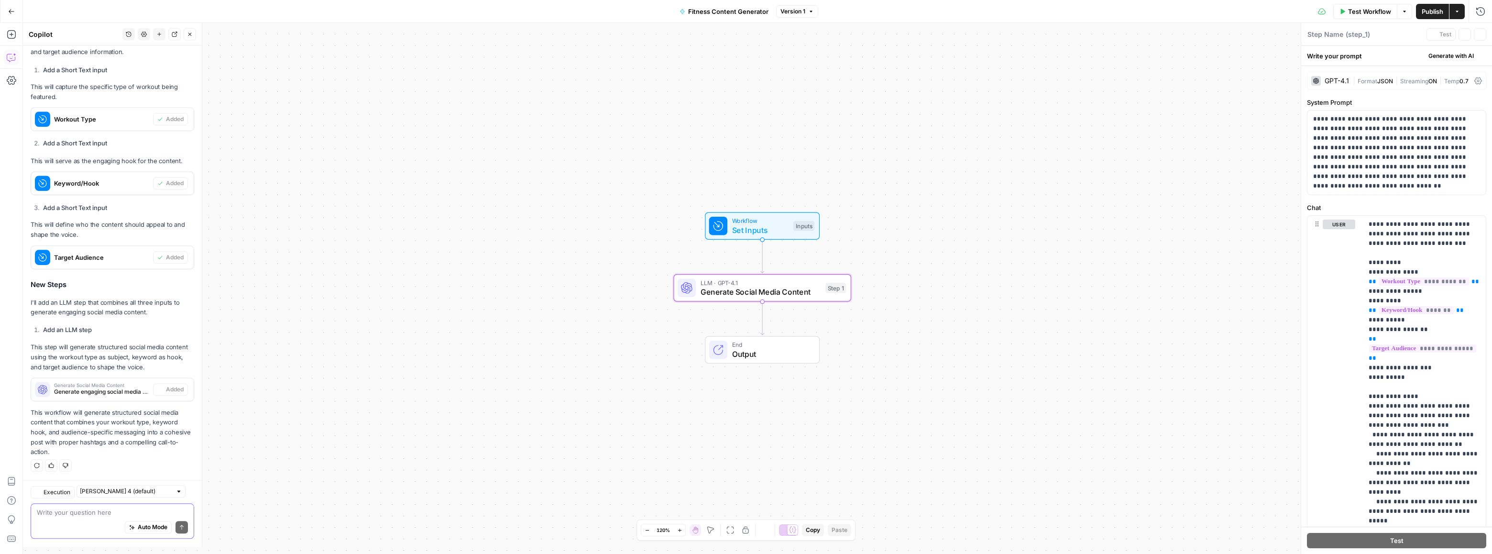
type textarea "Generate Social Media Content"
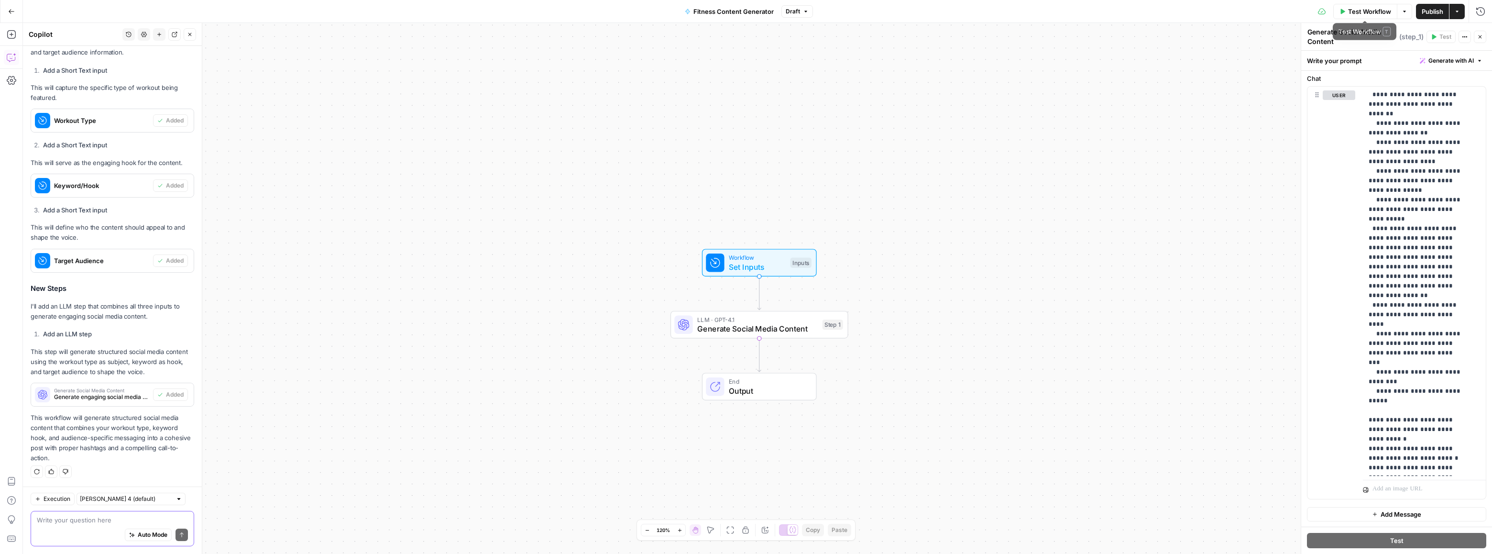
click at [1370, 7] on span "Test Workflow" at bounding box center [1369, 12] width 43 height 10
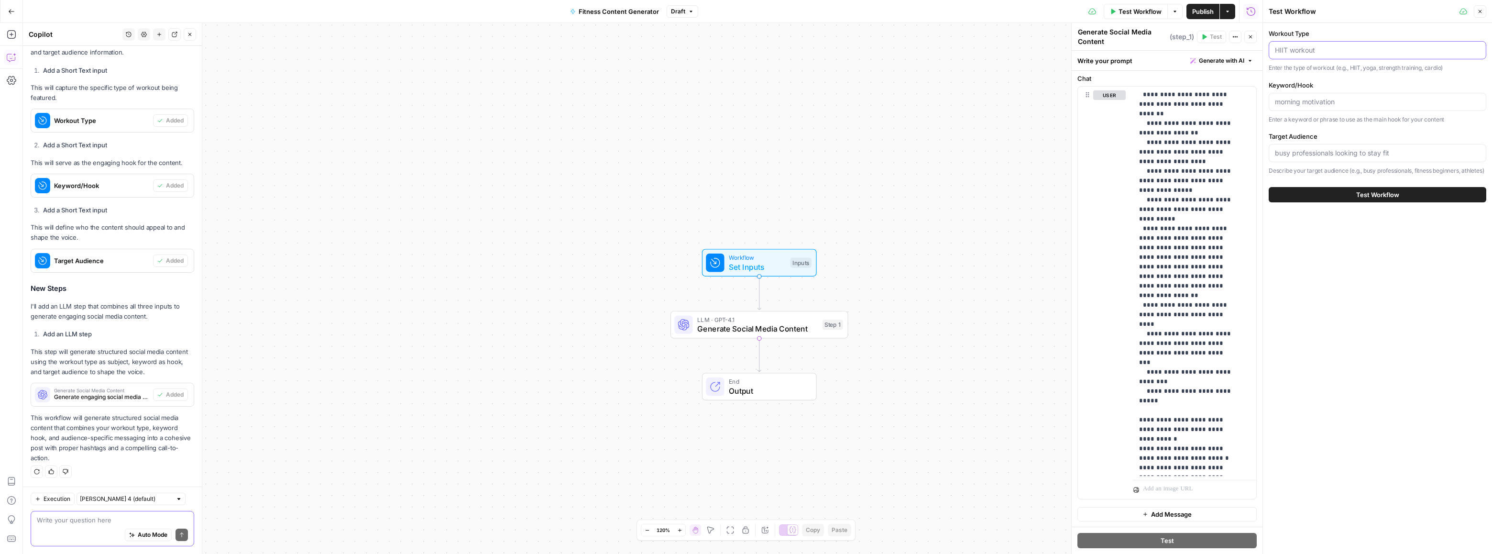
click at [1302, 46] on input "Workout Type" at bounding box center [1377, 50] width 205 height 10
type input "HIIT Workout"
click at [1303, 101] on input "Keyword/Hook" at bounding box center [1377, 102] width 205 height 10
type input "Morning motivation"
click at [1400, 150] on input "Target Audience" at bounding box center [1377, 153] width 205 height 10
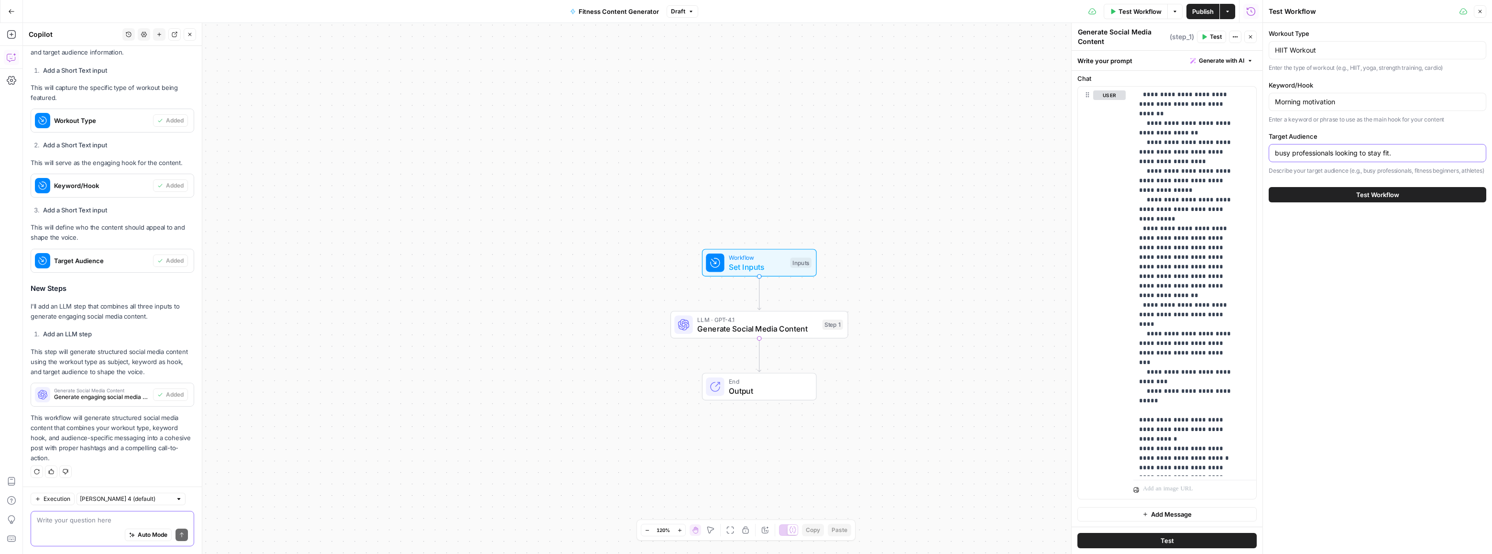
type input "busy professionals looking to stay fit."
click at [1375, 199] on span "Test Workflow" at bounding box center [1378, 195] width 43 height 10
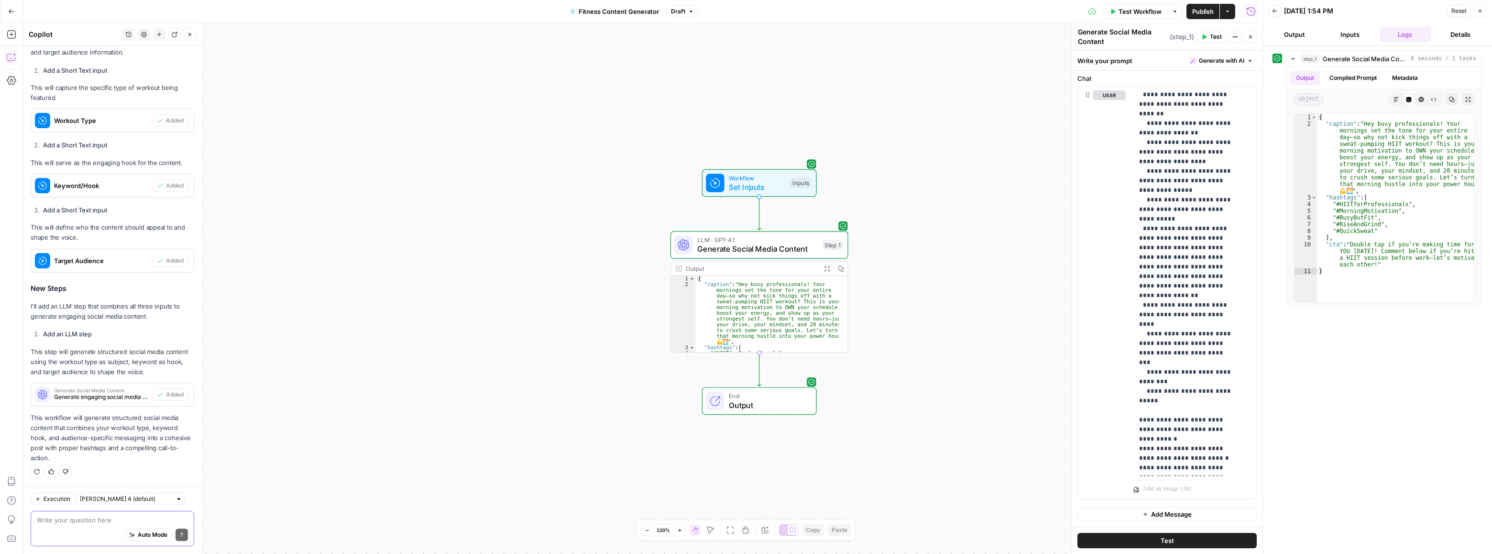
click at [1206, 12] on span "Publish" at bounding box center [1203, 12] width 22 height 10
click at [1201, 12] on span "Publish" at bounding box center [1203, 12] width 22 height 10
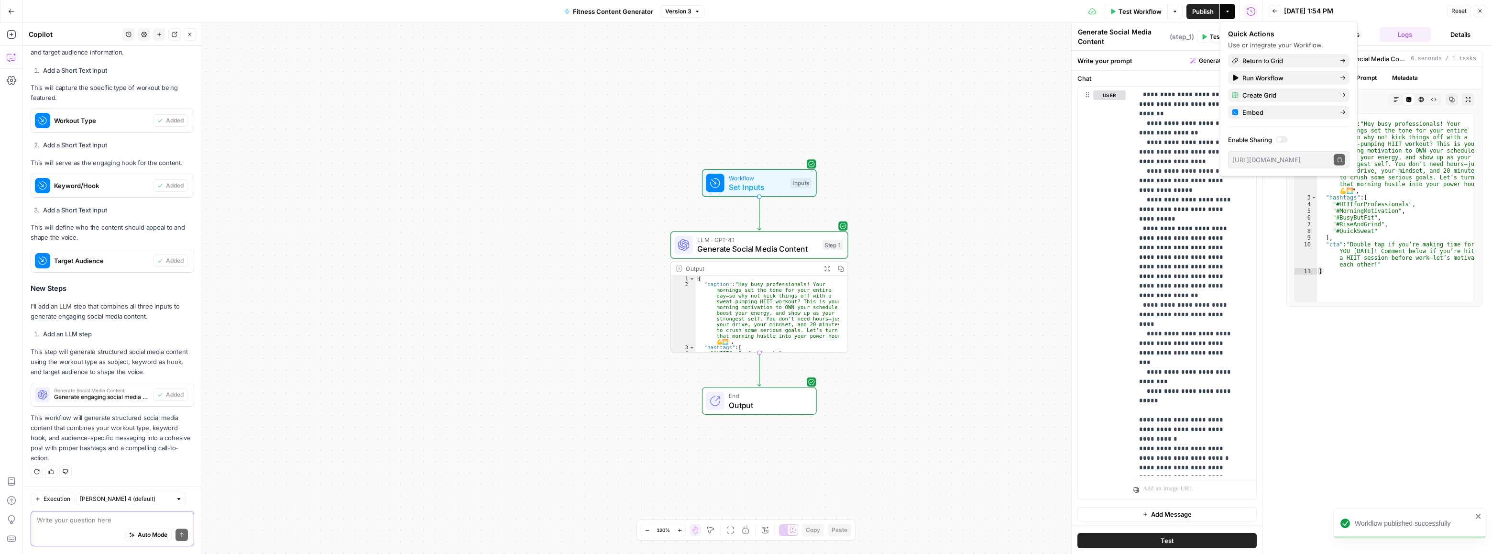
click at [930, 123] on div "Workflow Set Inputs Inputs LLM · GPT-4.1 Generate Social Media Content Step 1 O…" at bounding box center [643, 288] width 1240 height 531
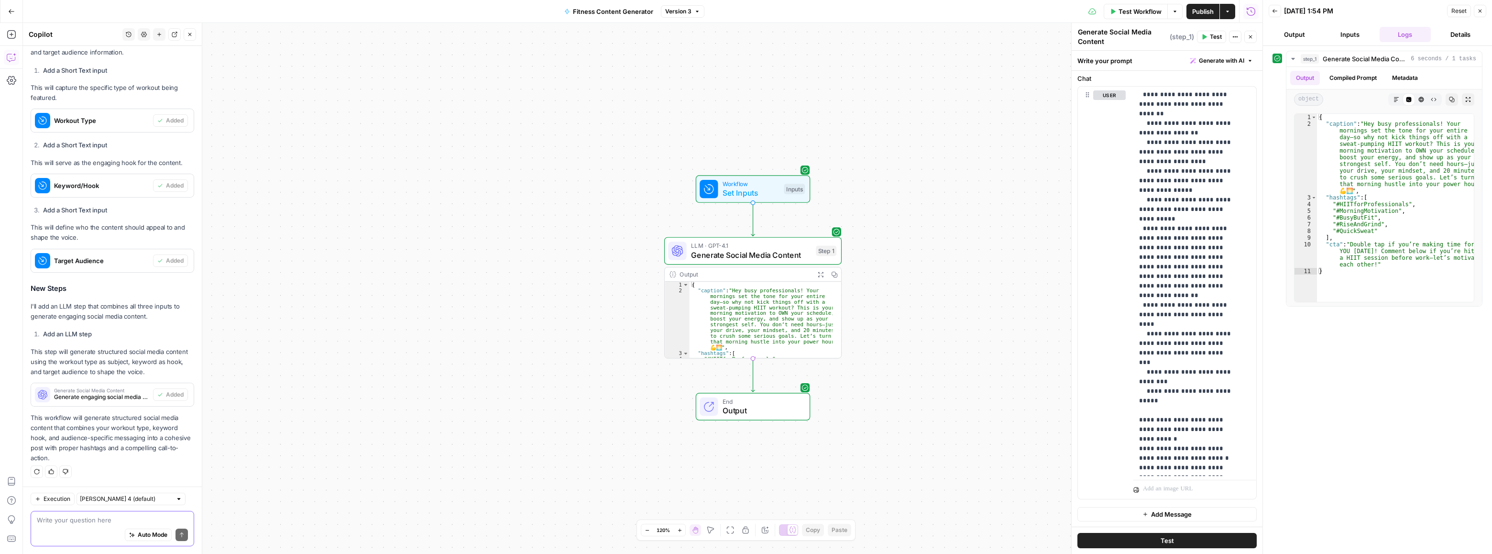
click at [298, 164] on div "Workflow Set Inputs Inputs LLM · GPT-4.1 Generate Social Media Content Step 1 O…" at bounding box center [643, 288] width 1240 height 531
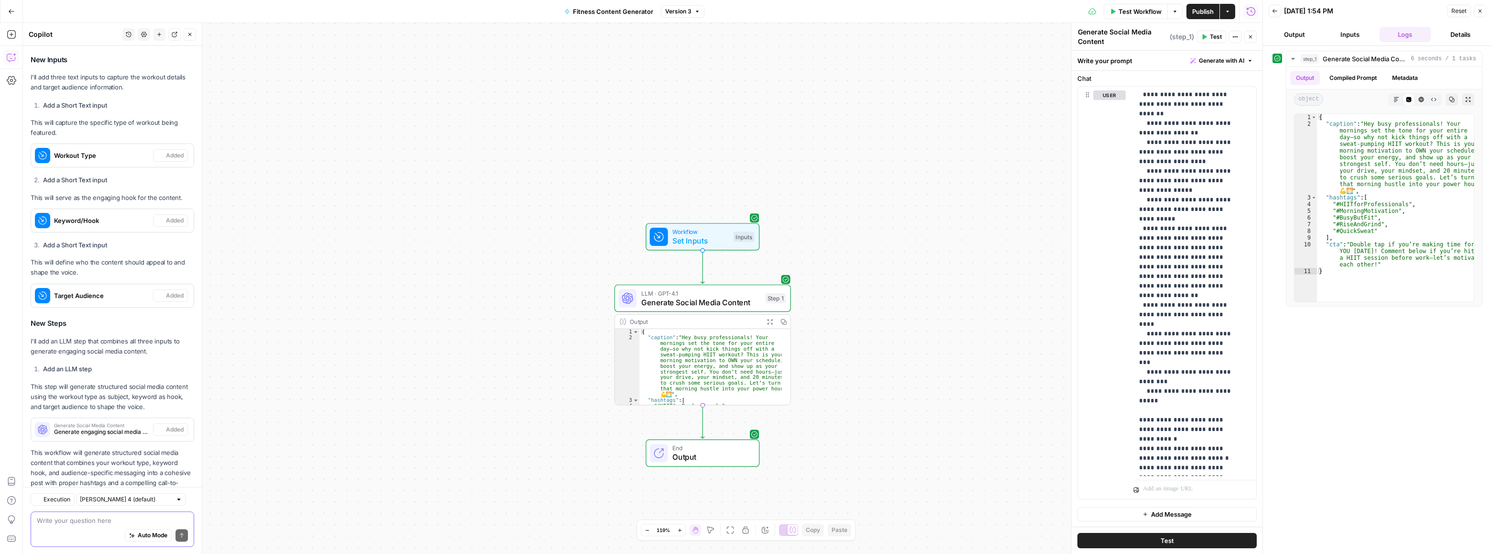
scroll to position [317, 0]
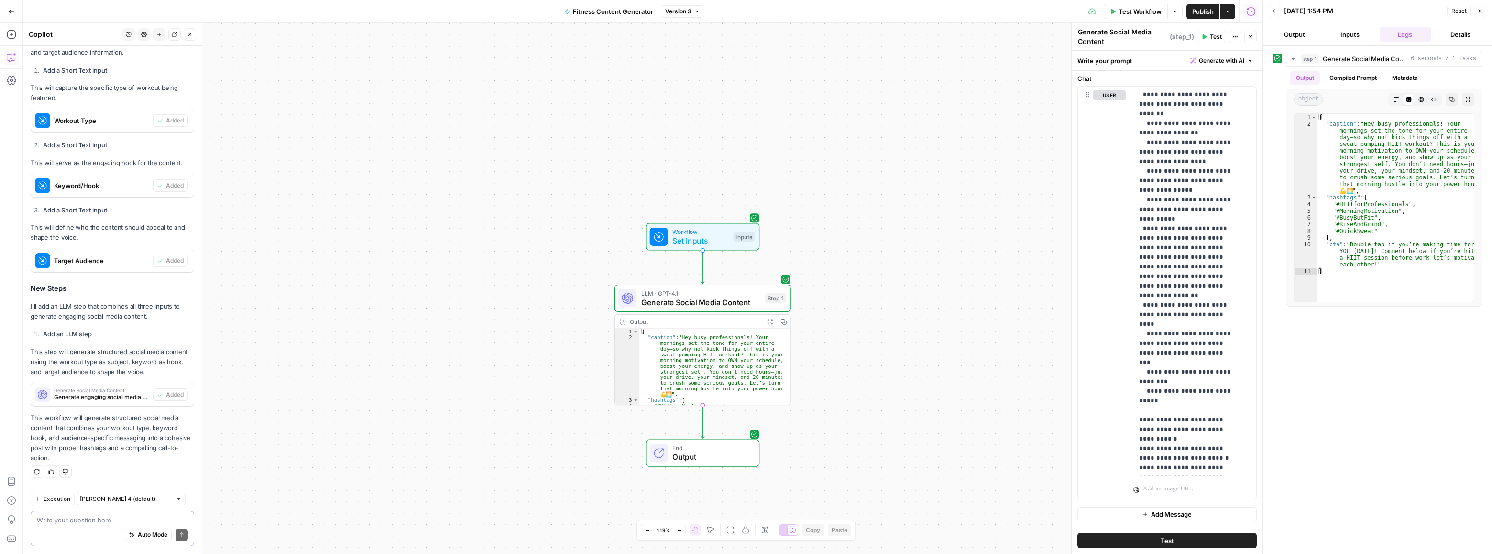
click at [1206, 4] on button "Publish" at bounding box center [1203, 11] width 33 height 15
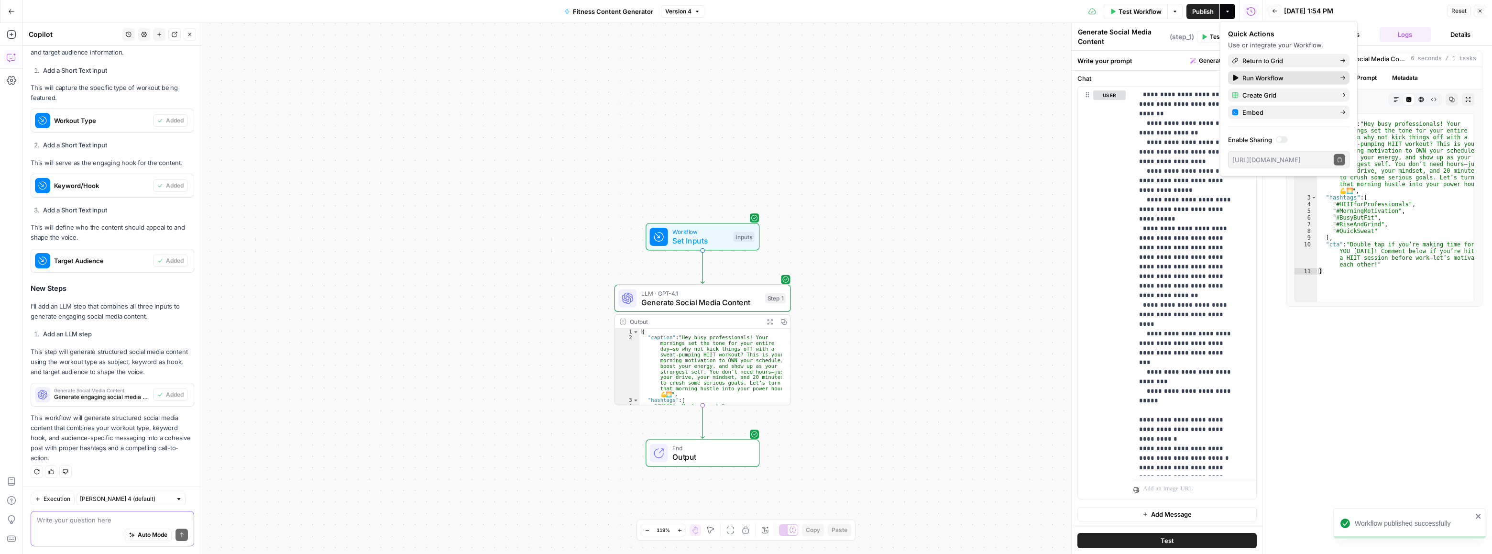
click at [1265, 79] on span "Run Workflow" at bounding box center [1288, 78] width 90 height 10
